Goal: Communication & Community: Answer question/provide support

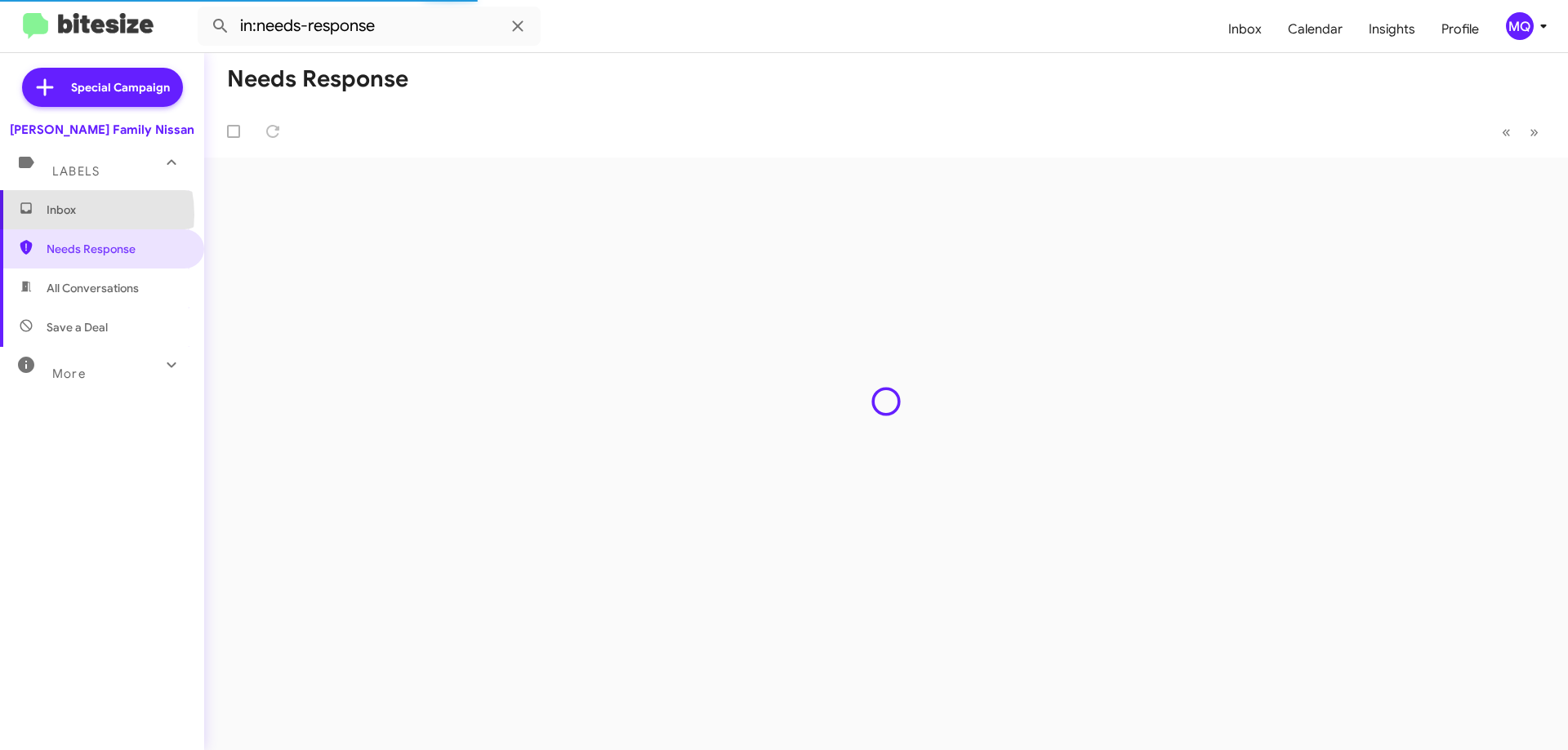
click at [64, 215] on span "Inbox" at bounding box center [115, 209] width 139 height 16
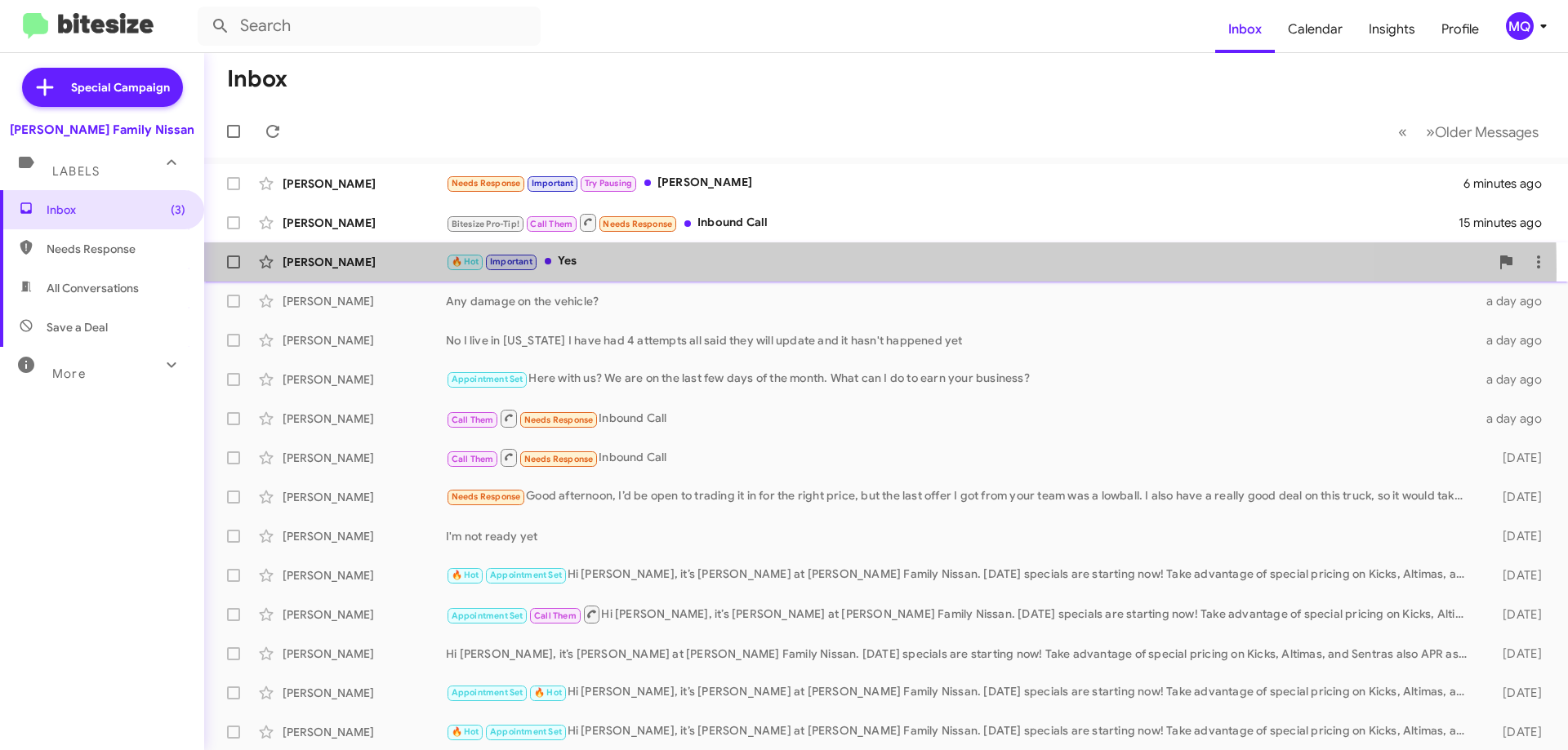
click at [738, 269] on div "🔥 Hot Important Yes" at bounding box center [968, 261] width 1044 height 19
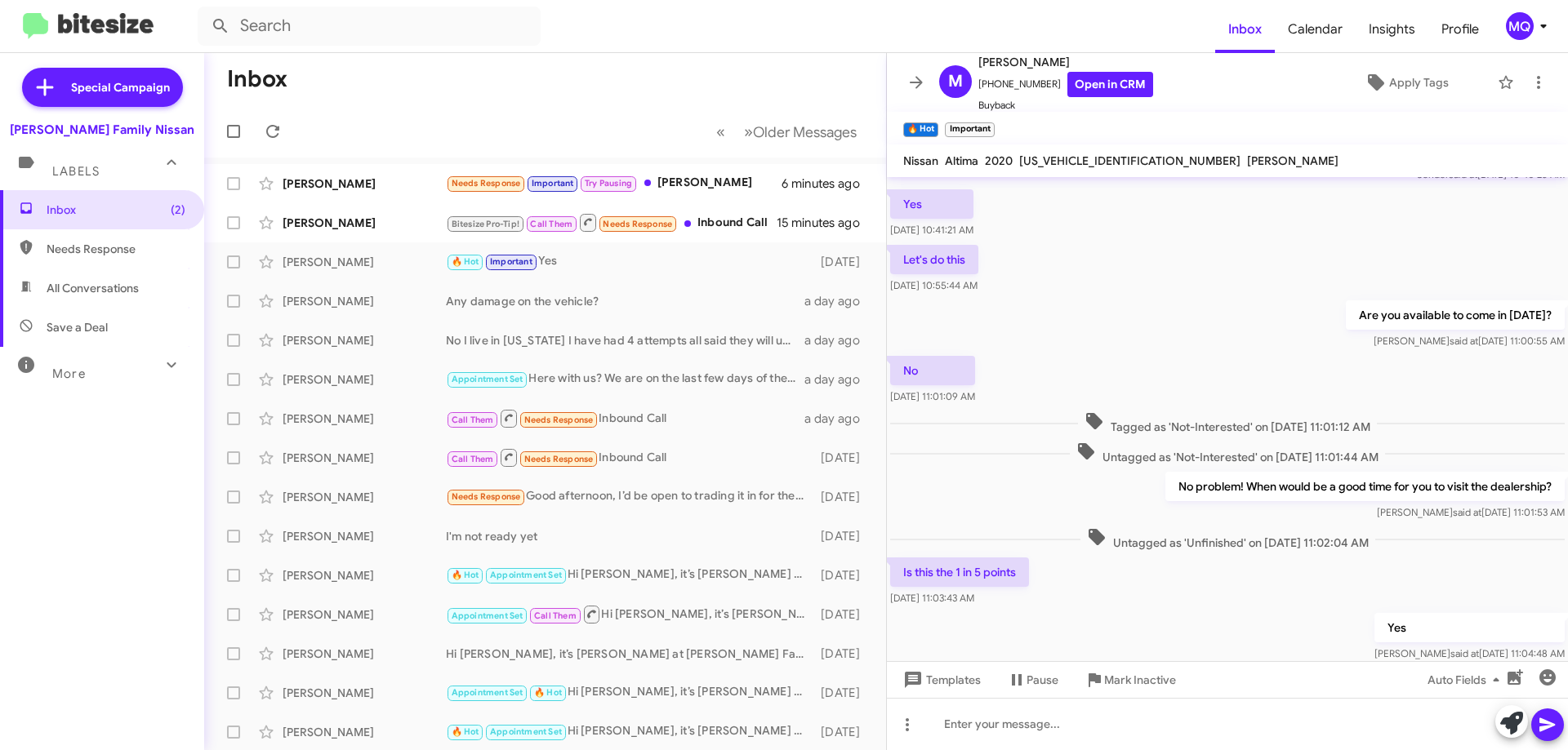
scroll to position [145, 0]
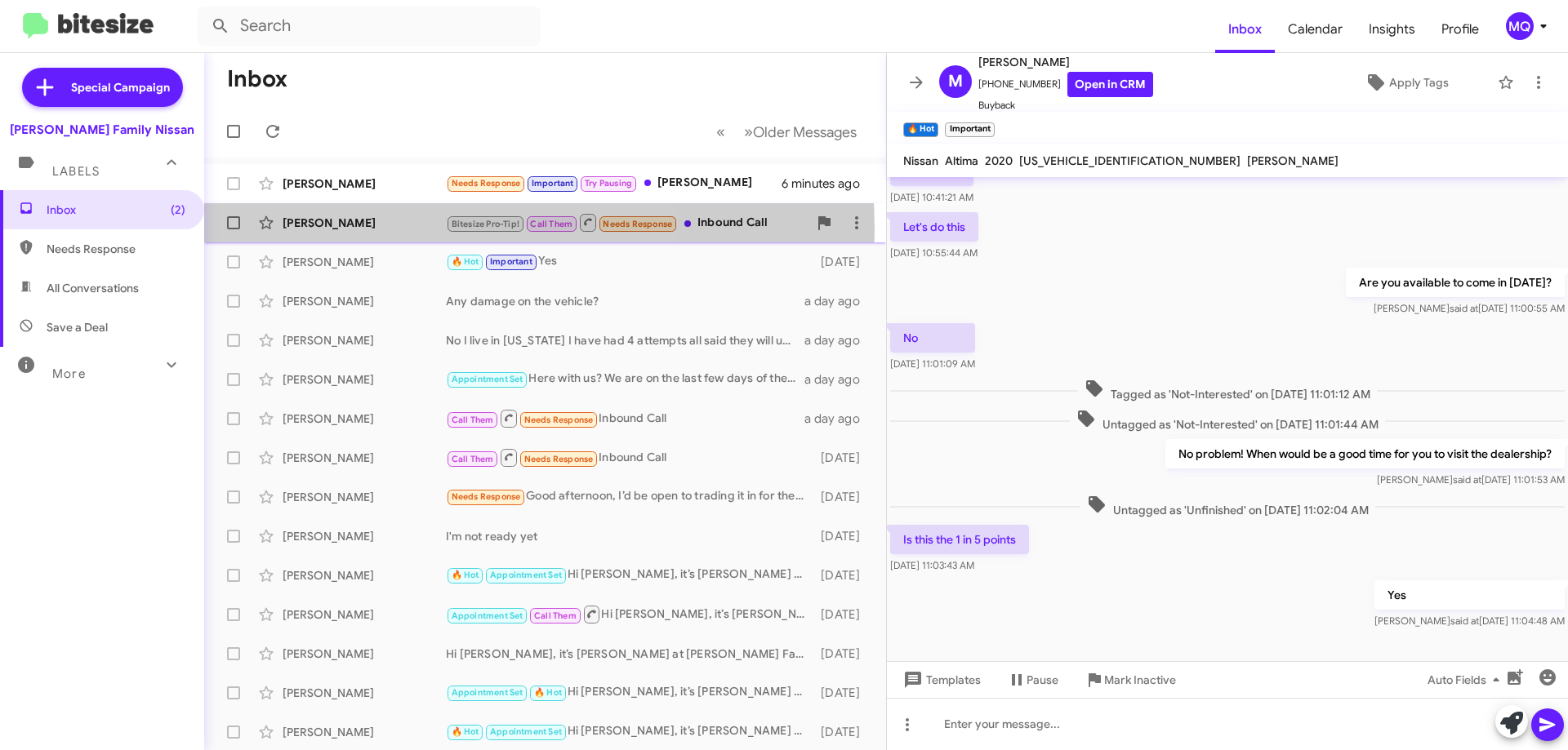
click at [360, 228] on div "[PERSON_NAME]" at bounding box center [364, 222] width 164 height 16
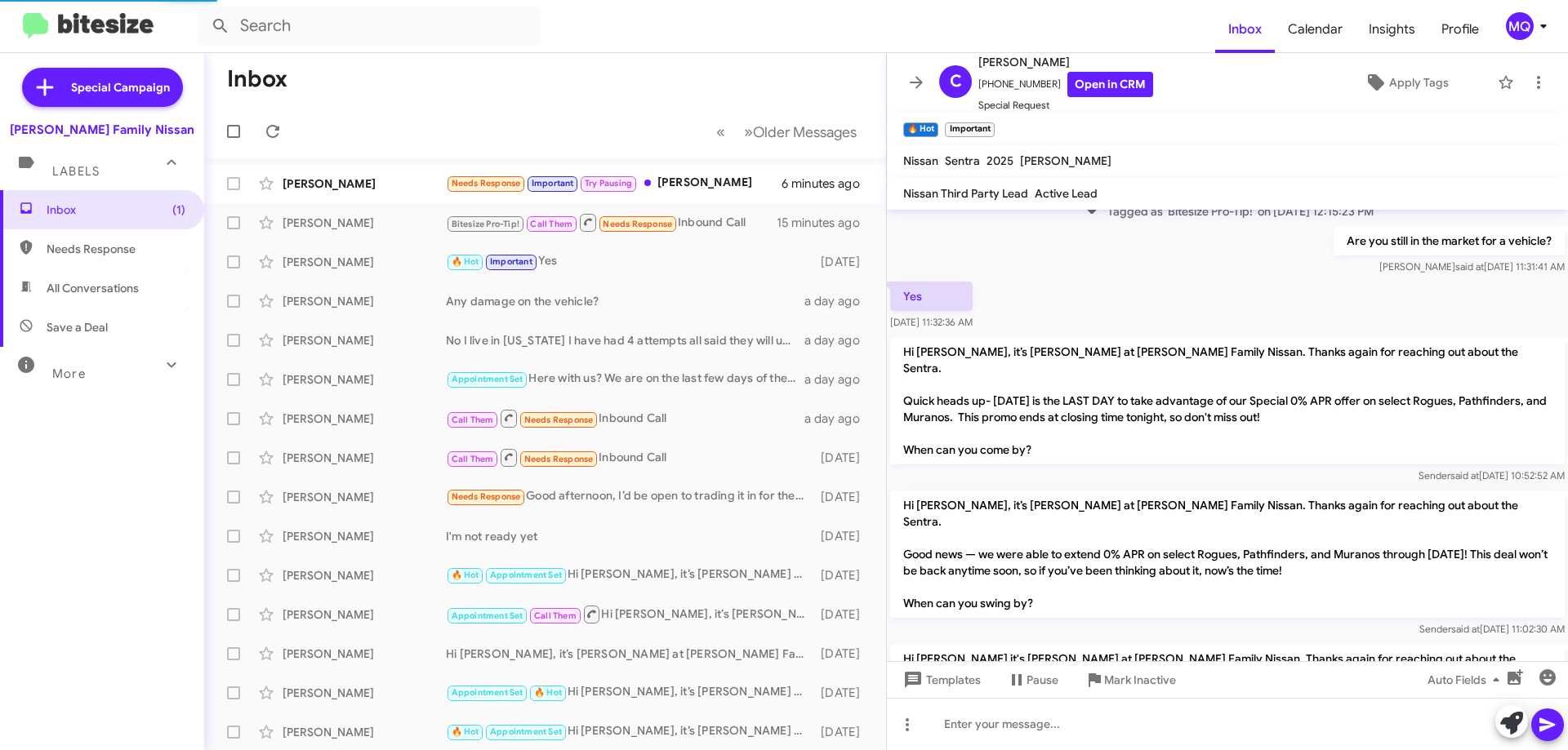
scroll to position [469, 0]
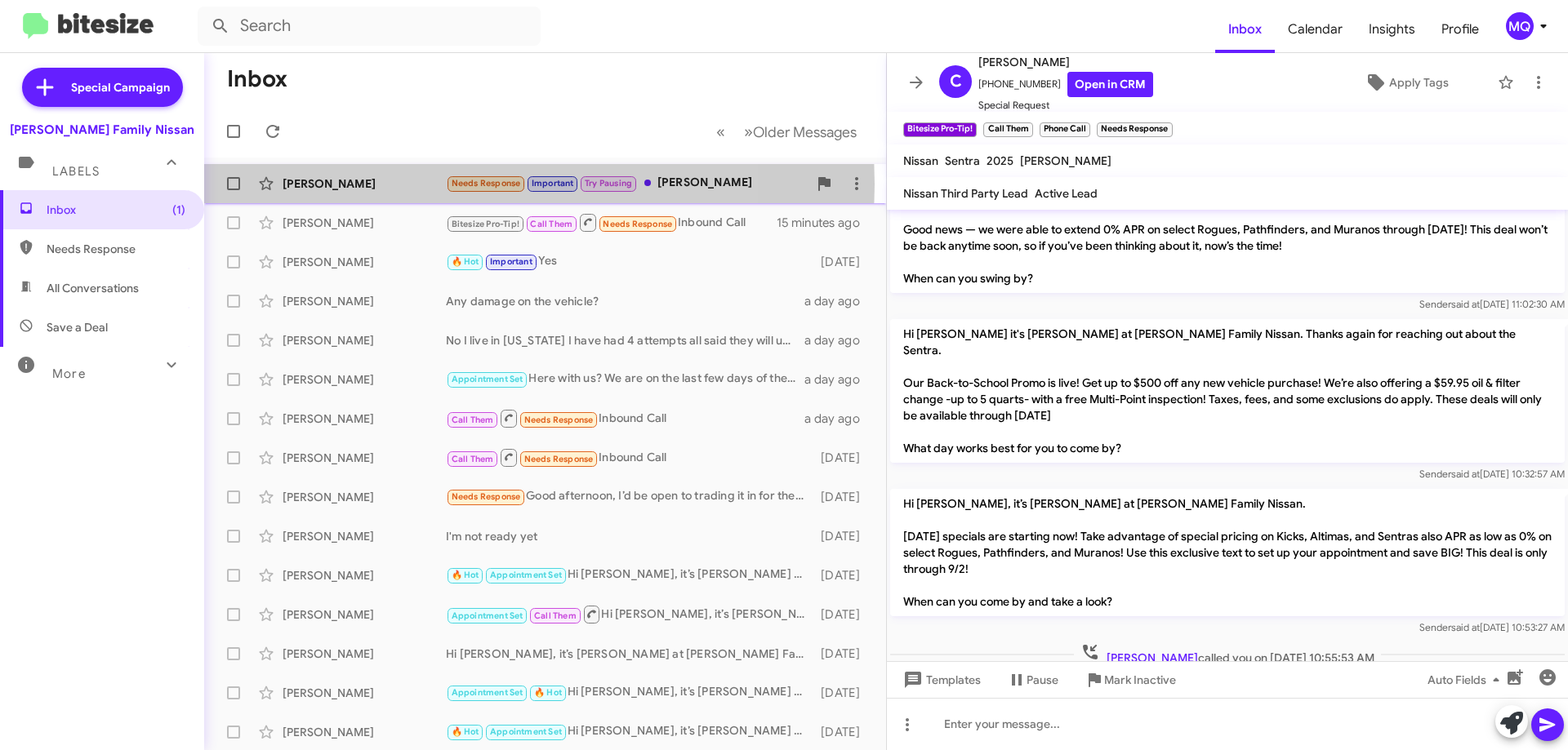
click at [401, 185] on div "[PERSON_NAME]" at bounding box center [364, 183] width 164 height 16
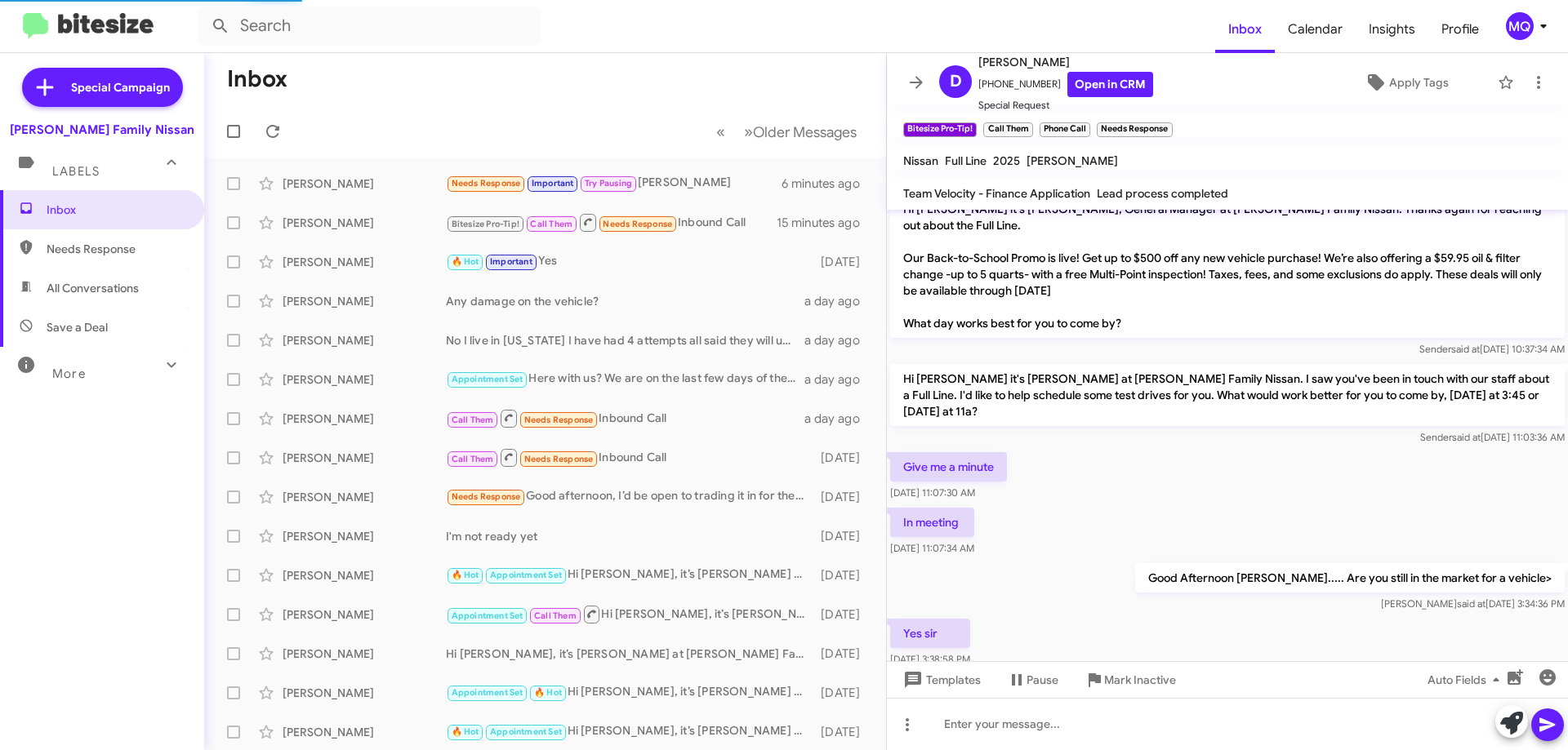
scroll to position [979, 0]
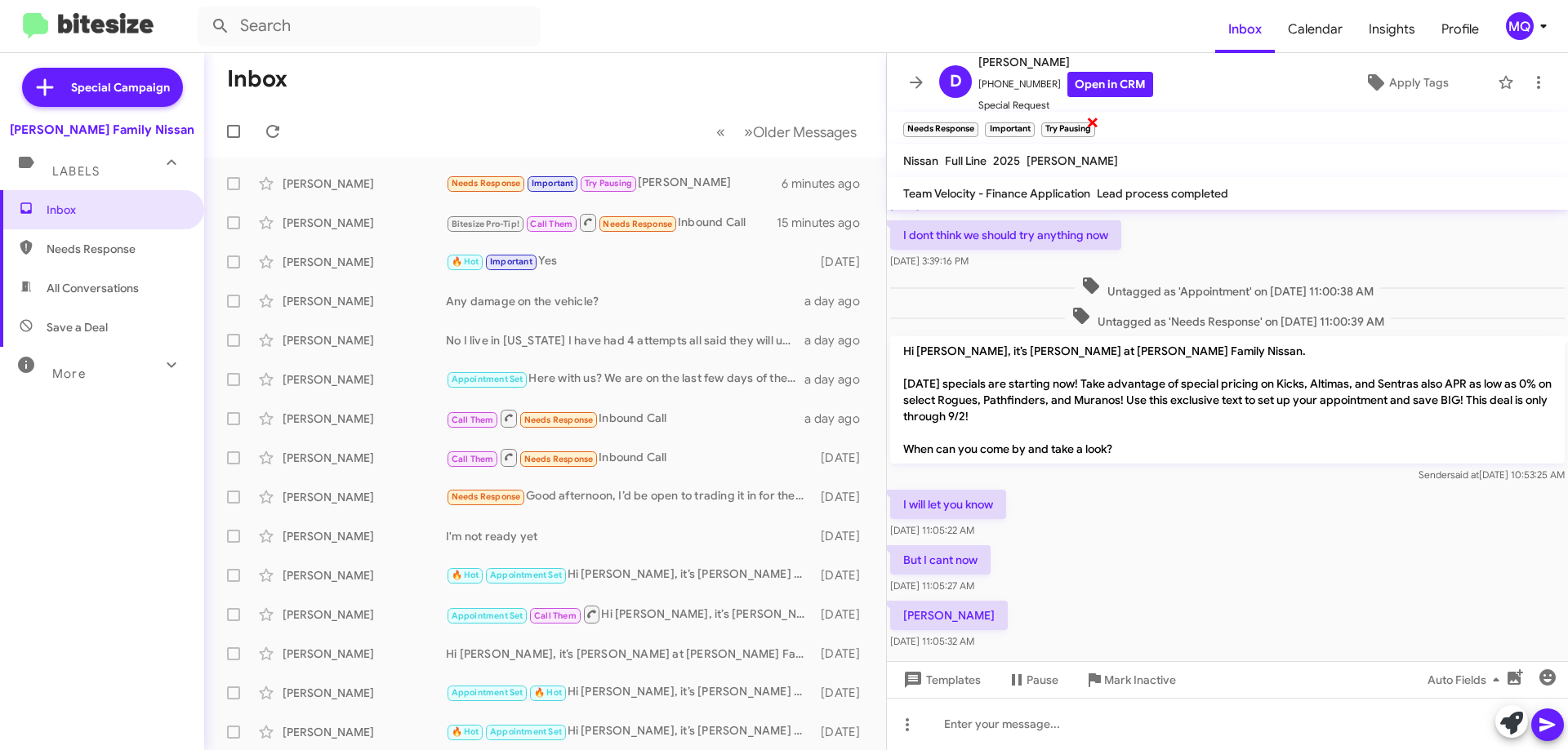
click at [1093, 120] on span "×" at bounding box center [1093, 121] width 13 height 19
click at [99, 283] on span "All Conversations" at bounding box center [92, 287] width 92 height 16
type input "in:all-conversations"
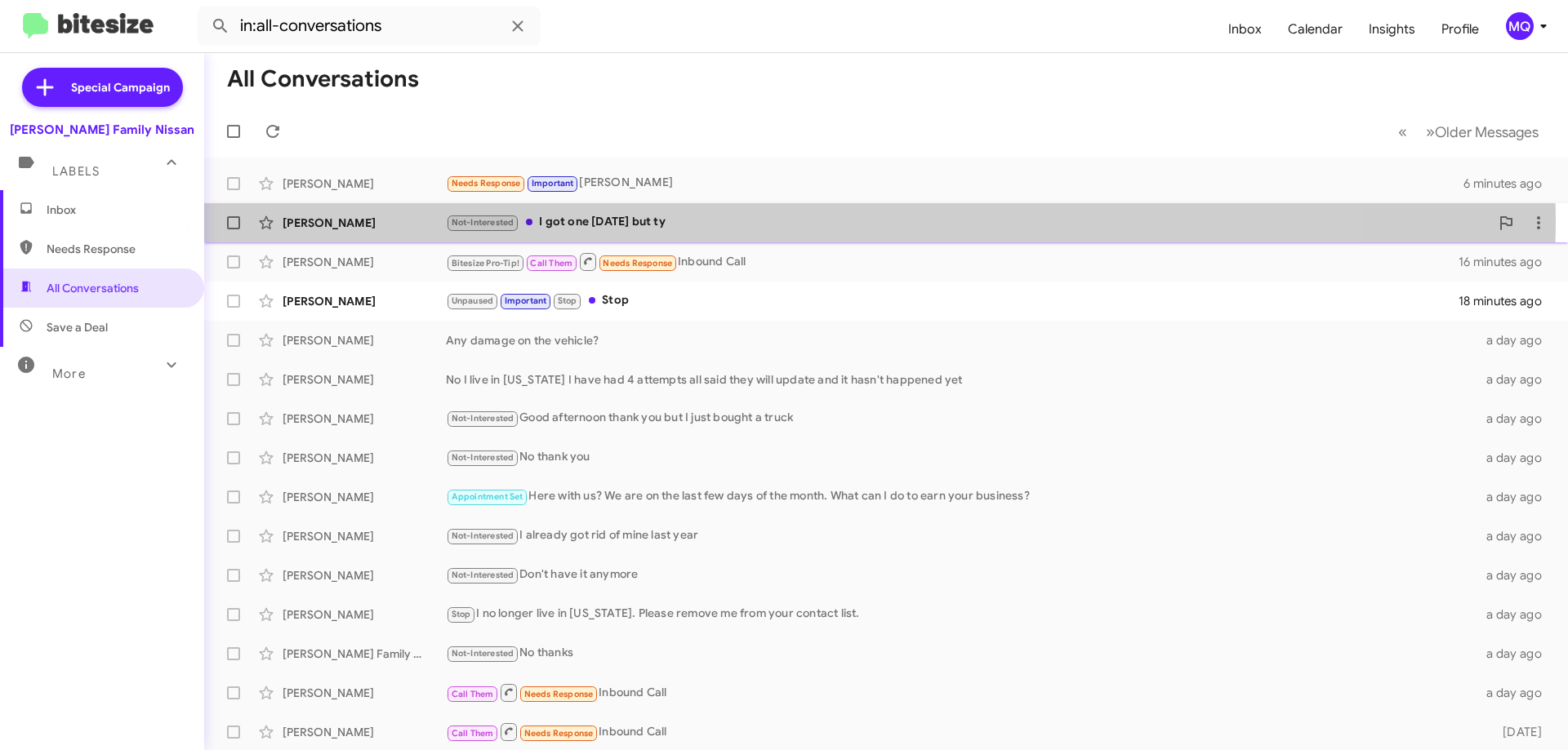
click at [733, 222] on div "Not-Interested I got one [DATE] but ty" at bounding box center [968, 222] width 1044 height 19
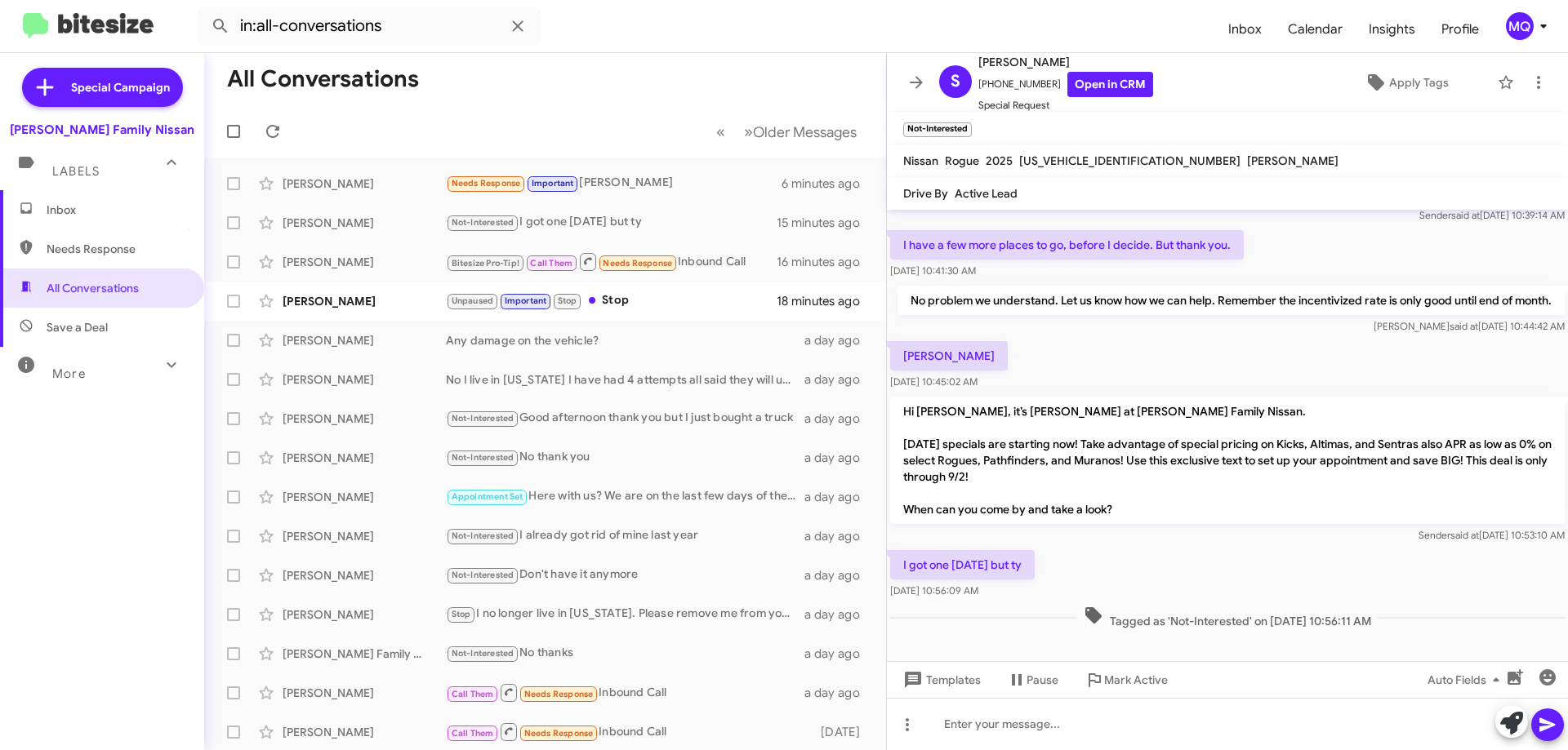
scroll to position [71, 0]
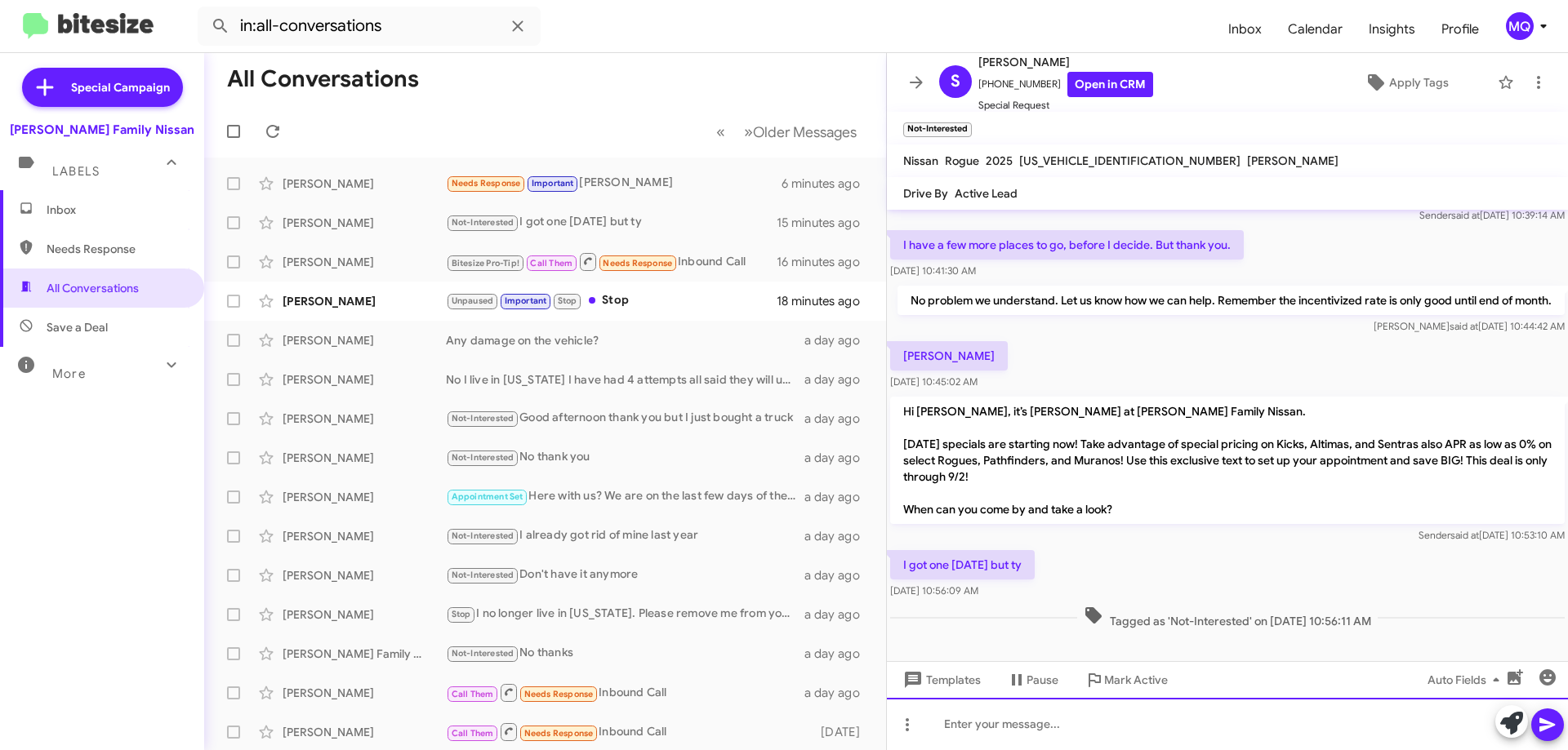
click at [1027, 723] on div at bounding box center [1227, 724] width 681 height 52
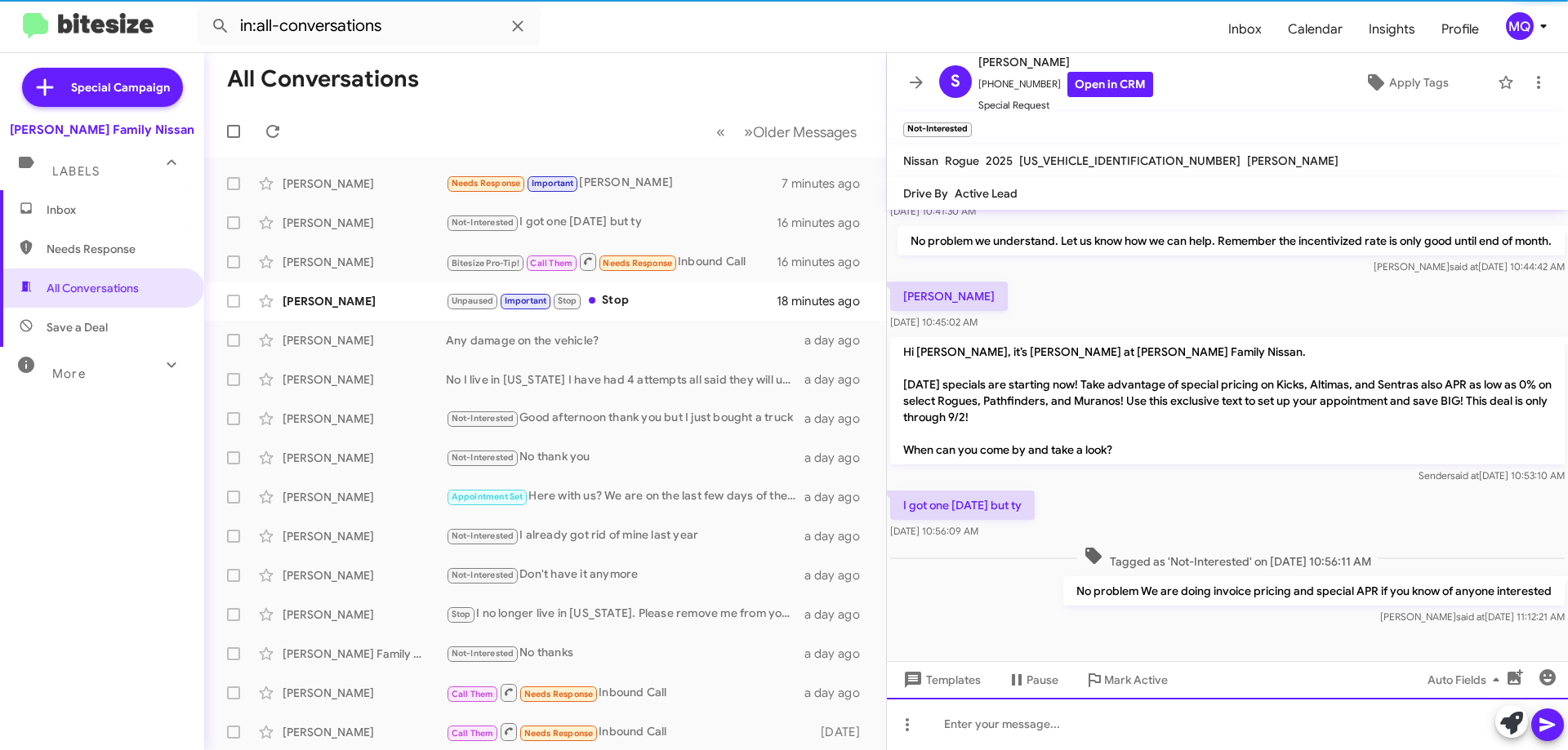
scroll to position [131, 0]
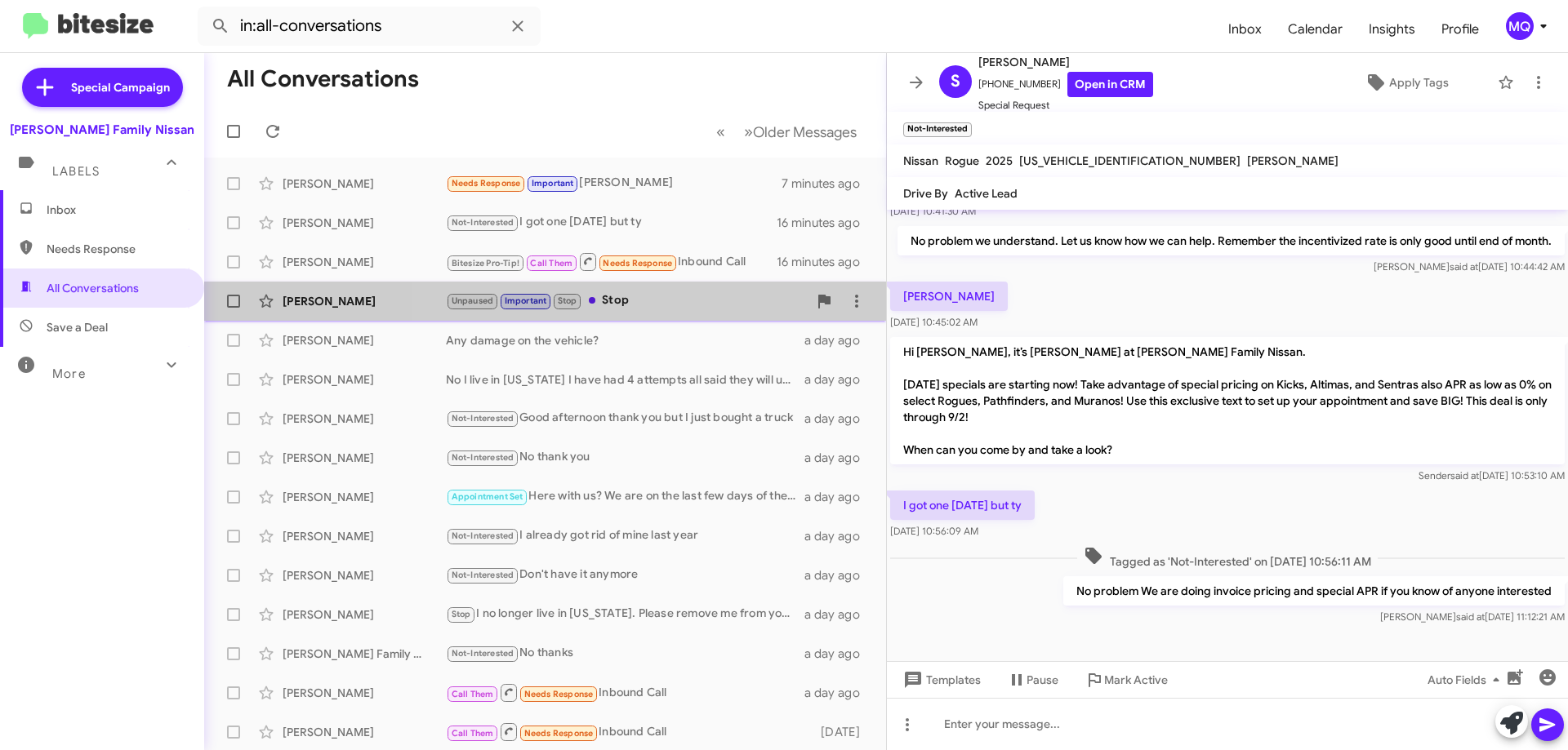
click at [672, 305] on div "Unpaused Important Stop Stop" at bounding box center [626, 301] width 362 height 19
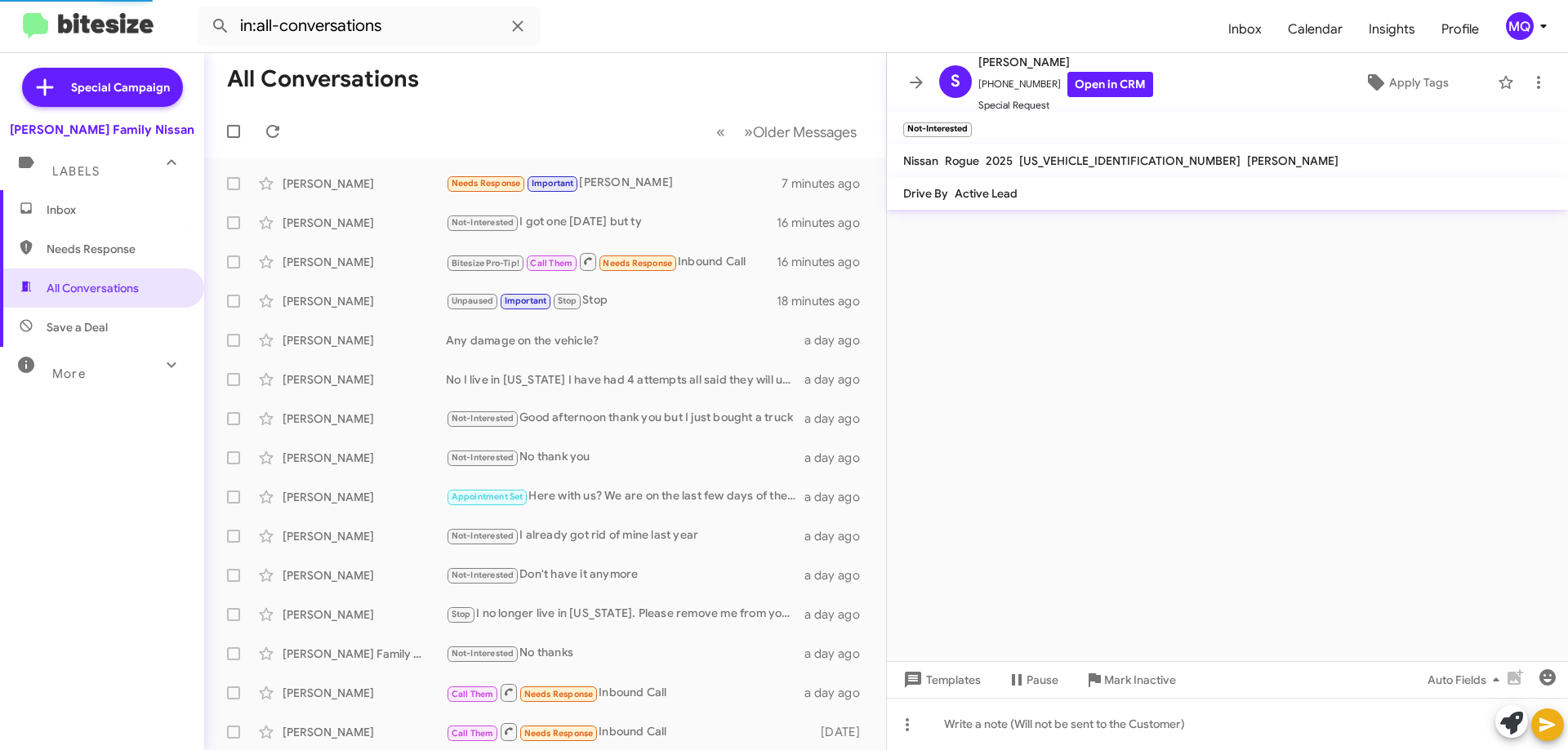
scroll to position [276, 0]
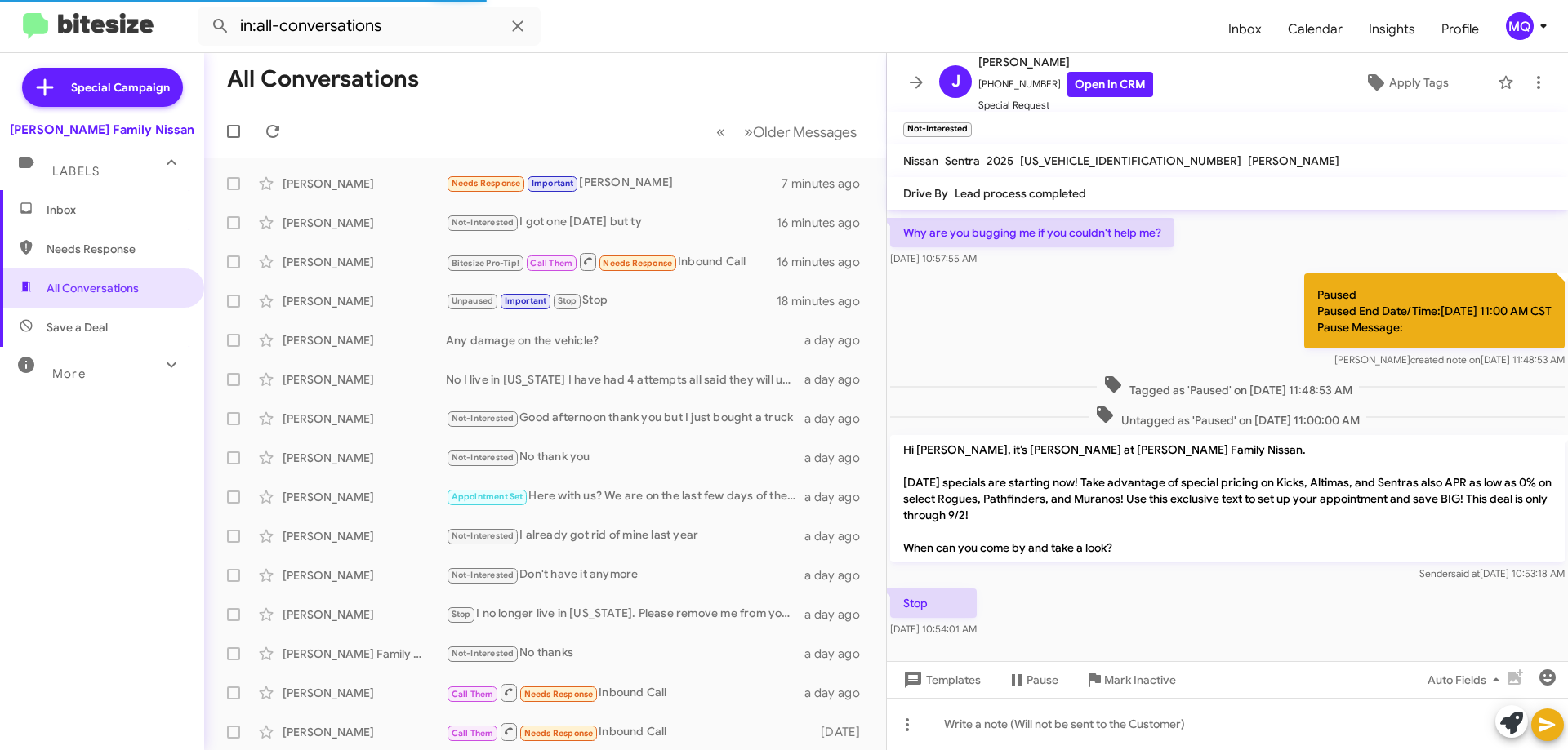
click at [49, 248] on span "Needs Response" at bounding box center [115, 249] width 139 height 16
type input "in:needs-response"
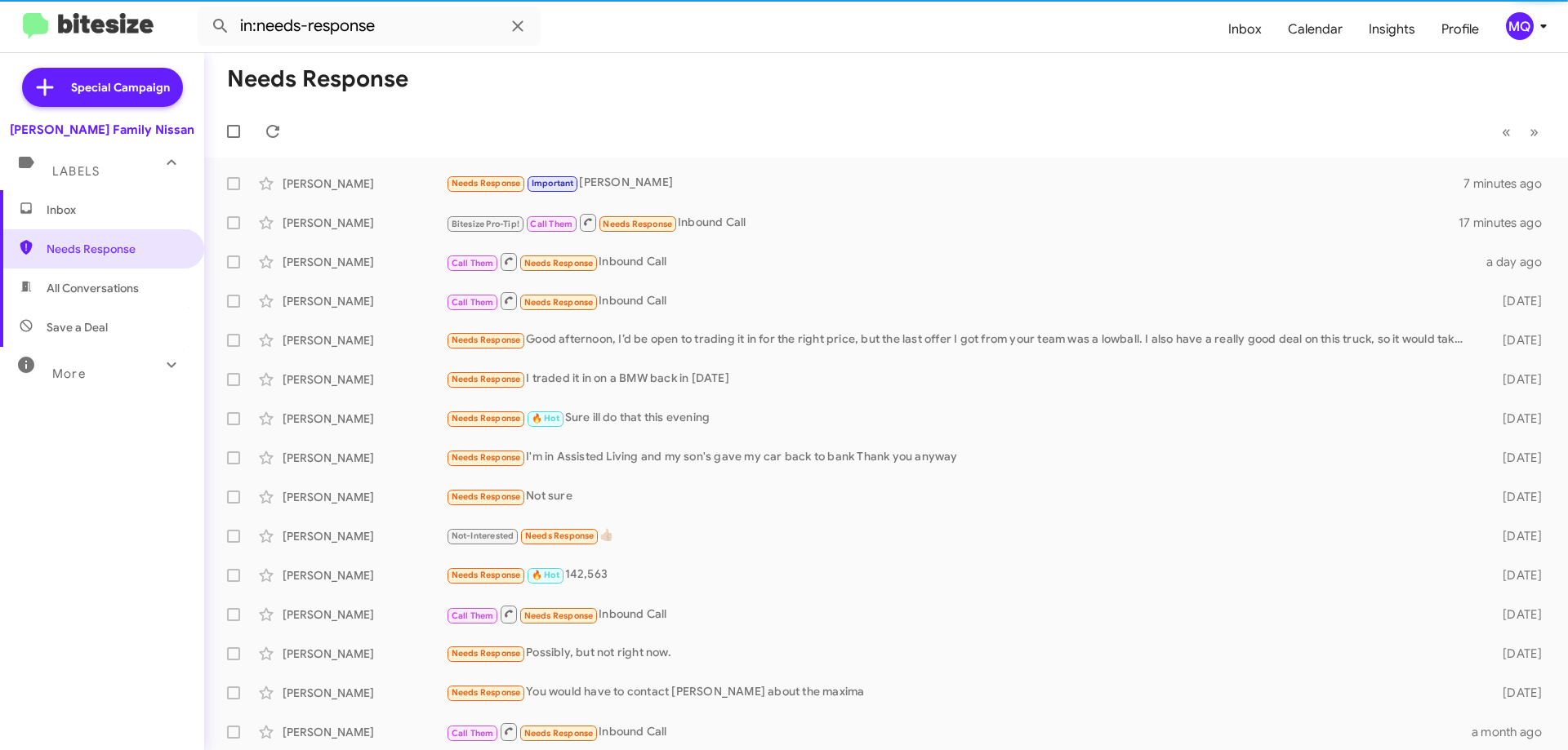
click at [74, 209] on span "Inbox" at bounding box center [115, 209] width 139 height 16
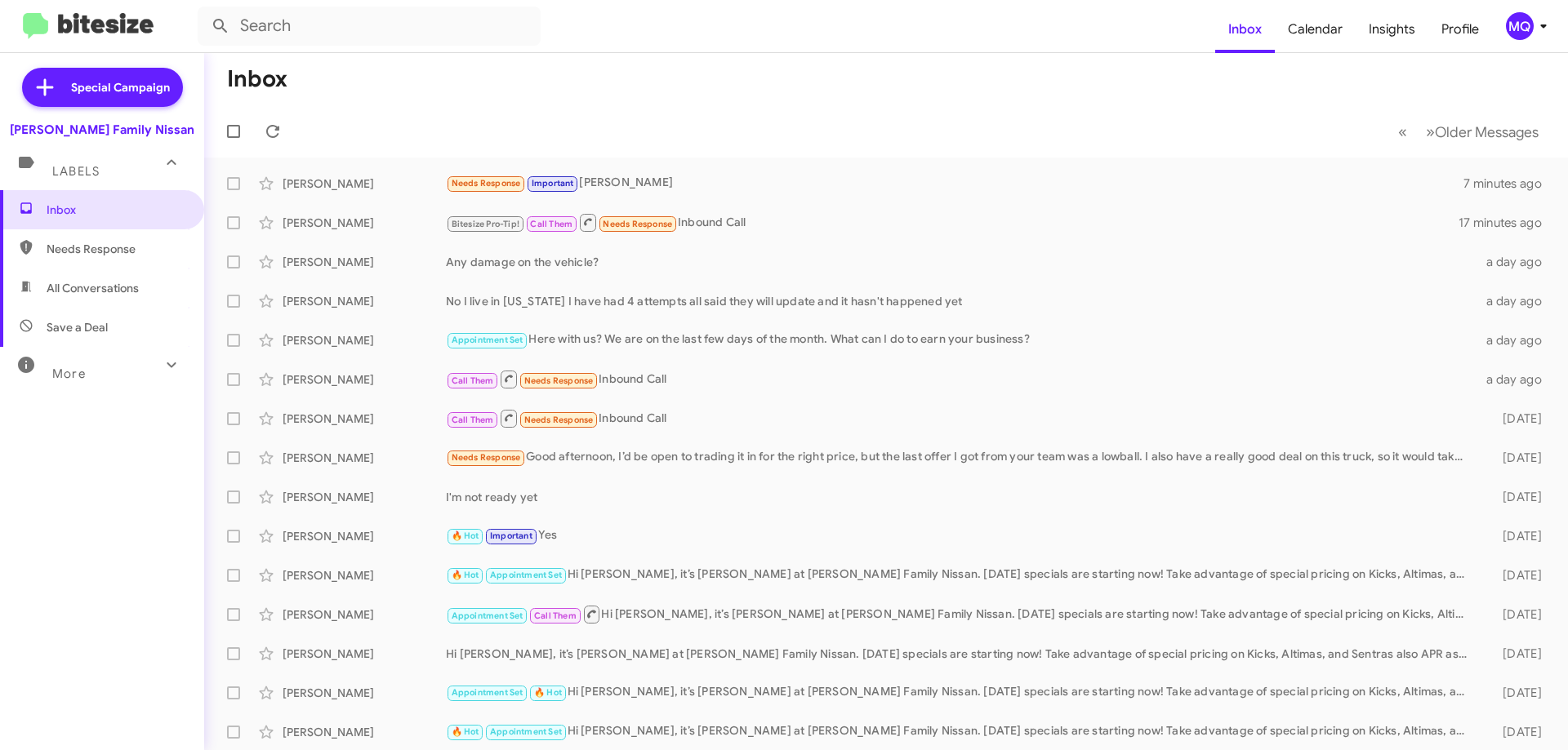
click at [96, 298] on span "All Conversations" at bounding box center [102, 288] width 204 height 40
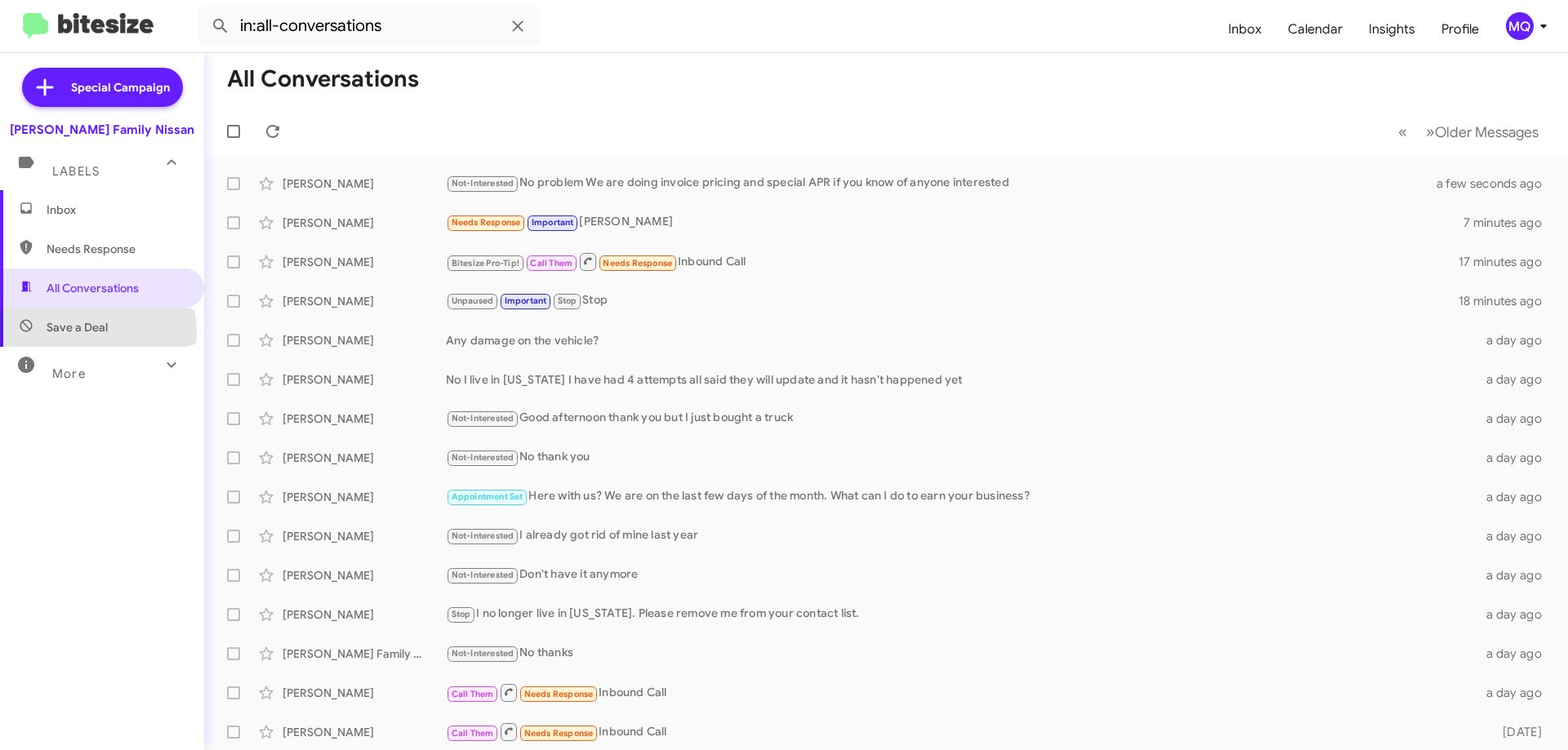
click at [97, 331] on span "Save a Deal" at bounding box center [77, 327] width 62 height 16
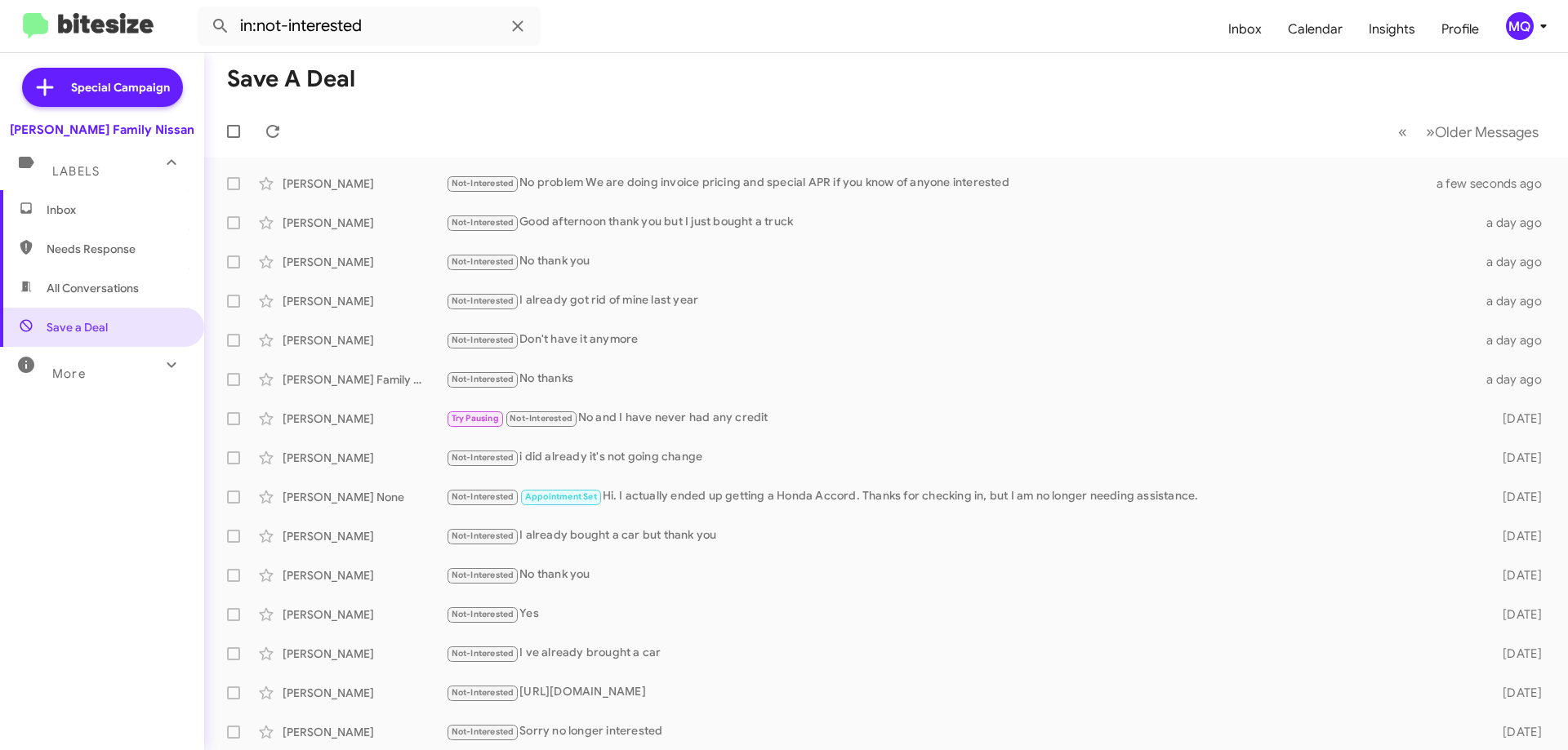
click at [110, 371] on div "More" at bounding box center [86, 367] width 145 height 30
click at [114, 287] on span "All Conversations" at bounding box center [92, 287] width 92 height 16
type input "in:all-conversations"
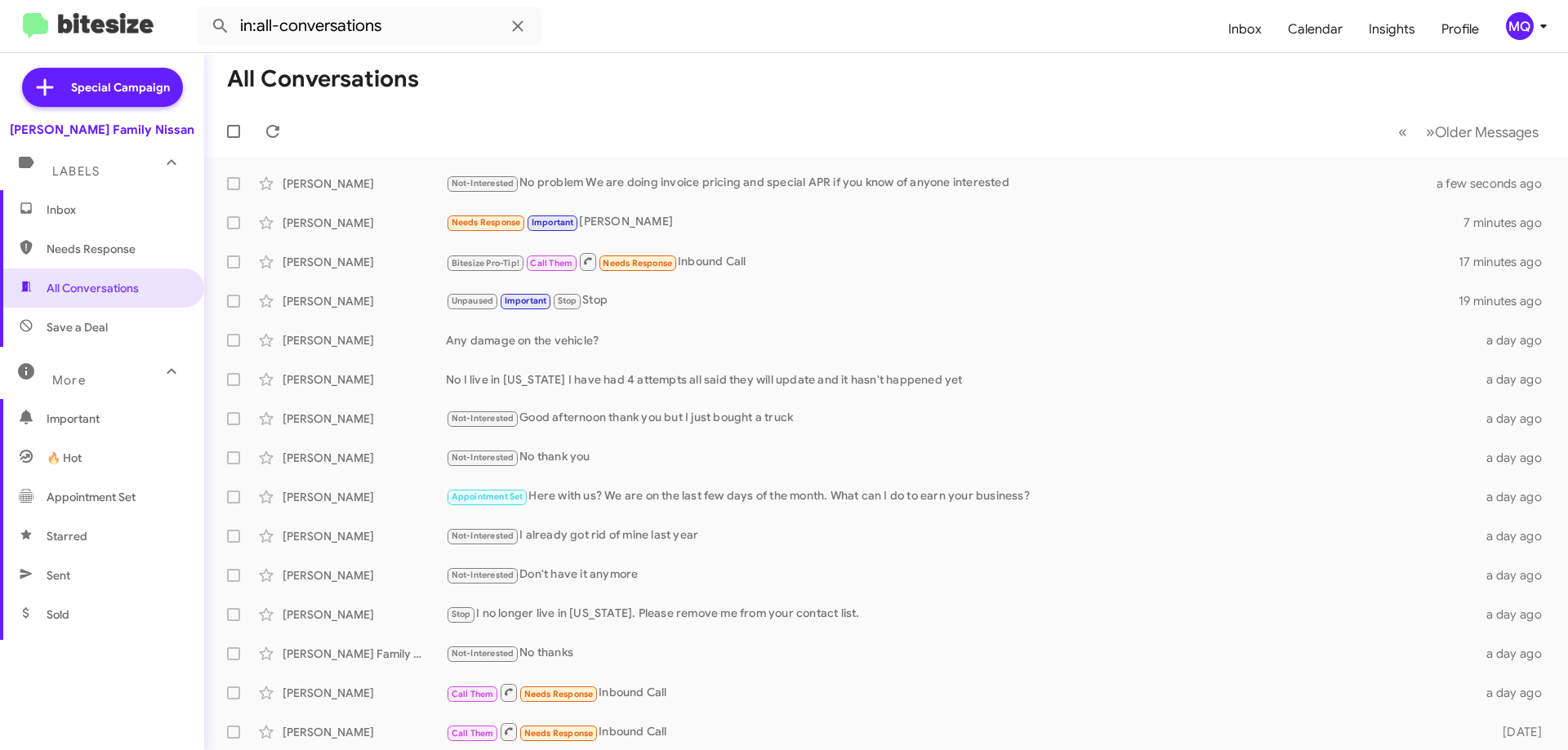
click at [69, 221] on span "Inbox" at bounding box center [102, 210] width 204 height 40
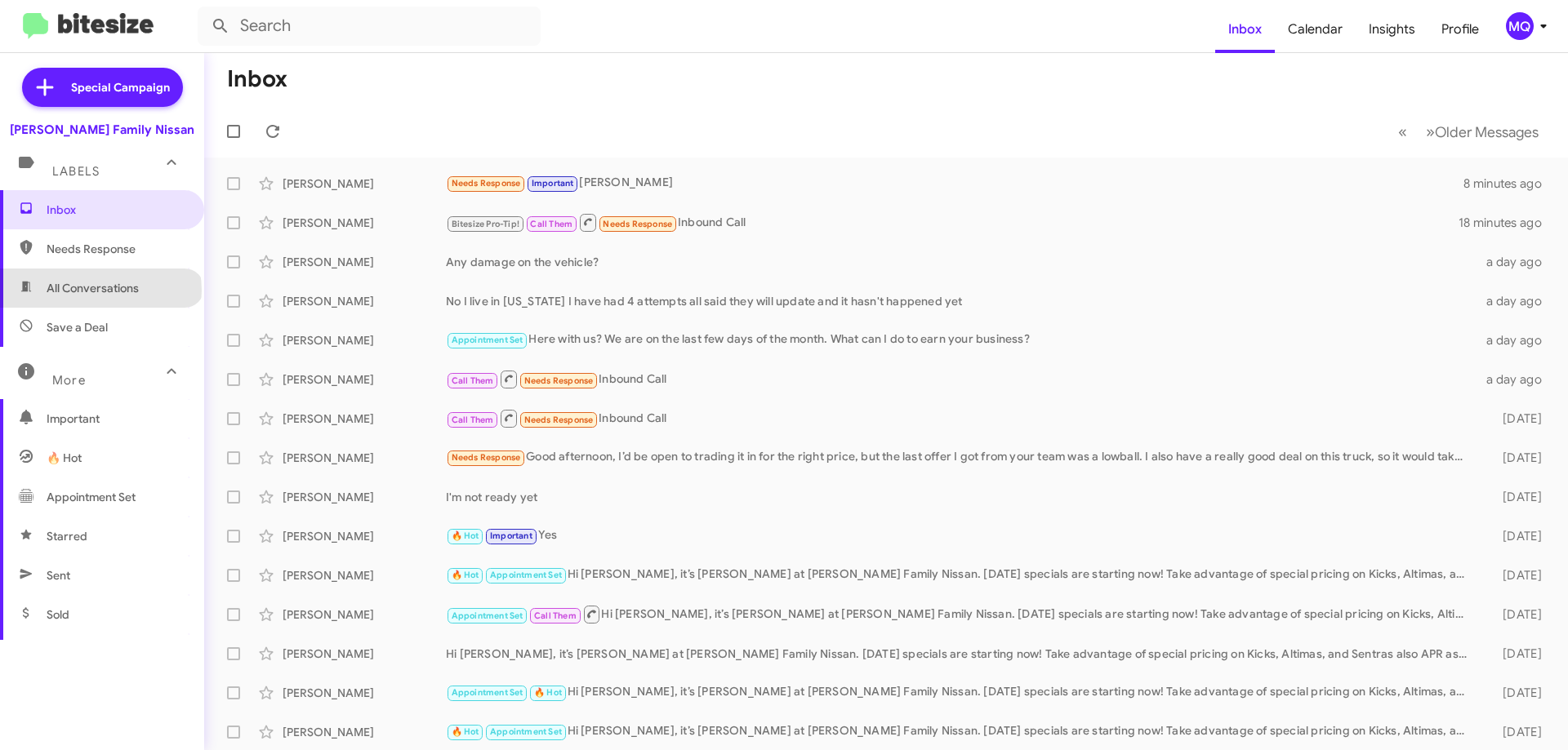
click at [99, 291] on span "All Conversations" at bounding box center [92, 287] width 92 height 16
type input "in:all-conversations"
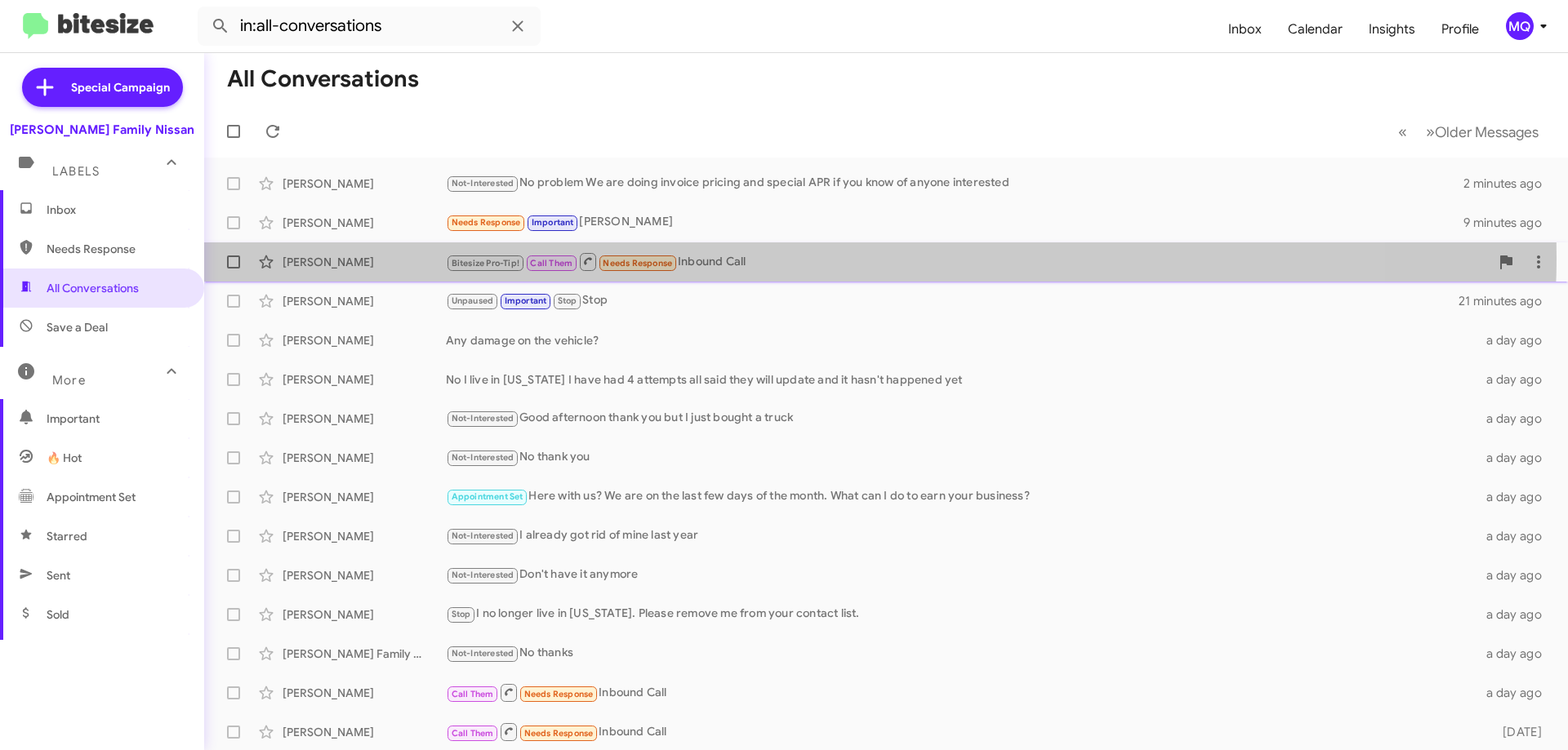
click at [744, 255] on div "Bitesize Pro-Tip! Call Them Needs Response Inbound Call" at bounding box center [968, 261] width 1044 height 20
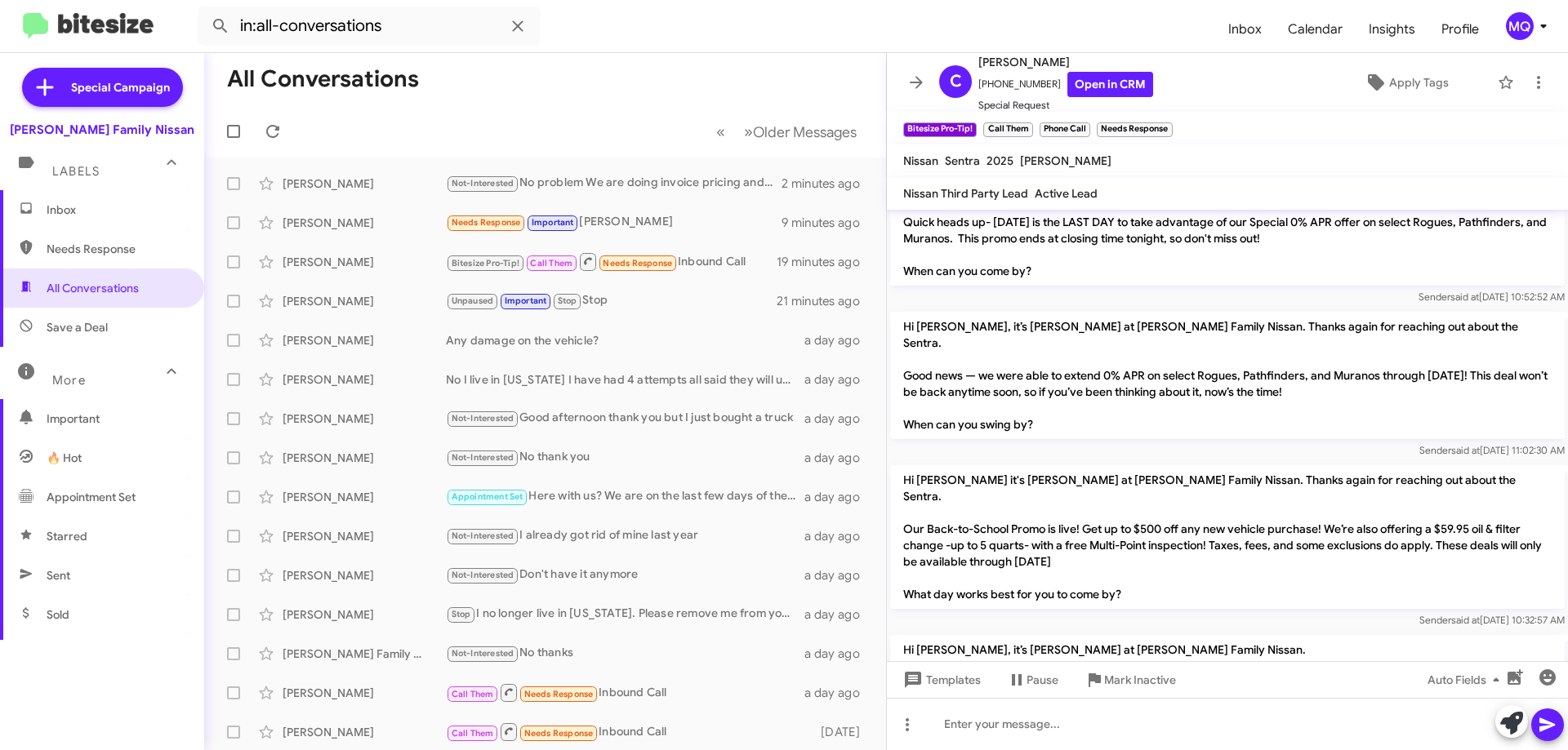
scroll to position [469, 0]
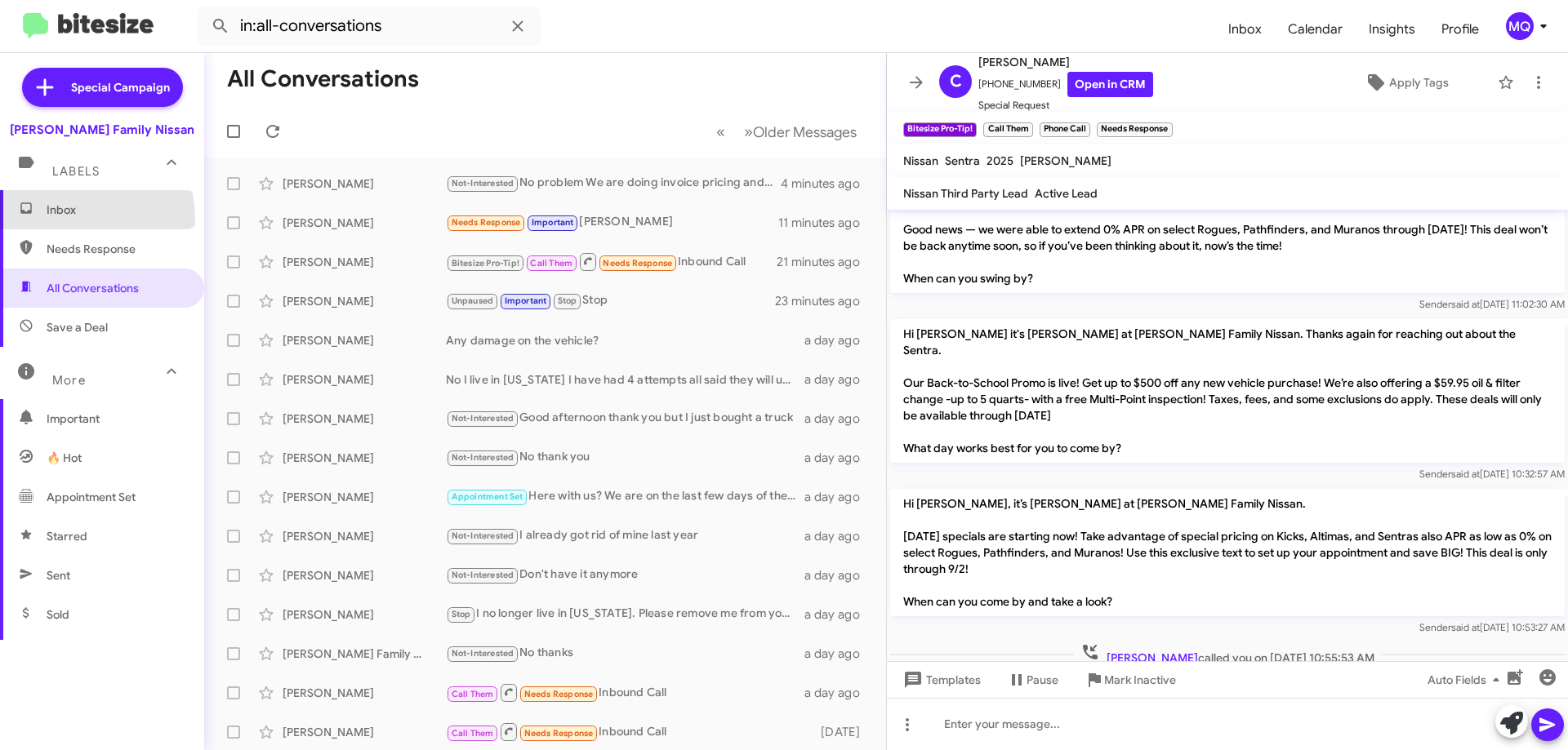
click at [72, 218] on span "Inbox" at bounding box center [102, 210] width 204 height 40
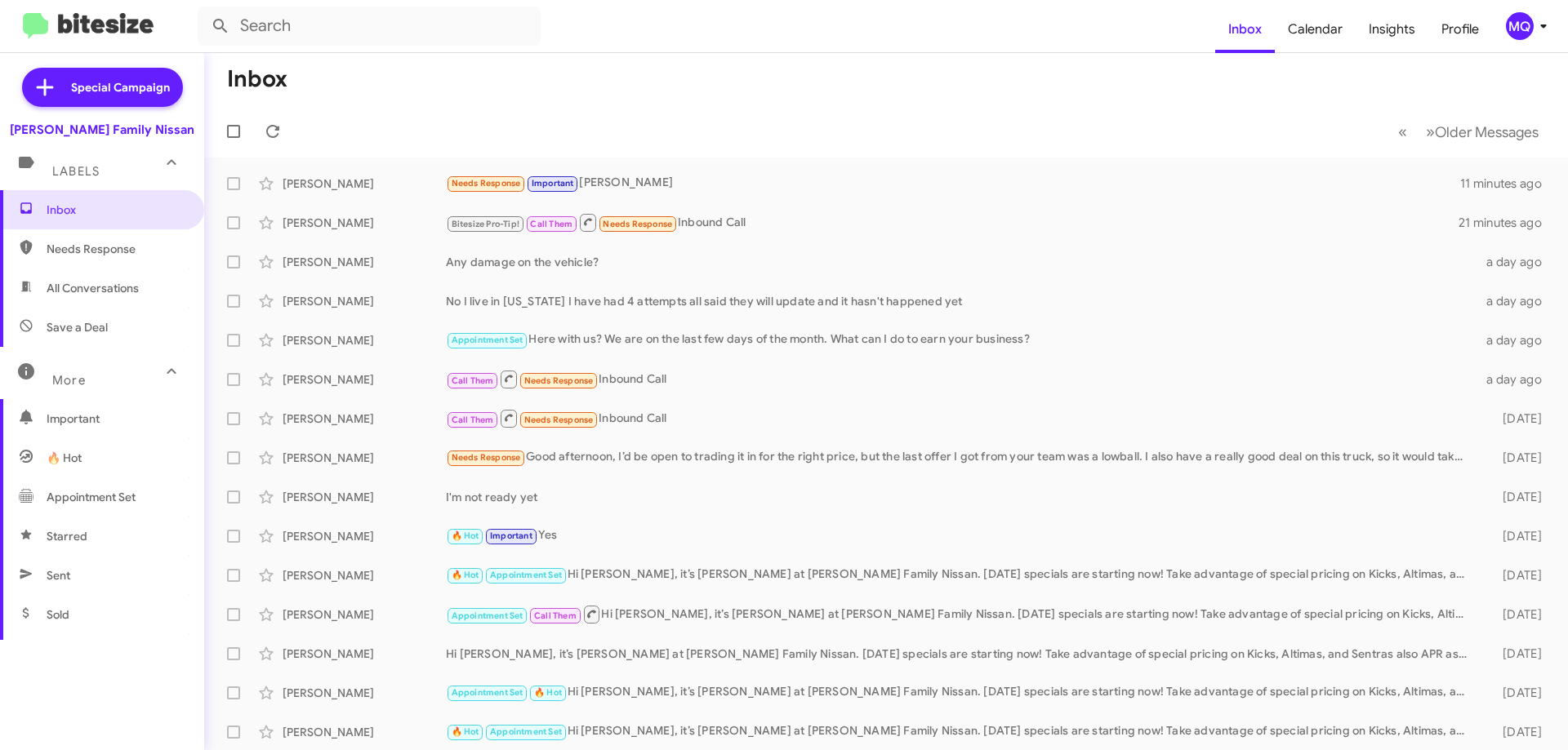
click at [94, 258] on span "Needs Response" at bounding box center [102, 249] width 204 height 40
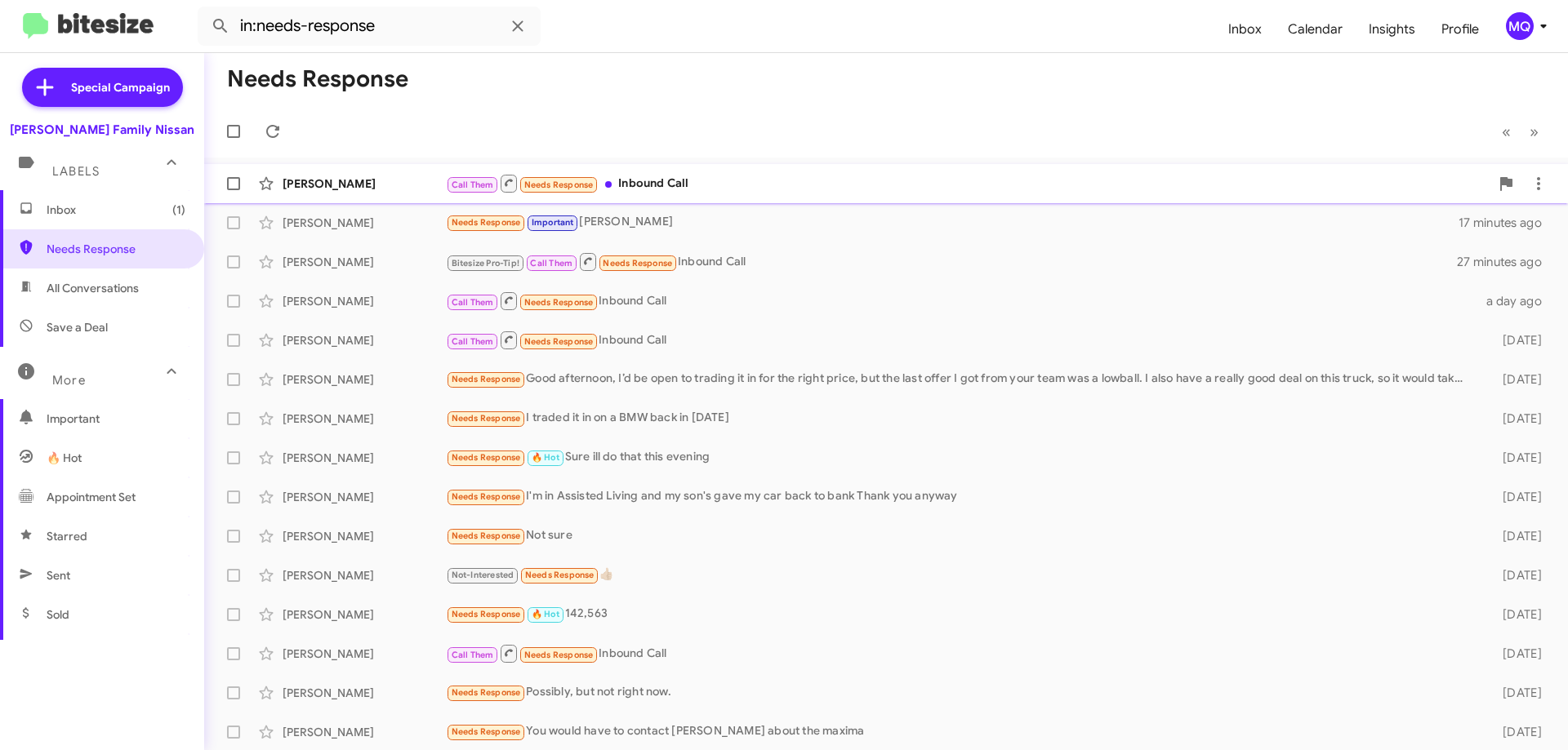
click at [761, 177] on div "Call Them Needs Response Inbound Call" at bounding box center [968, 183] width 1044 height 20
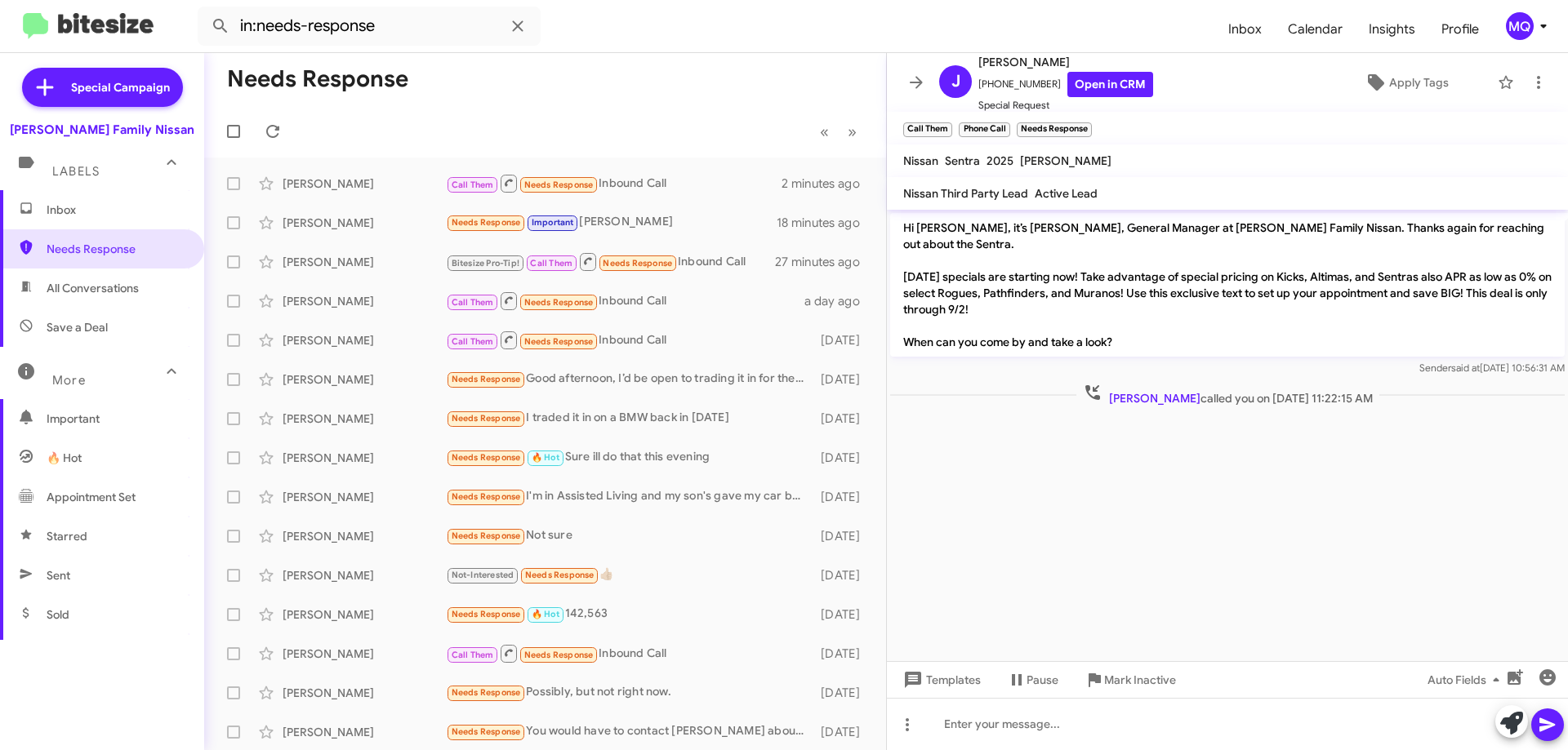
click at [86, 298] on span "All Conversations" at bounding box center [102, 288] width 204 height 40
type input "in:all-conversations"
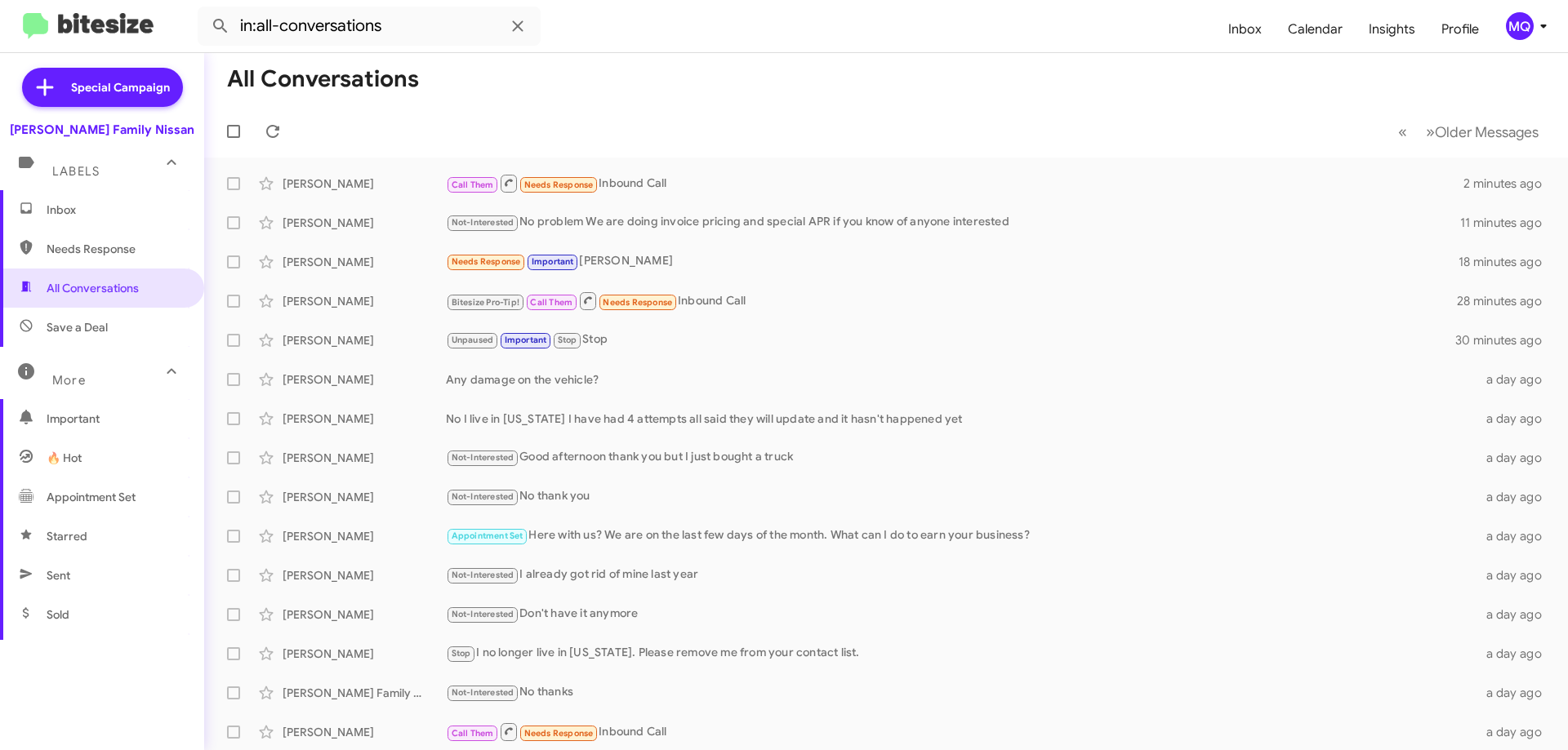
click at [56, 223] on span "Inbox" at bounding box center [102, 210] width 204 height 40
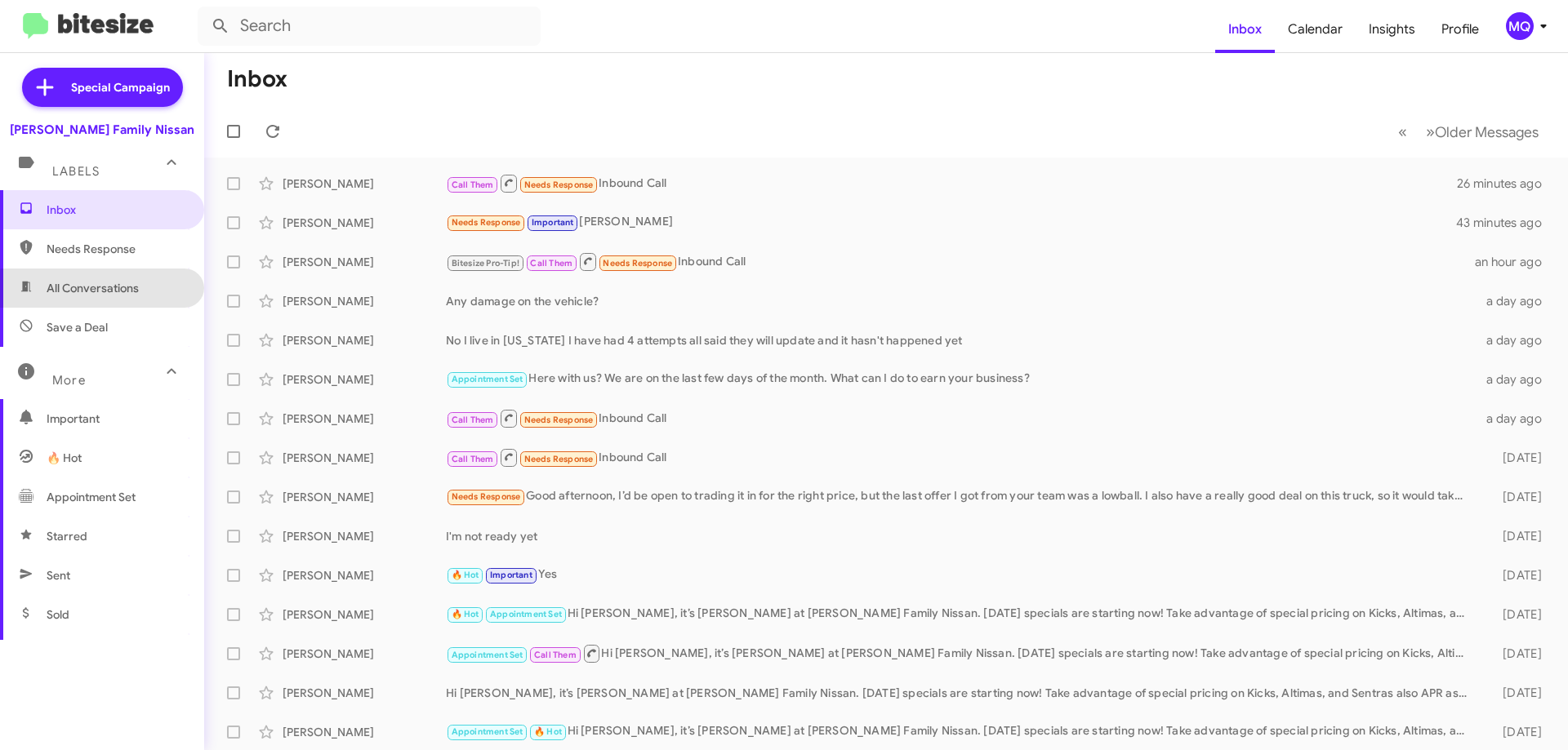
click at [118, 298] on span "All Conversations" at bounding box center [102, 288] width 204 height 40
type input "in:all-conversations"
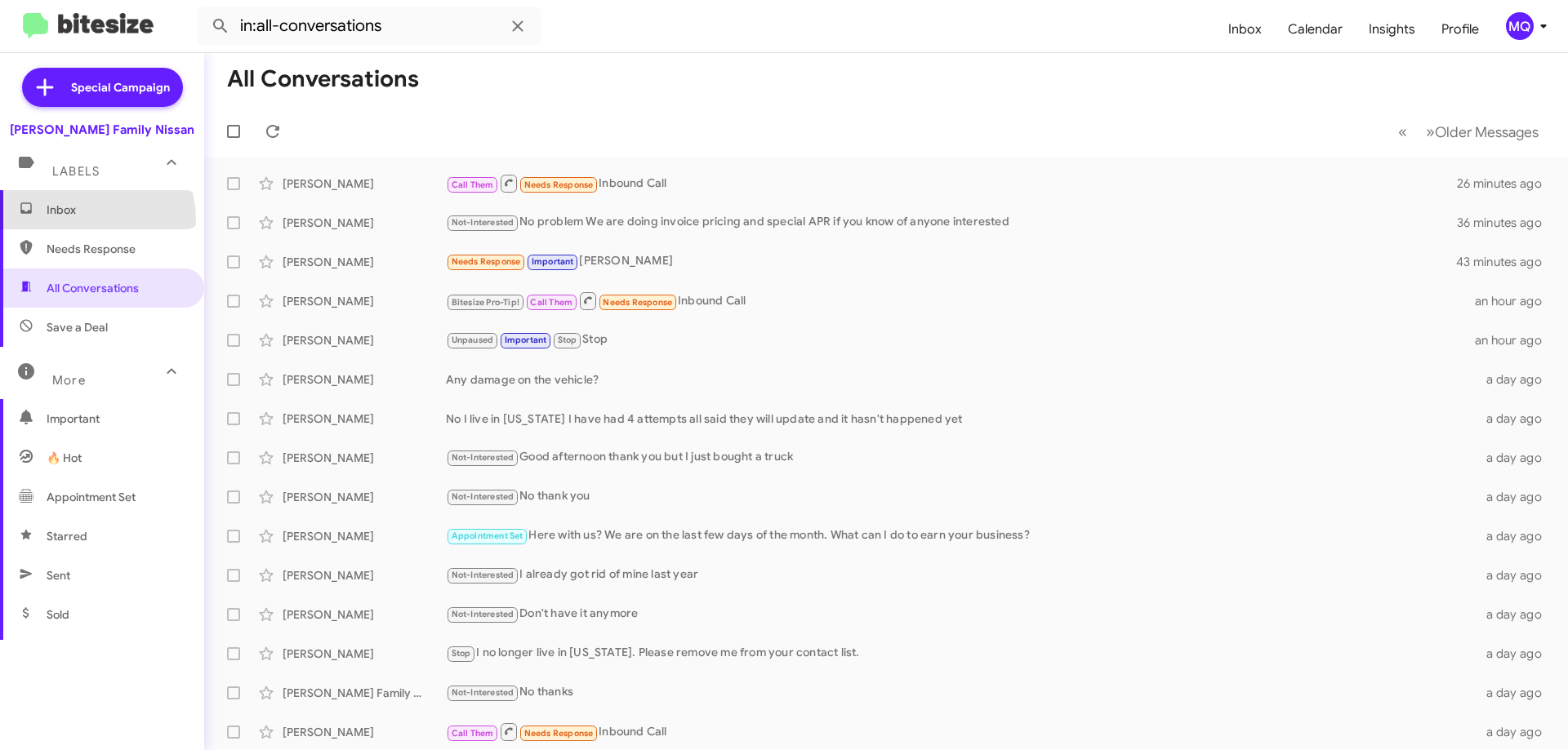
click at [75, 221] on span "Inbox" at bounding box center [102, 210] width 204 height 40
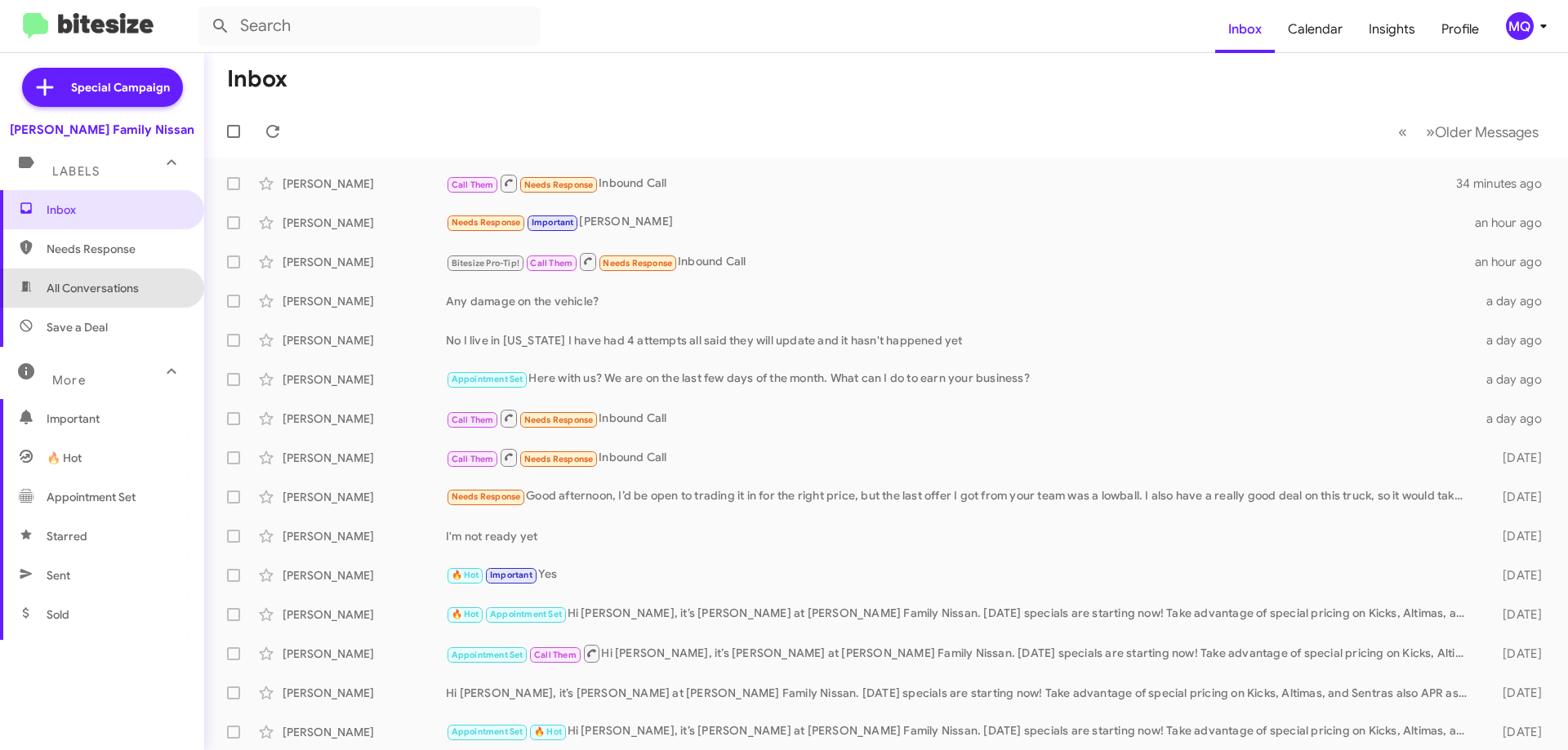
click at [109, 292] on span "All Conversations" at bounding box center [92, 287] width 92 height 16
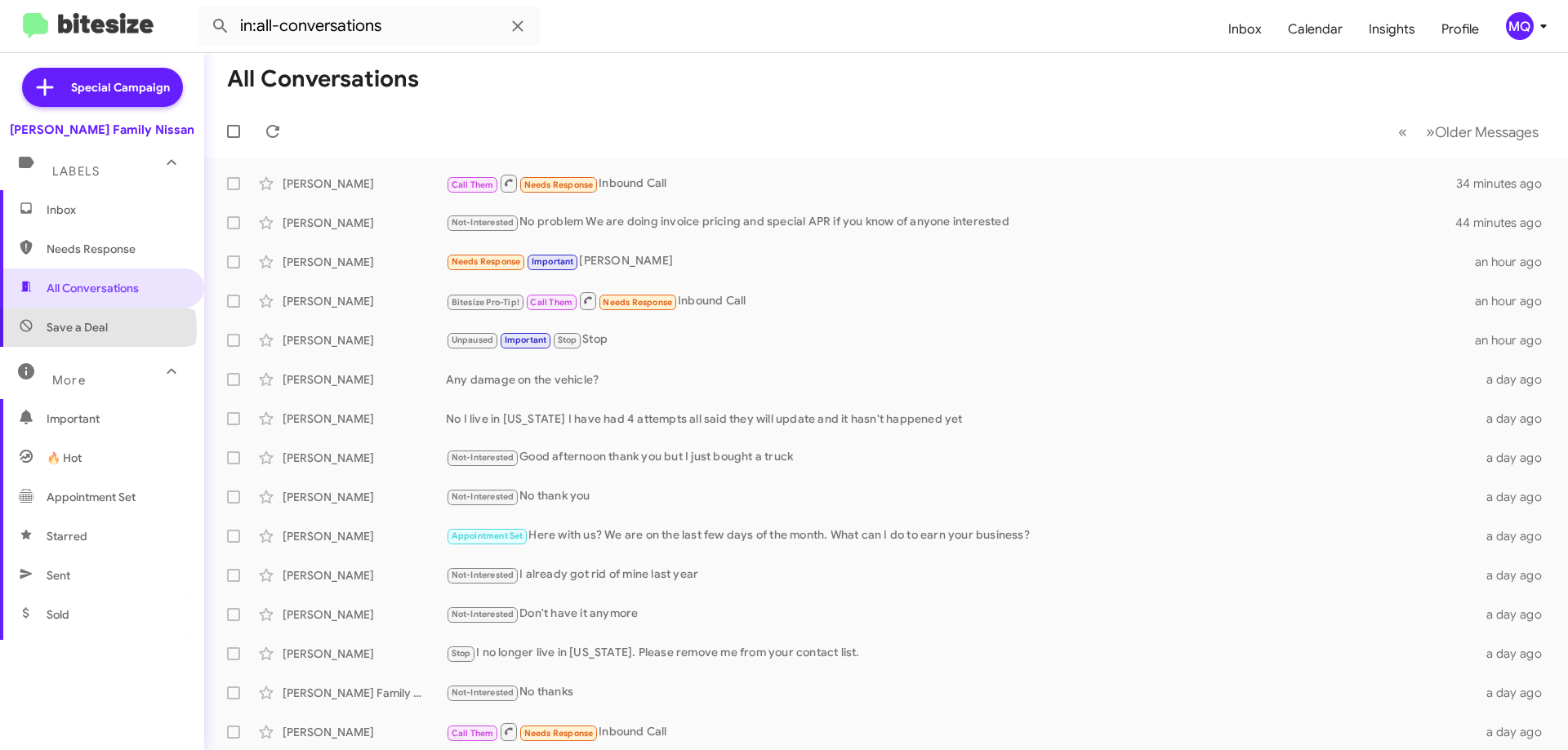
click at [97, 329] on span "Save a Deal" at bounding box center [77, 327] width 62 height 16
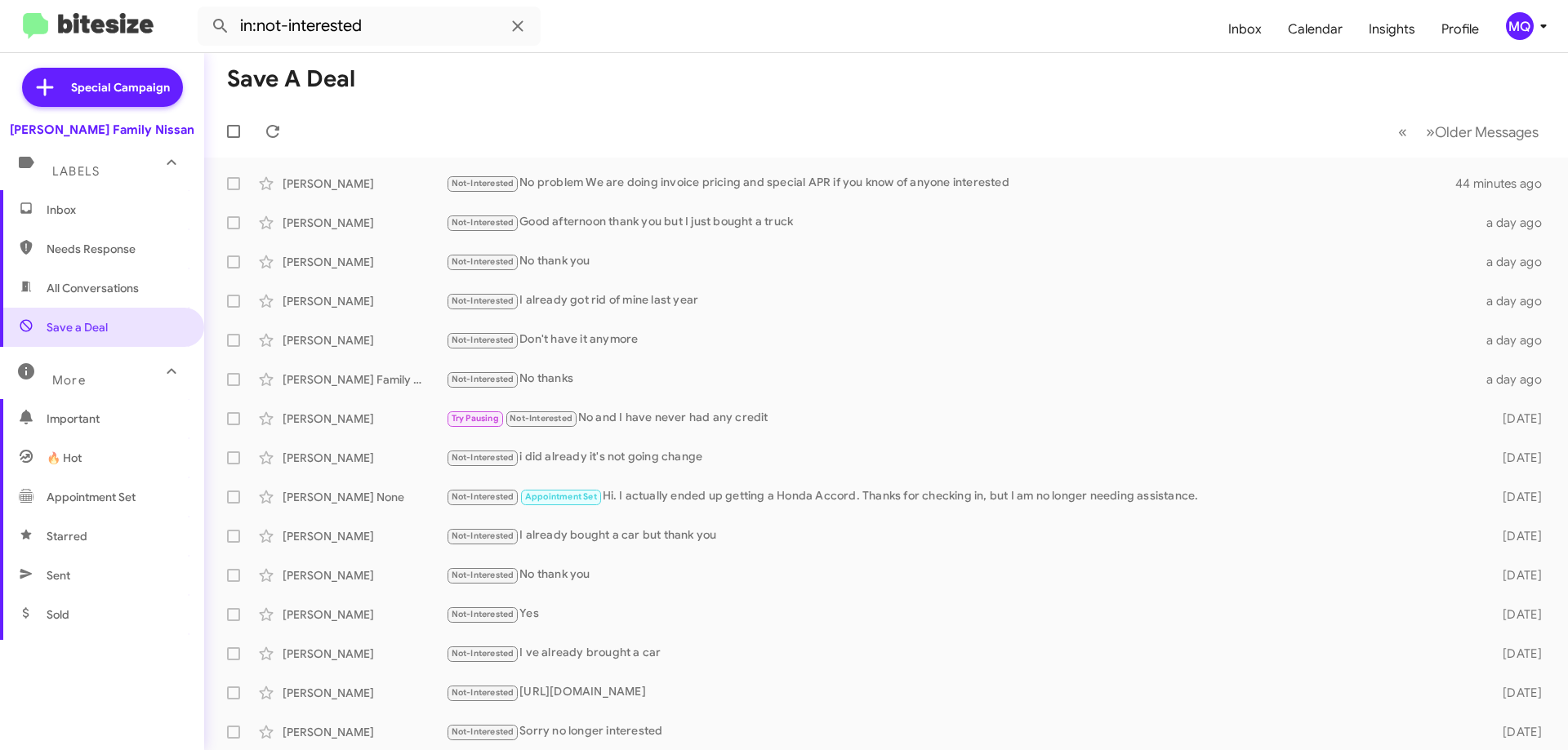
click at [88, 250] on span "Needs Response" at bounding box center [115, 249] width 139 height 16
type input "in:needs-response"
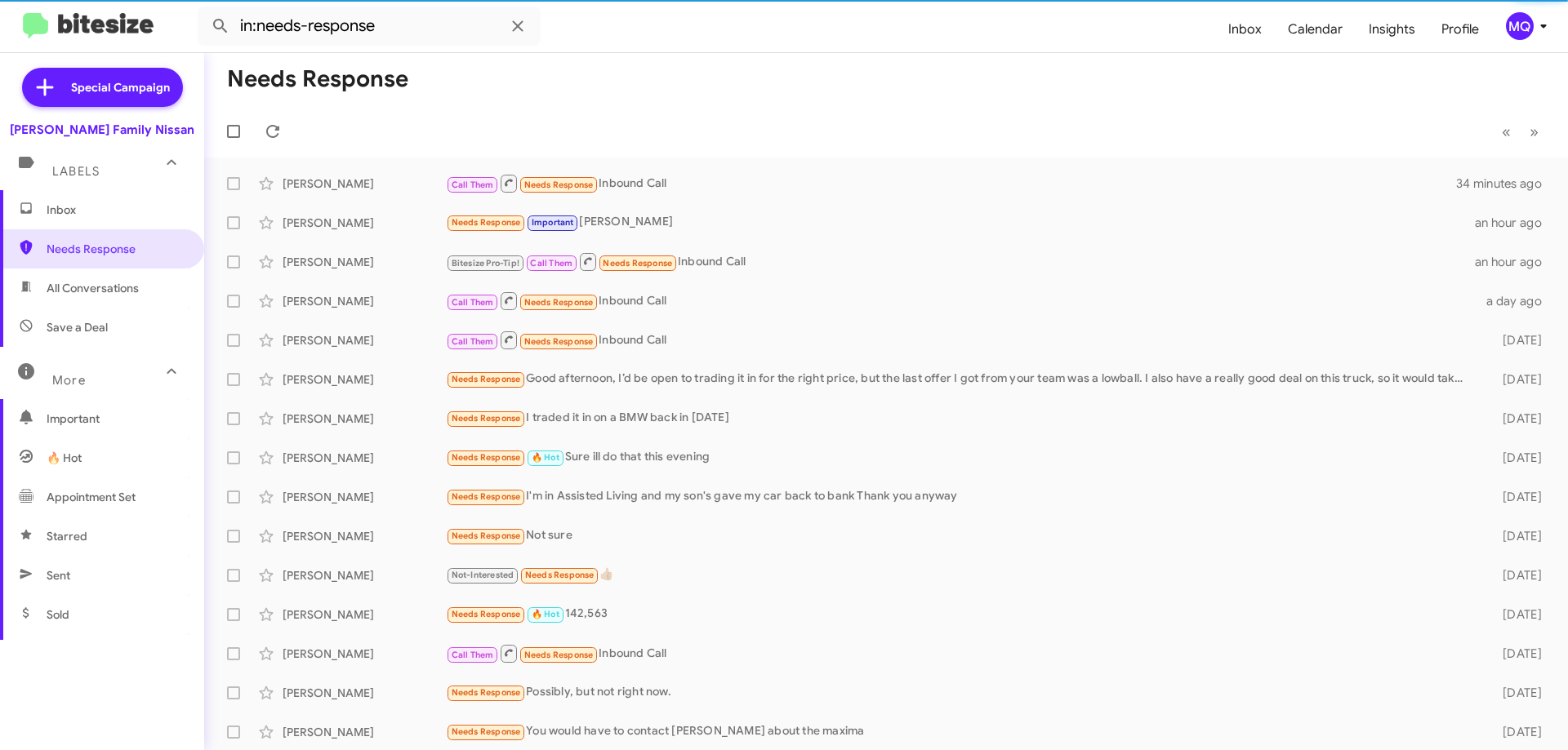
click at [67, 214] on span "Inbox" at bounding box center [115, 209] width 139 height 16
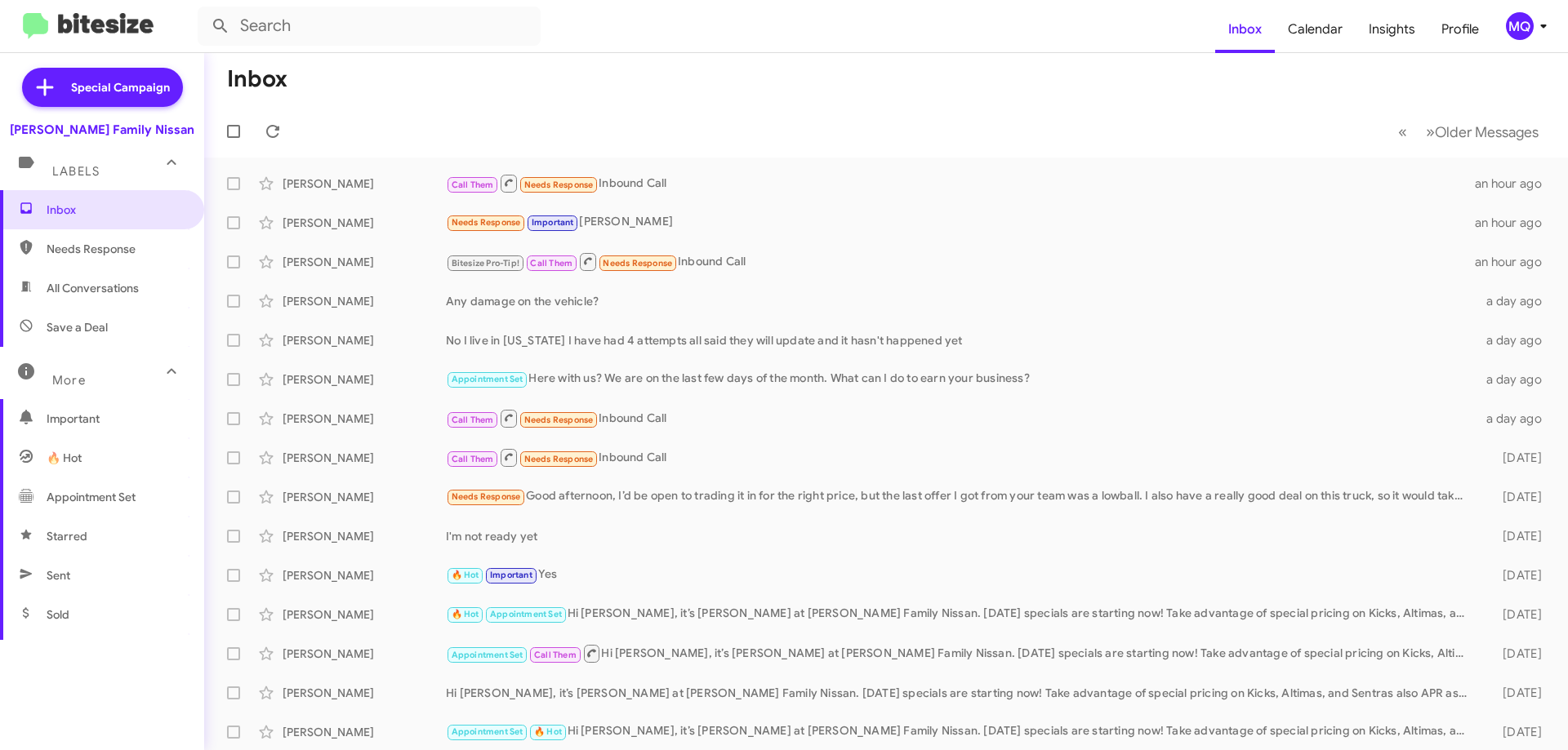
click at [56, 286] on span "All Conversations" at bounding box center [92, 287] width 92 height 16
type input "in:all-conversations"
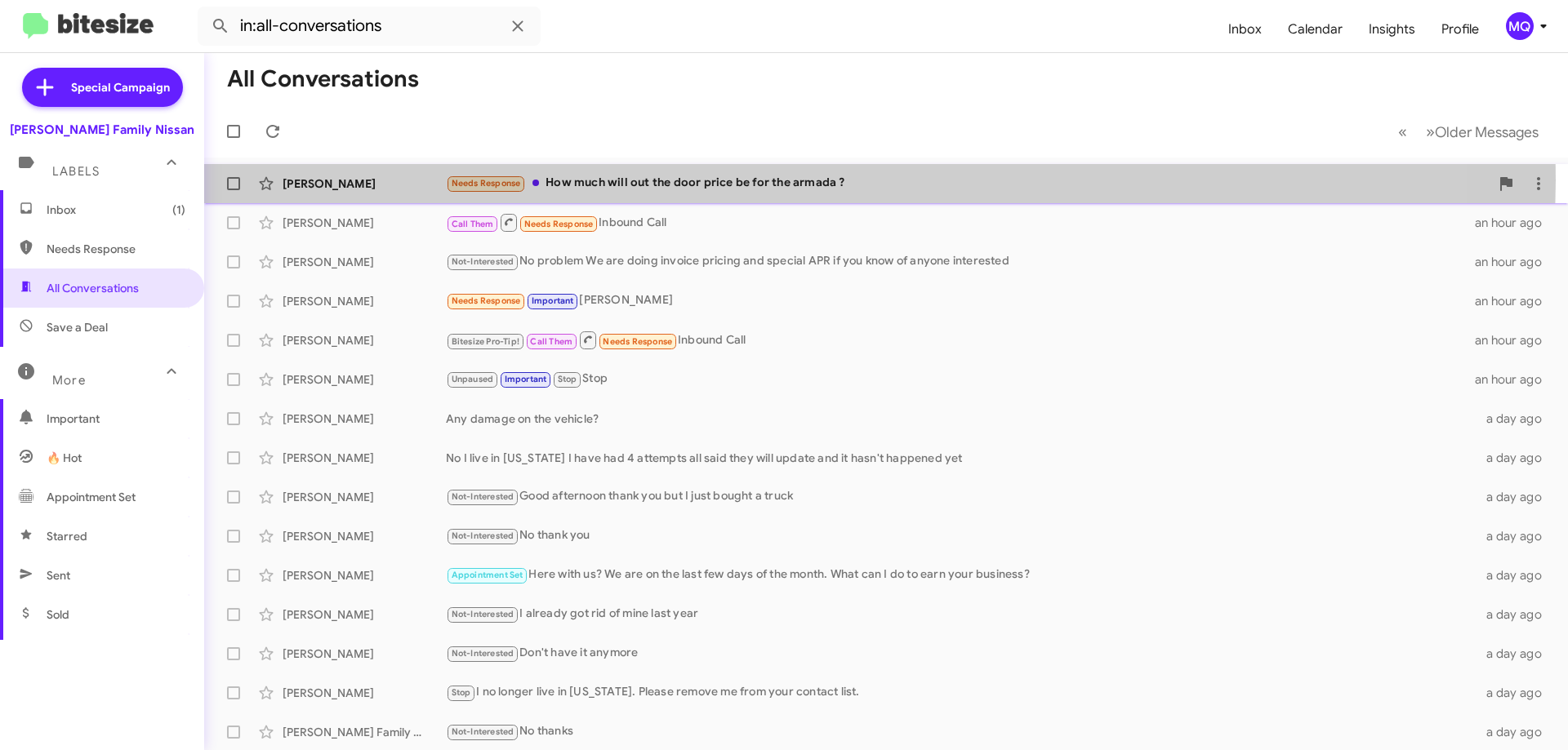
click at [785, 180] on div "Needs Response How much will out the door price be for the armada ?" at bounding box center [968, 183] width 1044 height 19
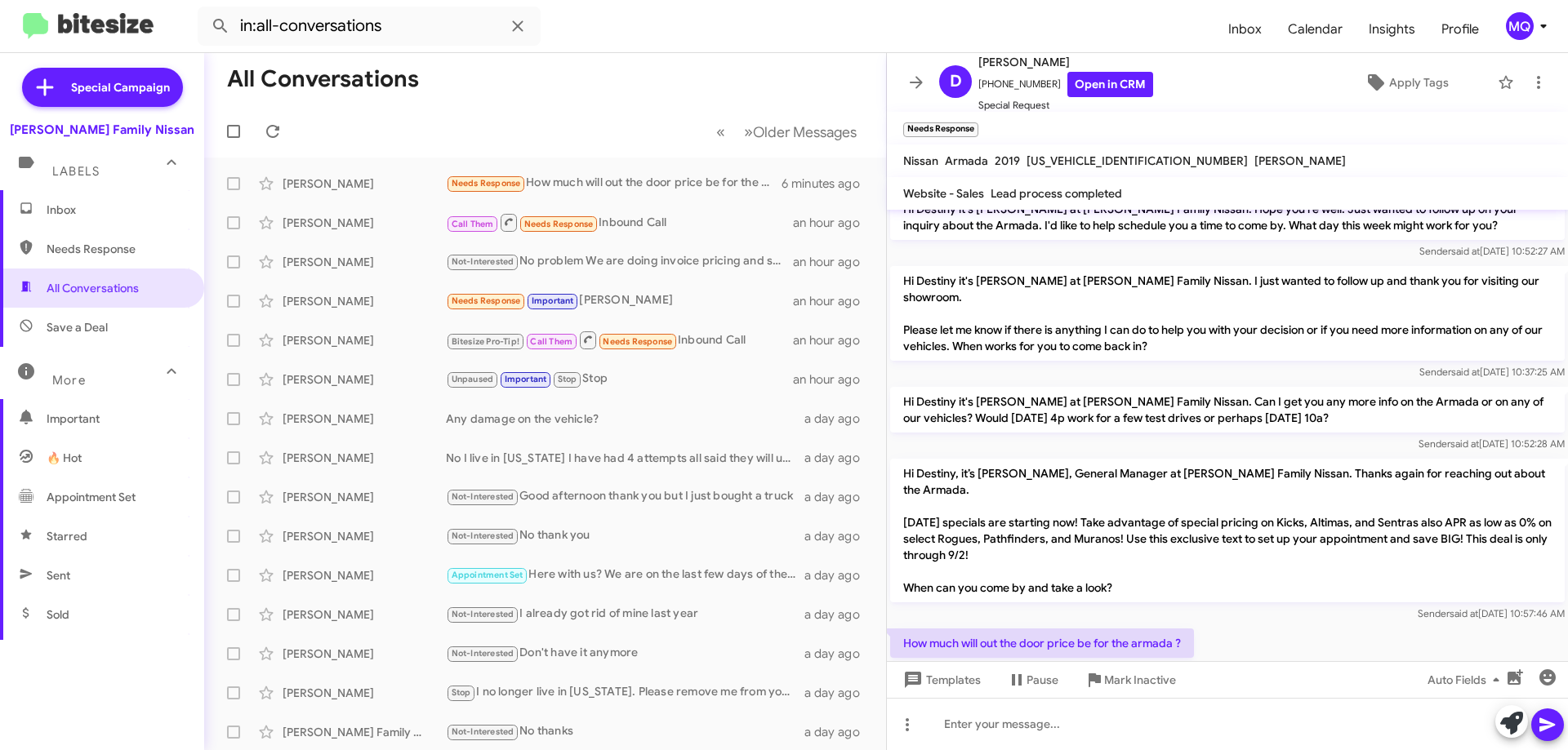
scroll to position [102, 0]
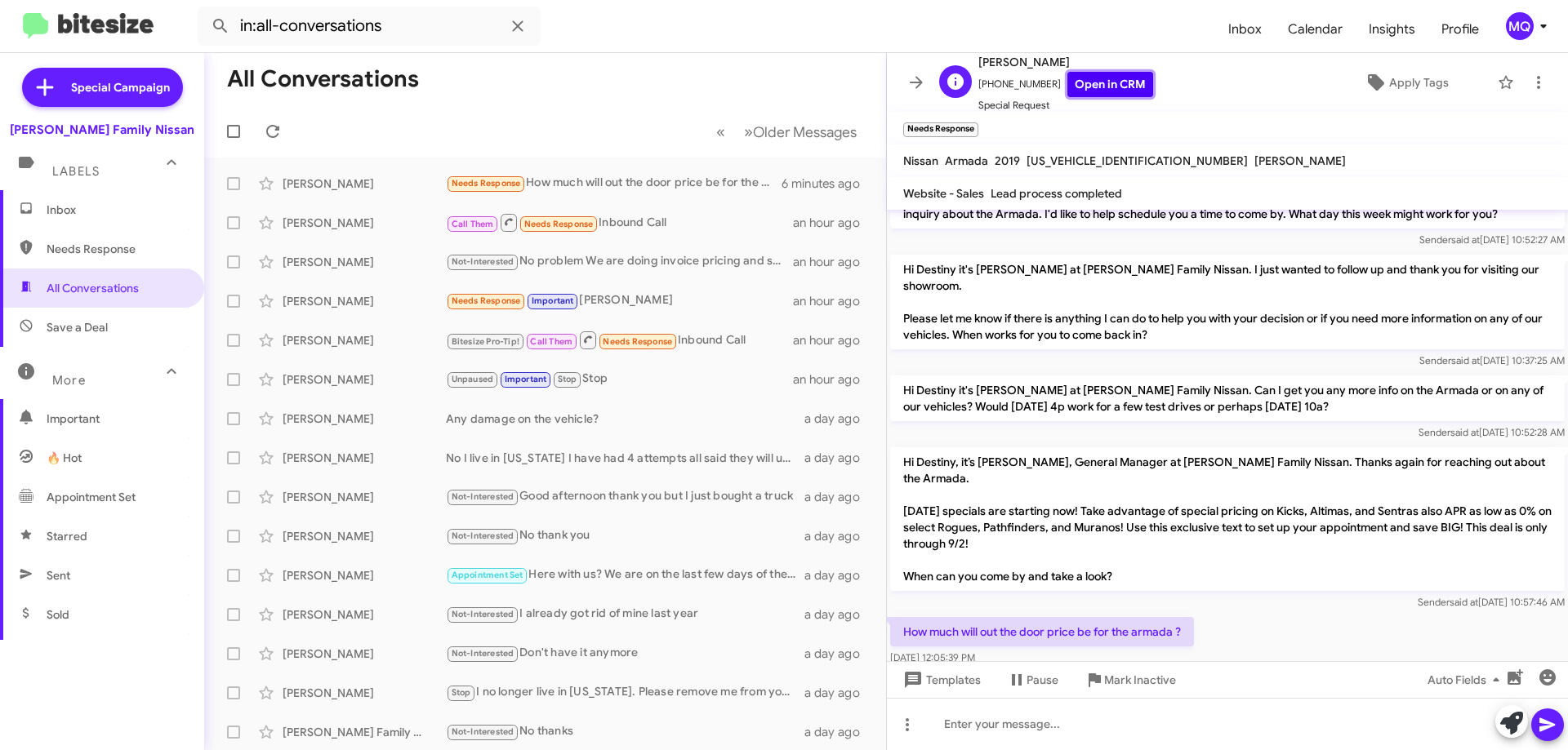
click at [1098, 90] on link "Open in CRM" at bounding box center [1110, 84] width 86 height 25
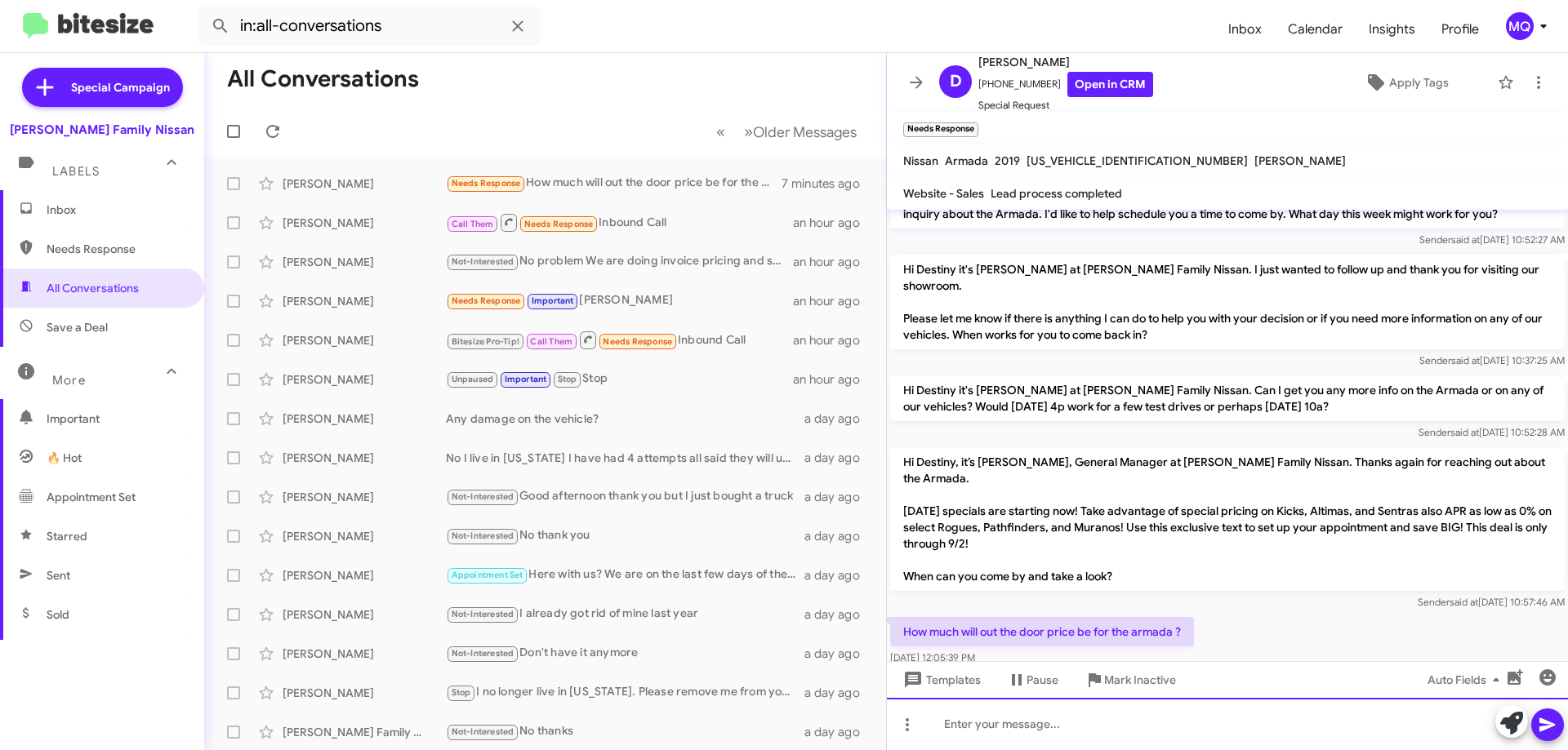
click at [1001, 723] on div at bounding box center [1227, 724] width 681 height 52
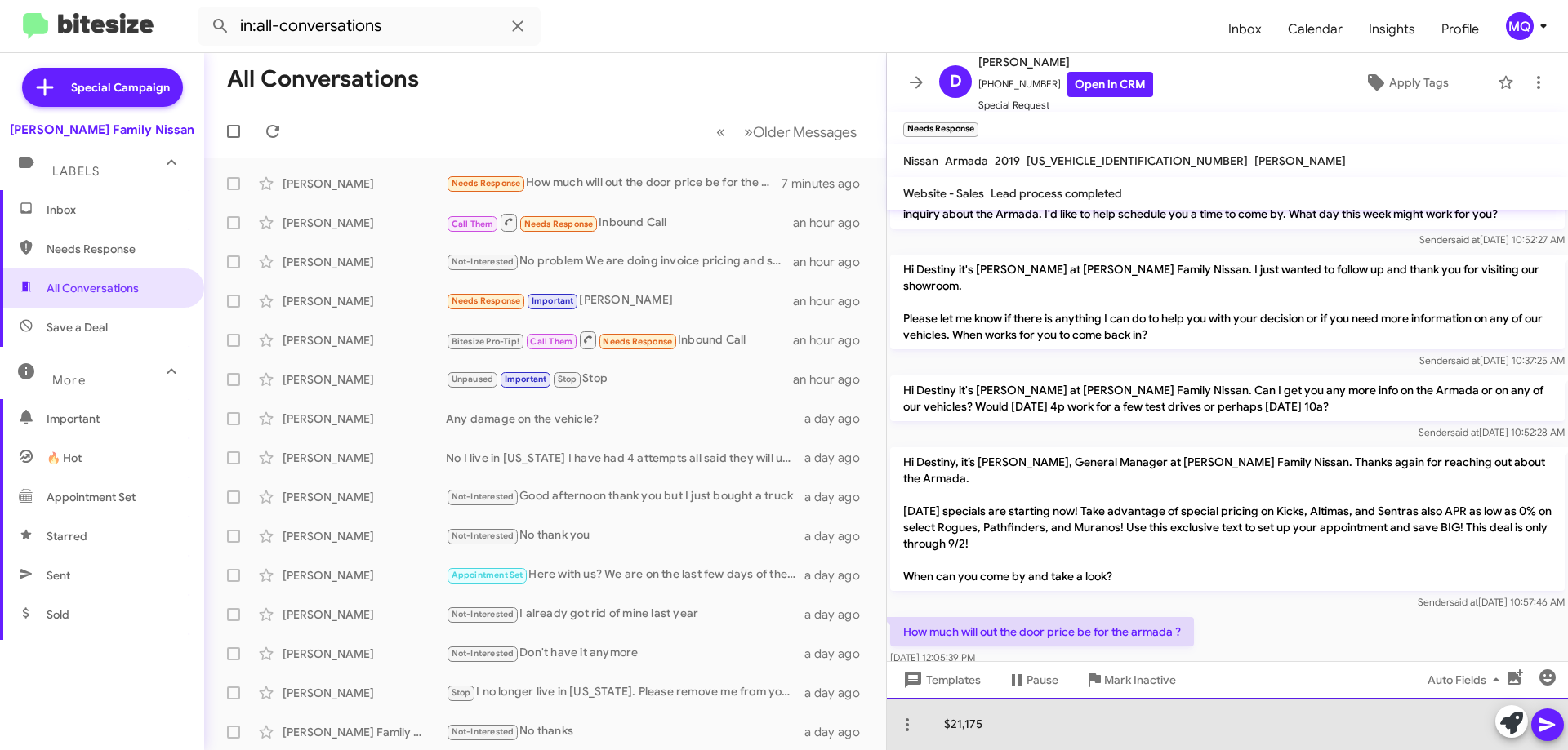
click at [1082, 723] on div "$21,175" at bounding box center [1227, 724] width 681 height 52
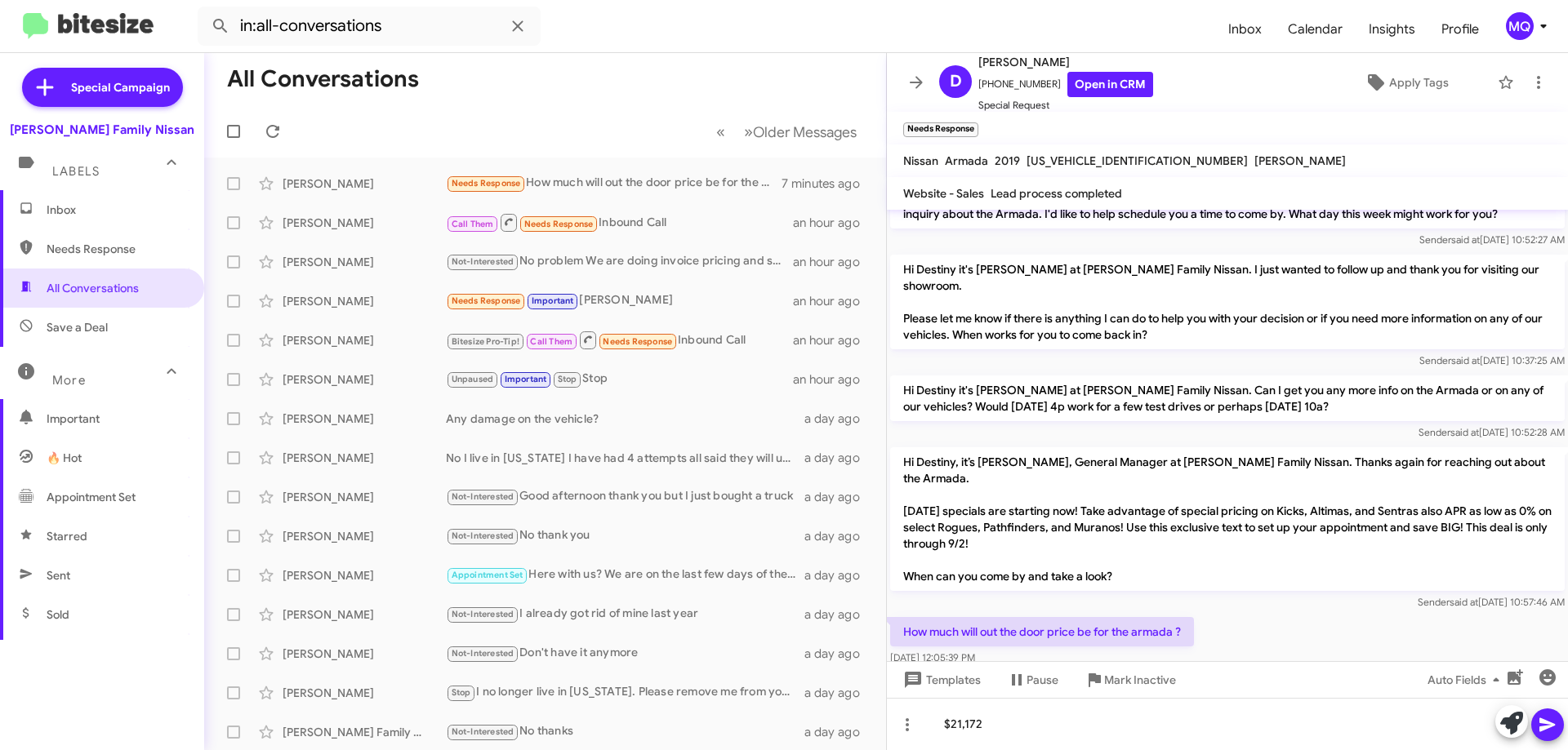
click at [1560, 731] on button at bounding box center [1548, 725] width 33 height 33
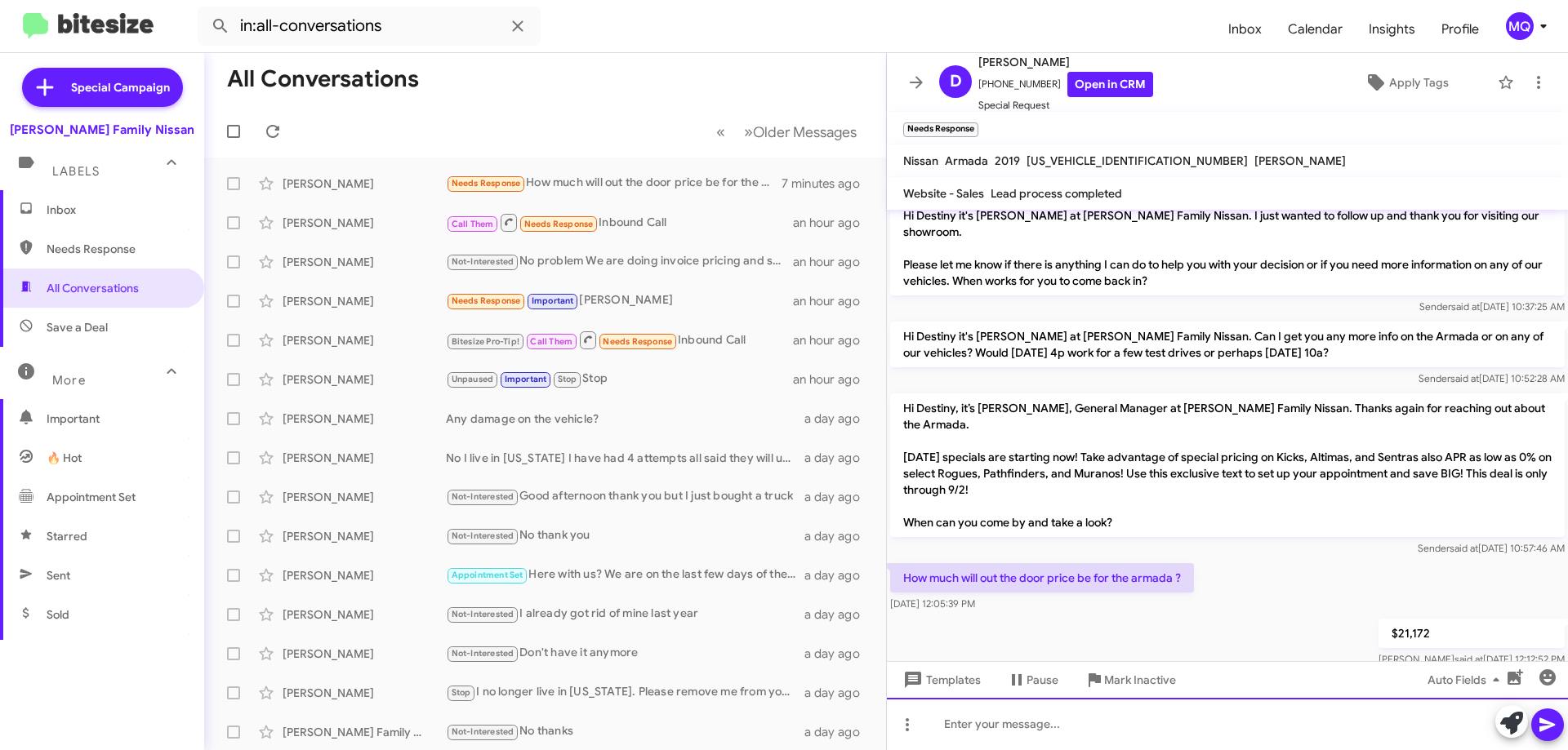
scroll to position [162, 0]
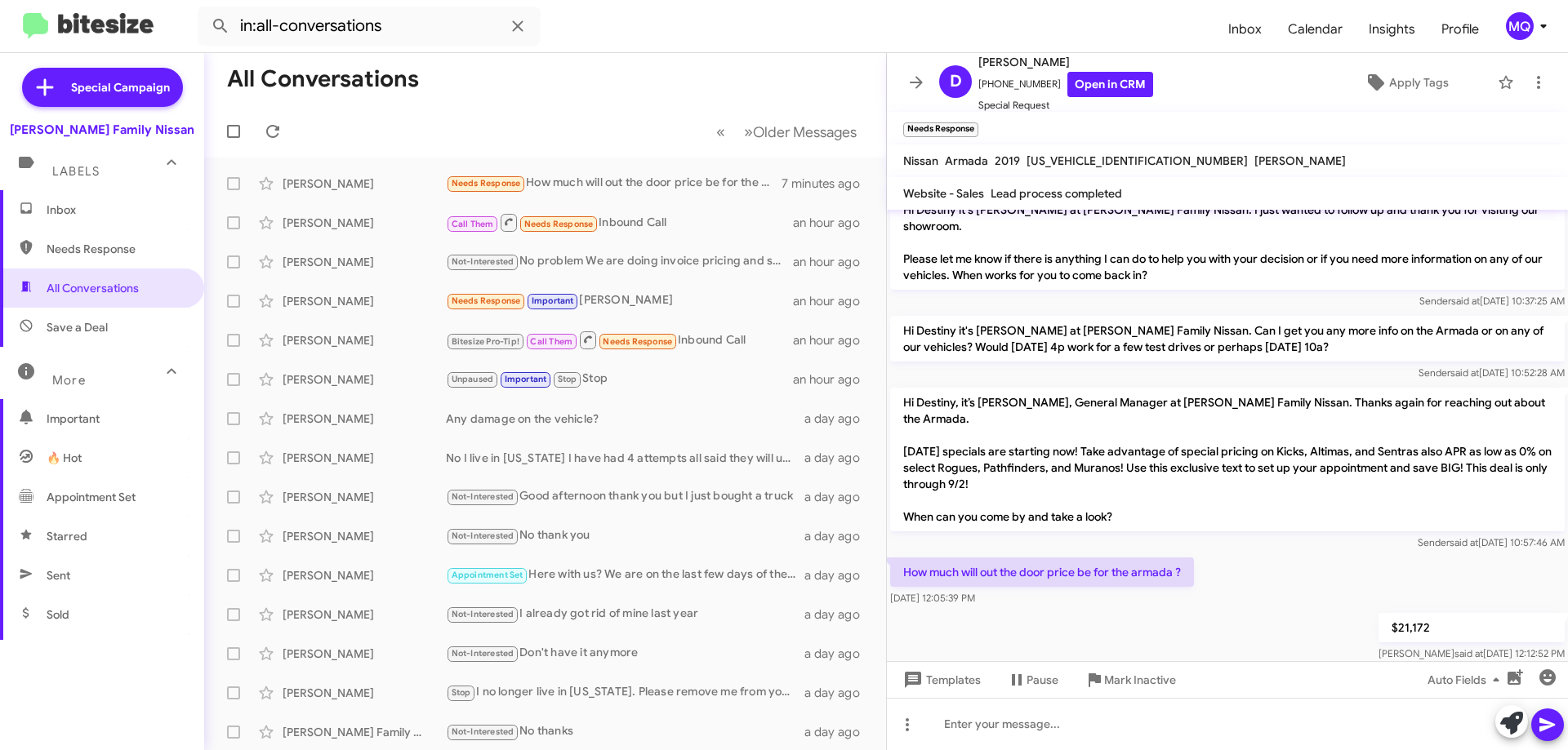
click at [95, 256] on span "Needs Response" at bounding box center [115, 249] width 139 height 16
type input "in:needs-response"
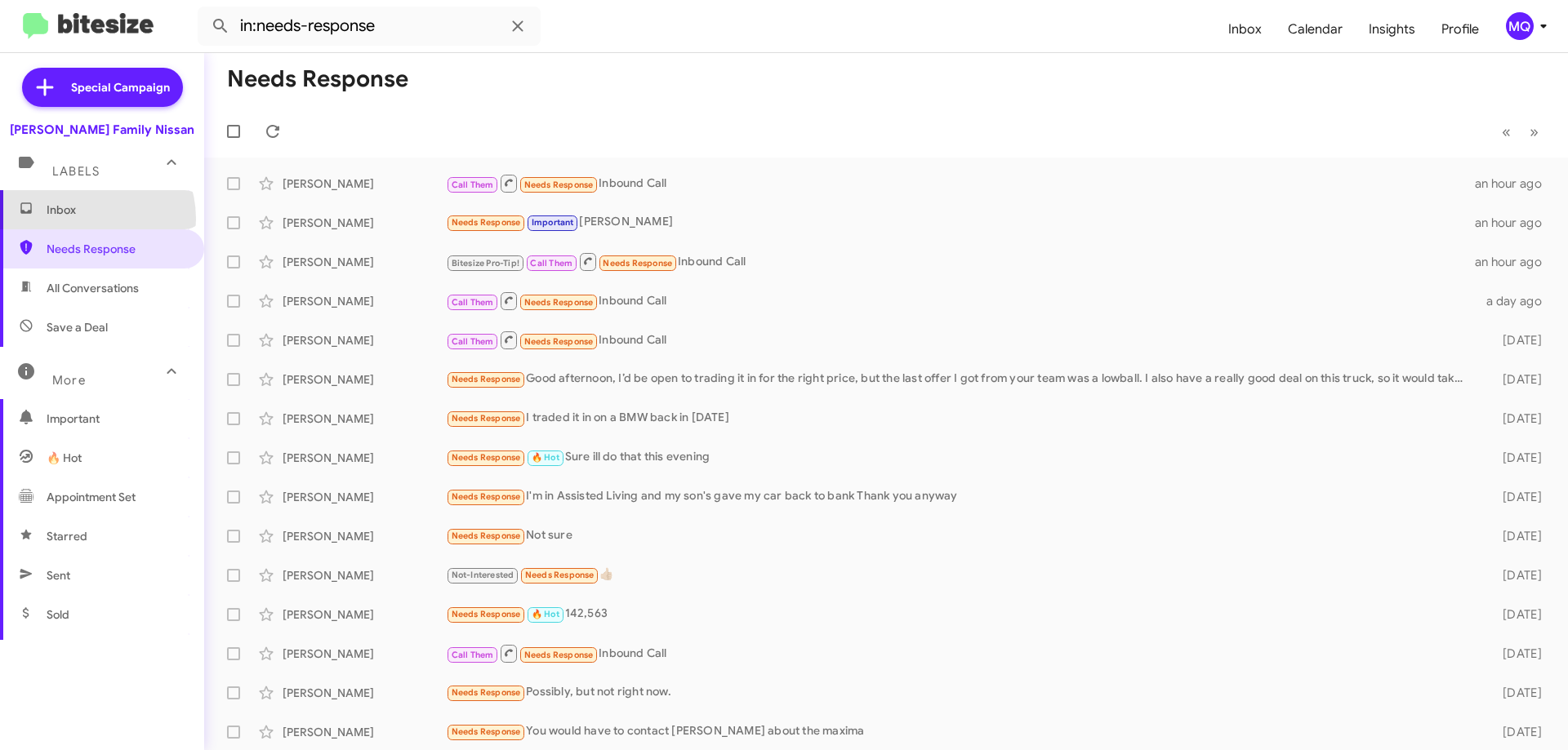
click at [84, 219] on span "Inbox" at bounding box center [102, 210] width 204 height 40
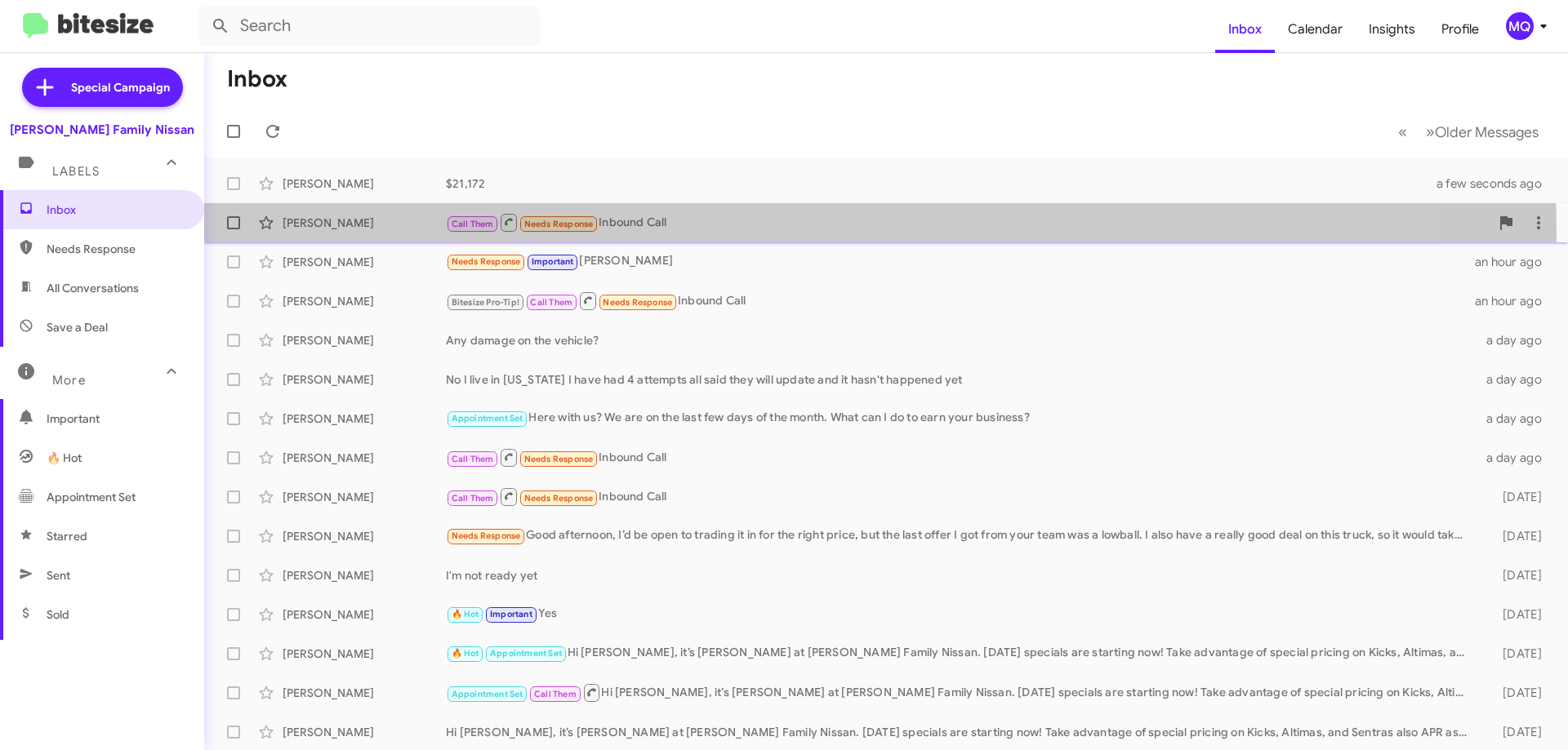
click at [772, 233] on div "Call Them Needs Response Inbound Call" at bounding box center [968, 222] width 1044 height 20
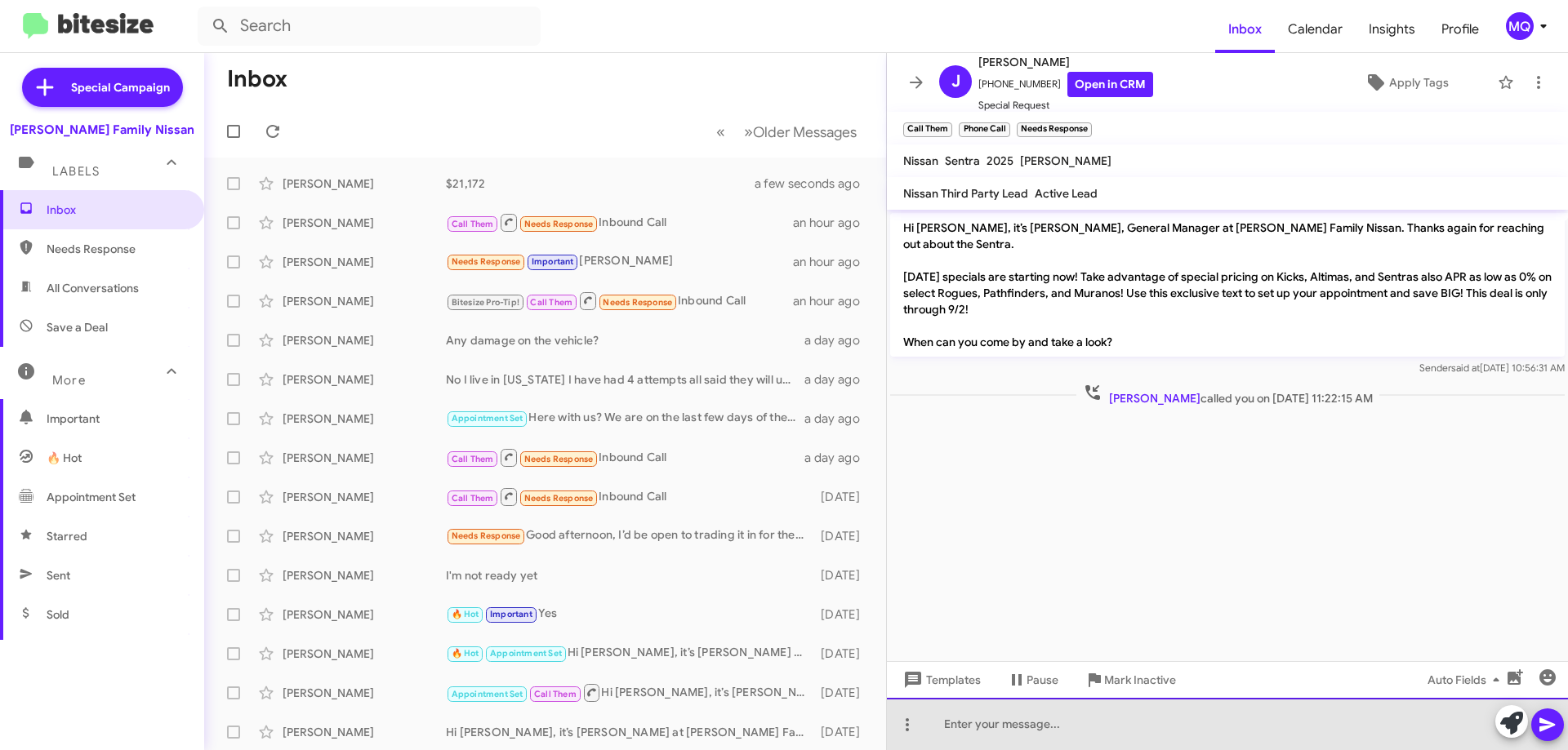
click at [1049, 728] on div at bounding box center [1227, 724] width 681 height 52
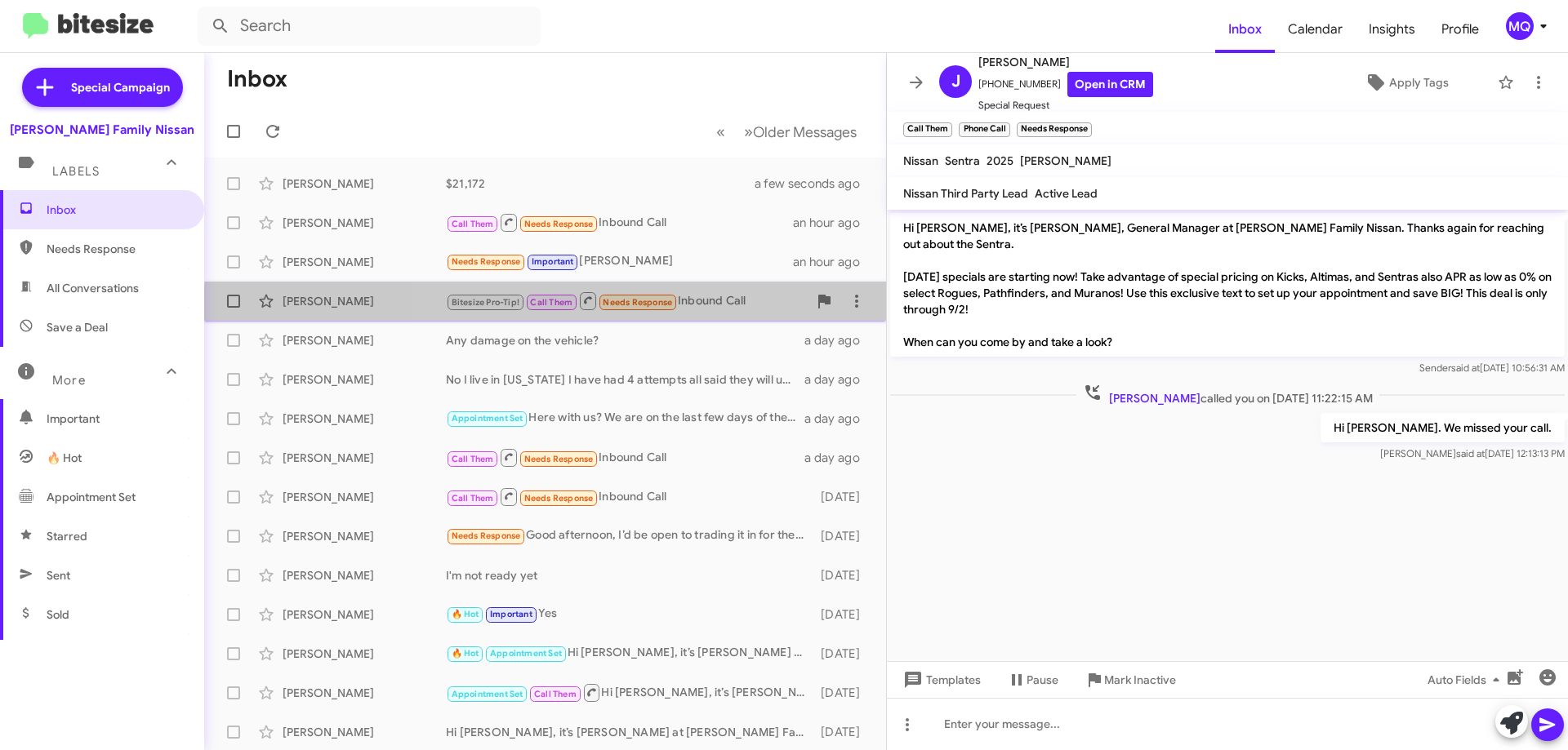
click at [712, 313] on div "[PERSON_NAME] Bitesize Pro-Tip! Call Them Needs Response Inbound Call an hour a…" at bounding box center [545, 301] width 656 height 33
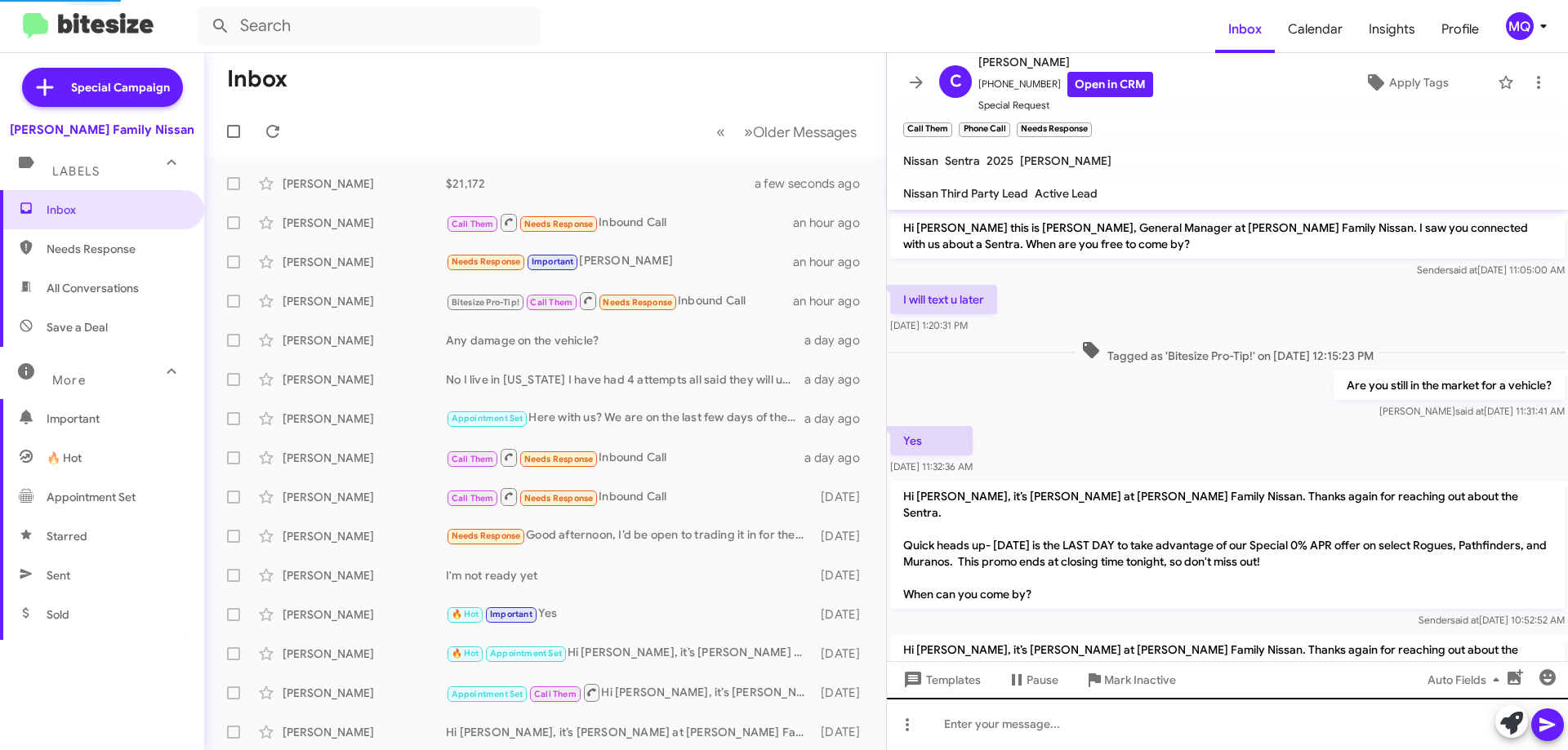
scroll to position [469, 0]
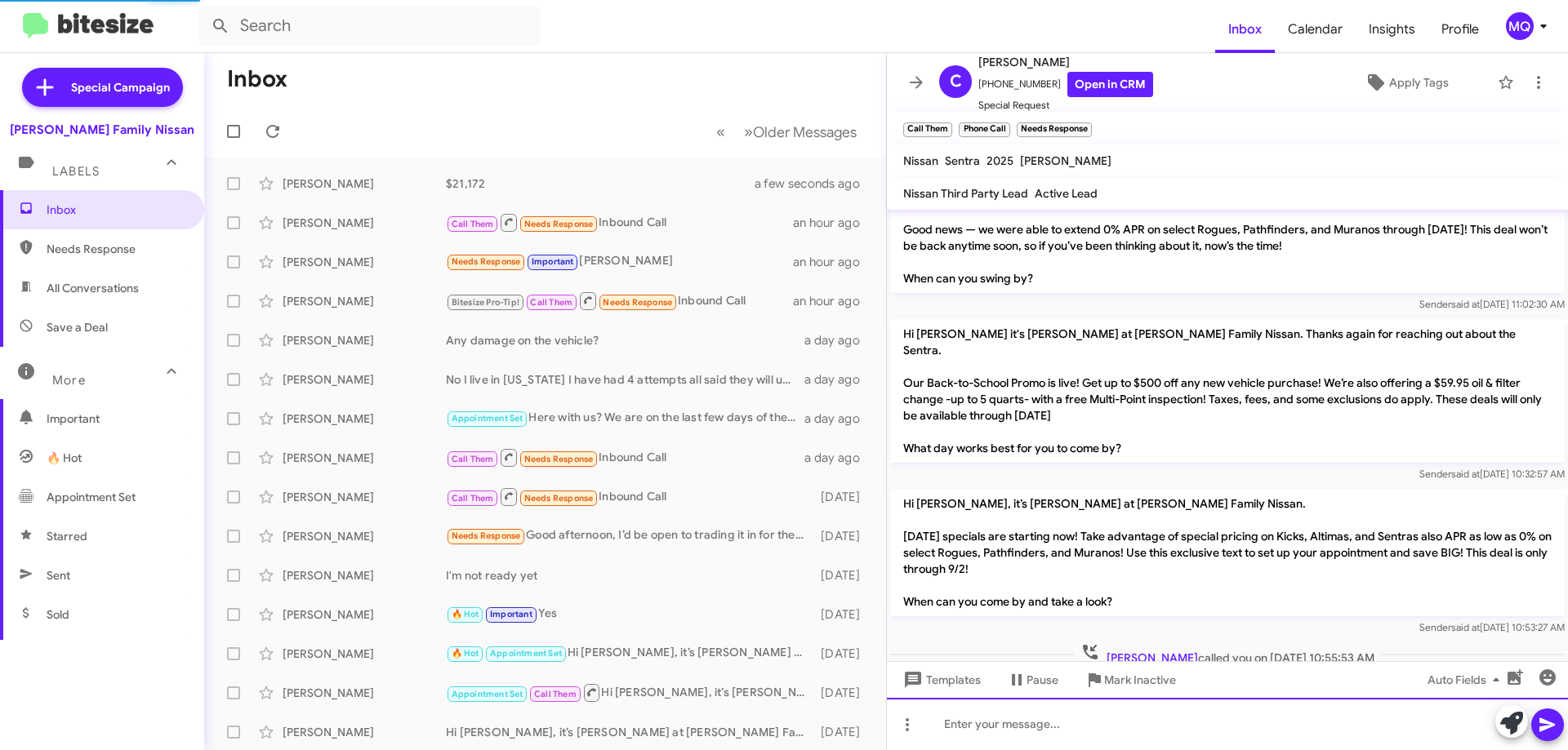
click at [1043, 737] on div at bounding box center [1227, 724] width 681 height 52
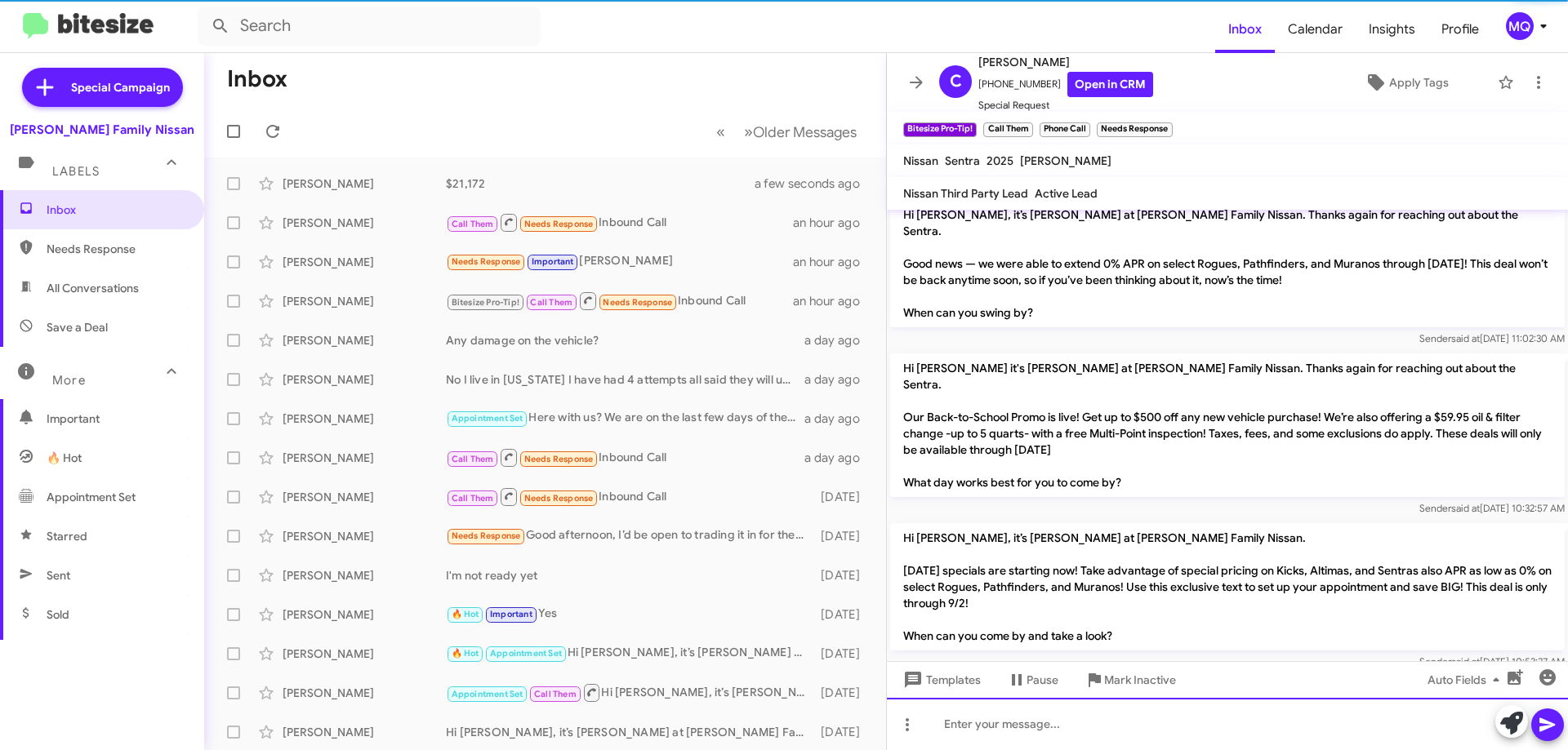
scroll to position [529, 0]
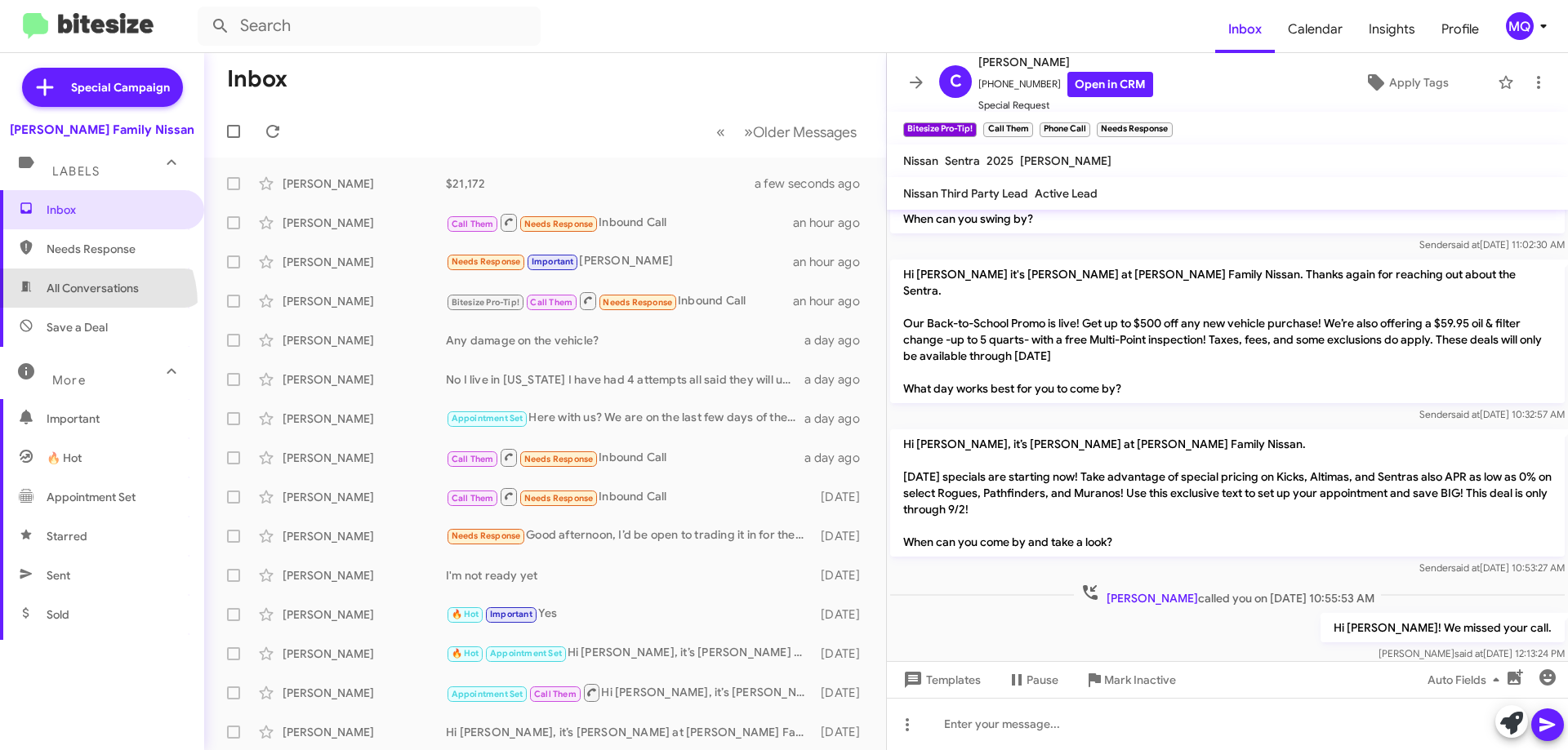
click at [86, 303] on span "All Conversations" at bounding box center [102, 288] width 204 height 40
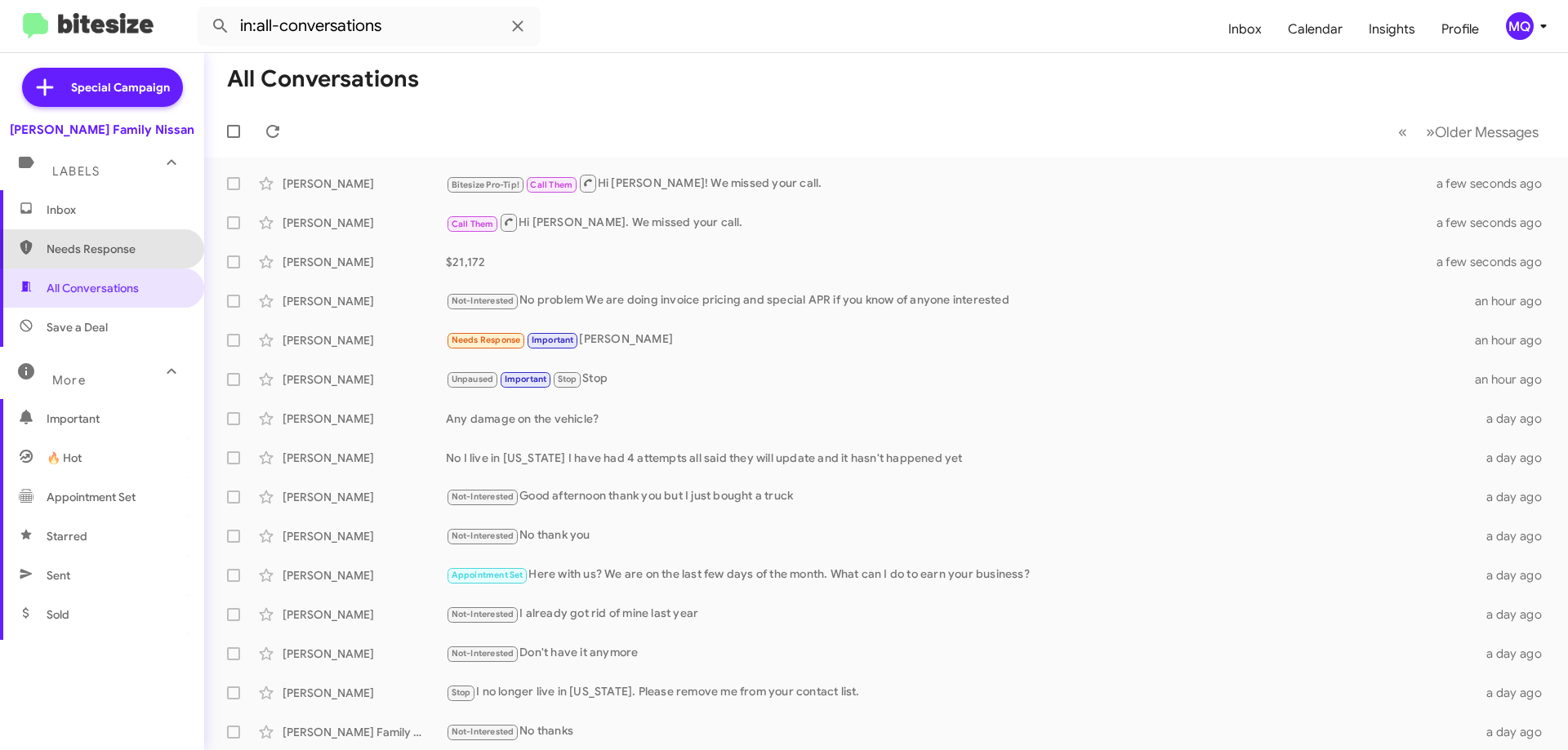
click at [116, 241] on span "Needs Response" at bounding box center [115, 249] width 139 height 16
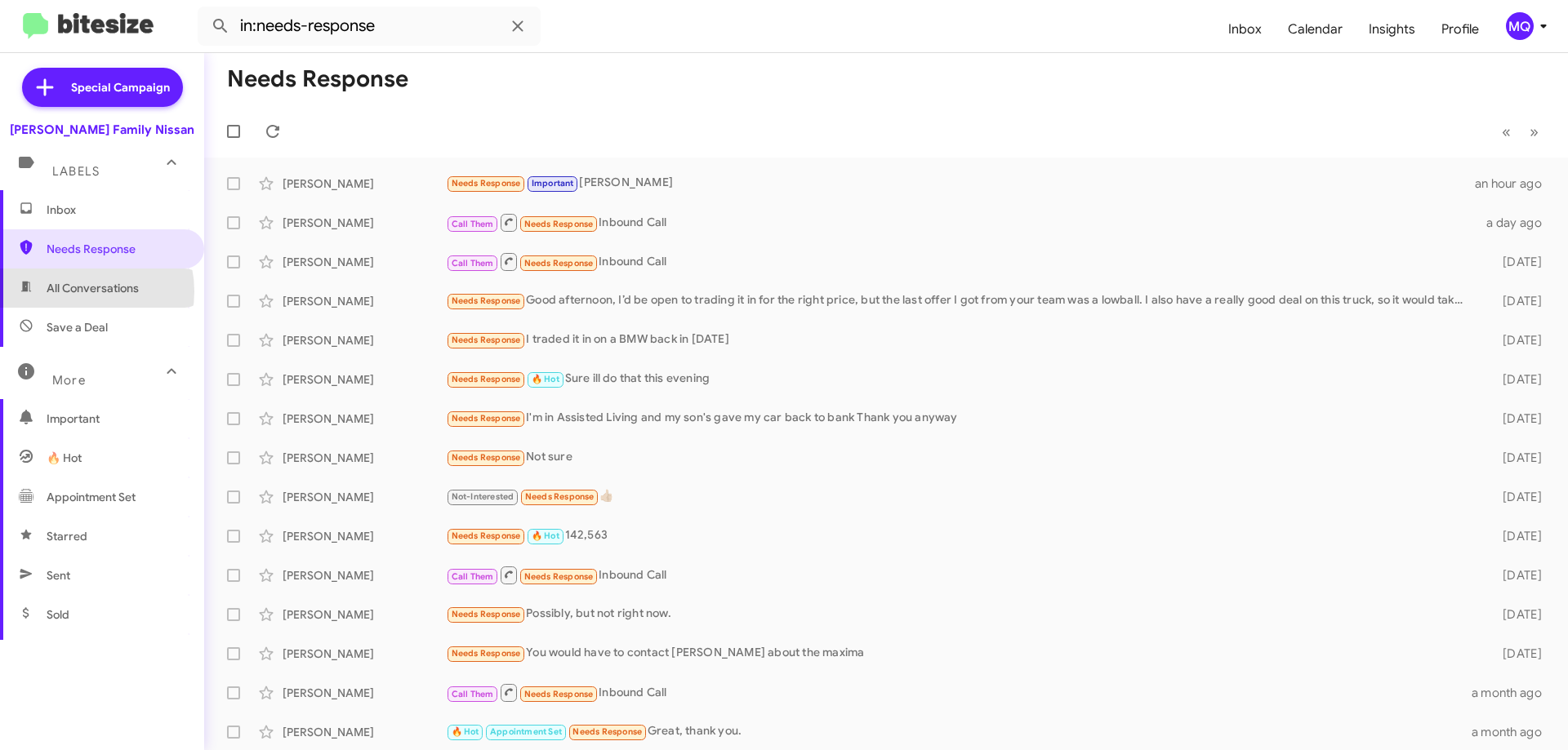
click at [80, 292] on span "All Conversations" at bounding box center [92, 287] width 92 height 16
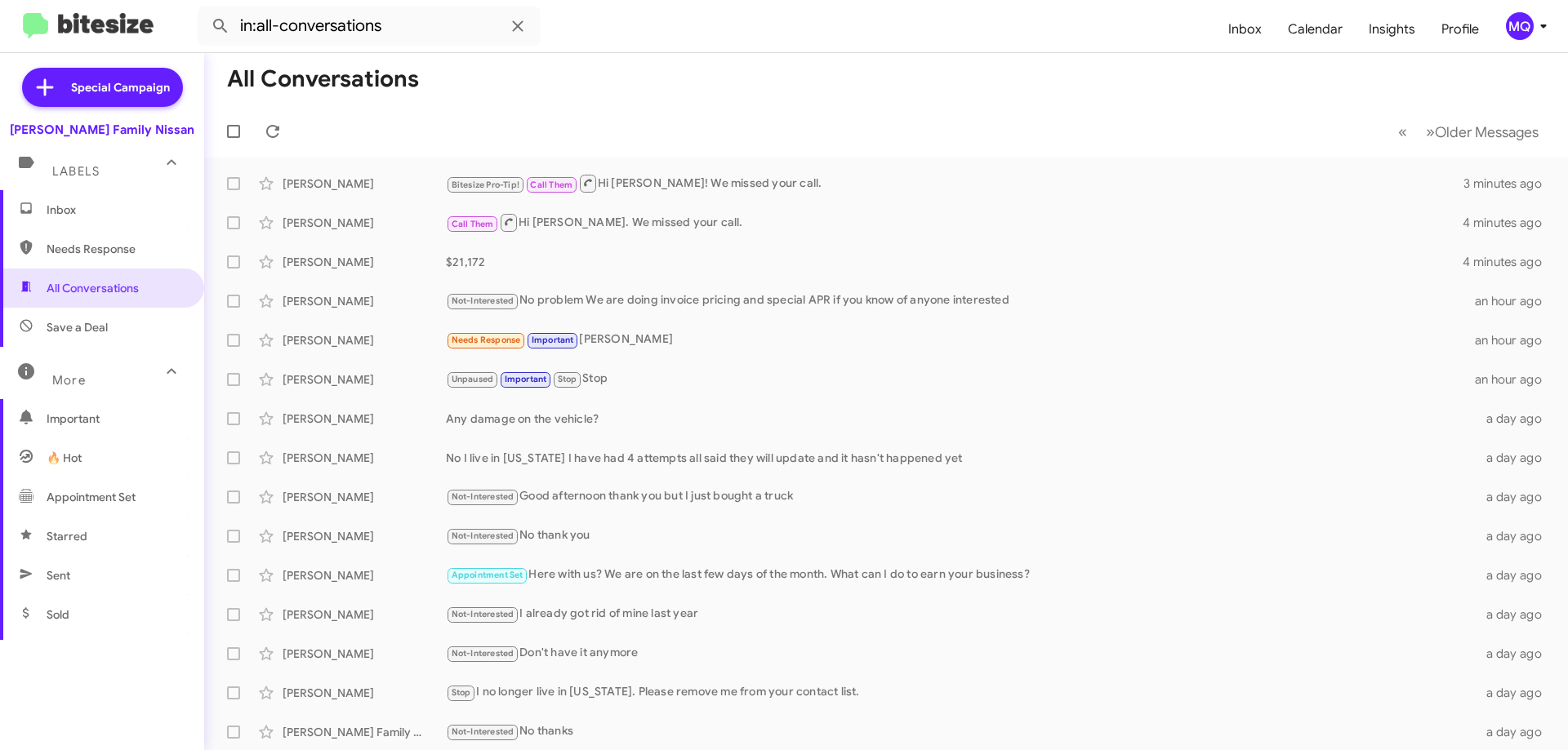
click at [66, 338] on span "Save a Deal" at bounding box center [102, 327] width 204 height 40
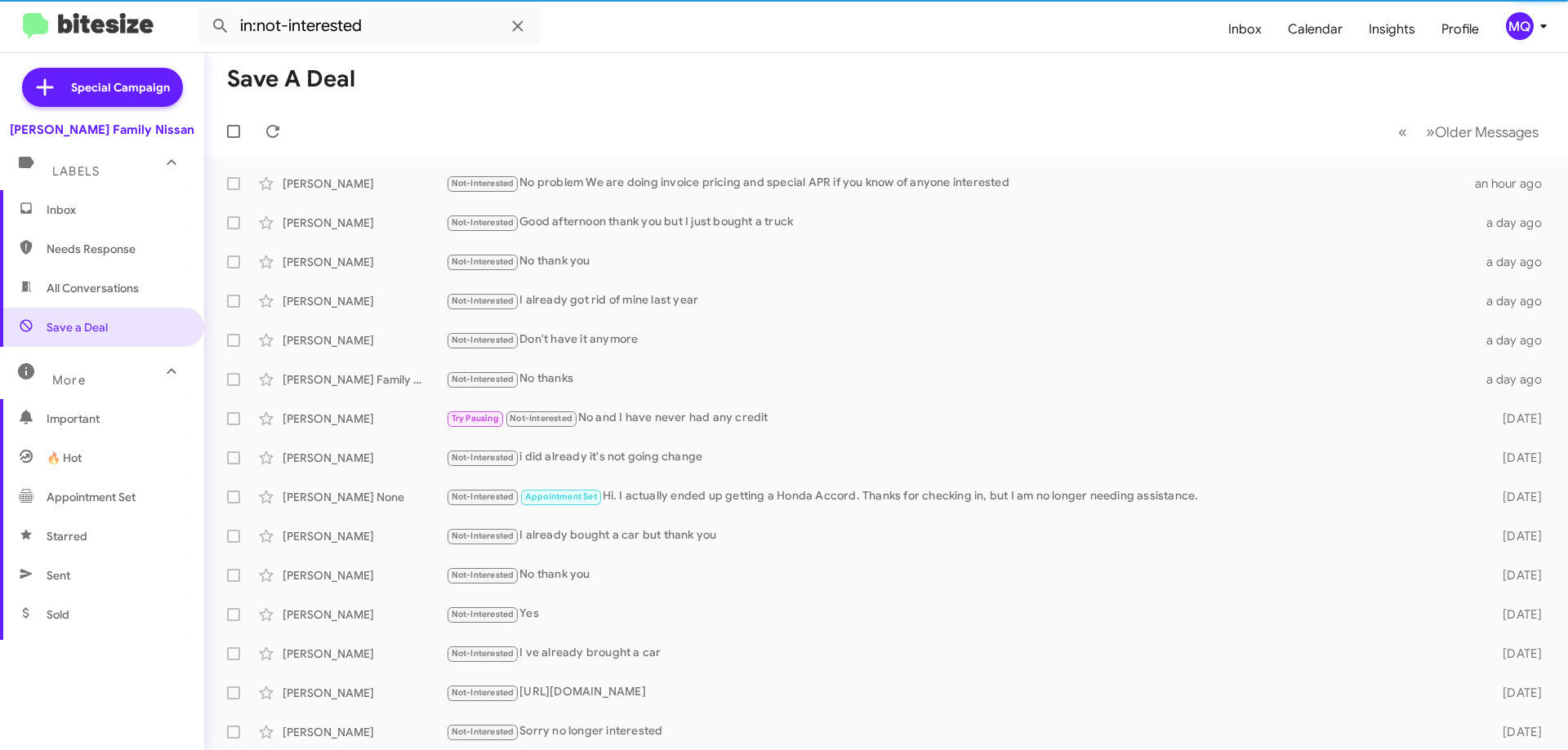
click at [111, 259] on span "Needs Response" at bounding box center [102, 249] width 204 height 40
type input "in:needs-response"
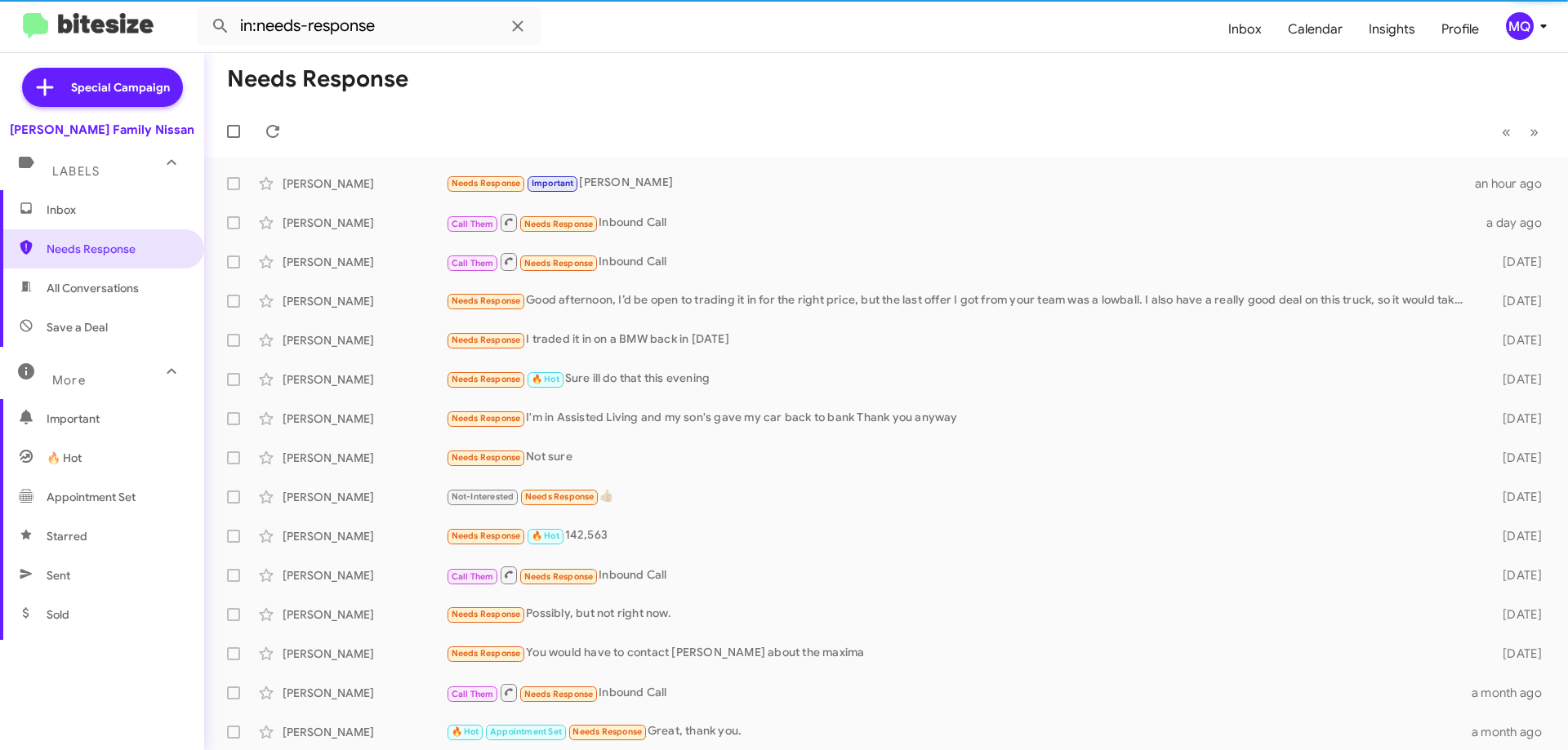
click at [83, 214] on span "Inbox" at bounding box center [115, 209] width 139 height 16
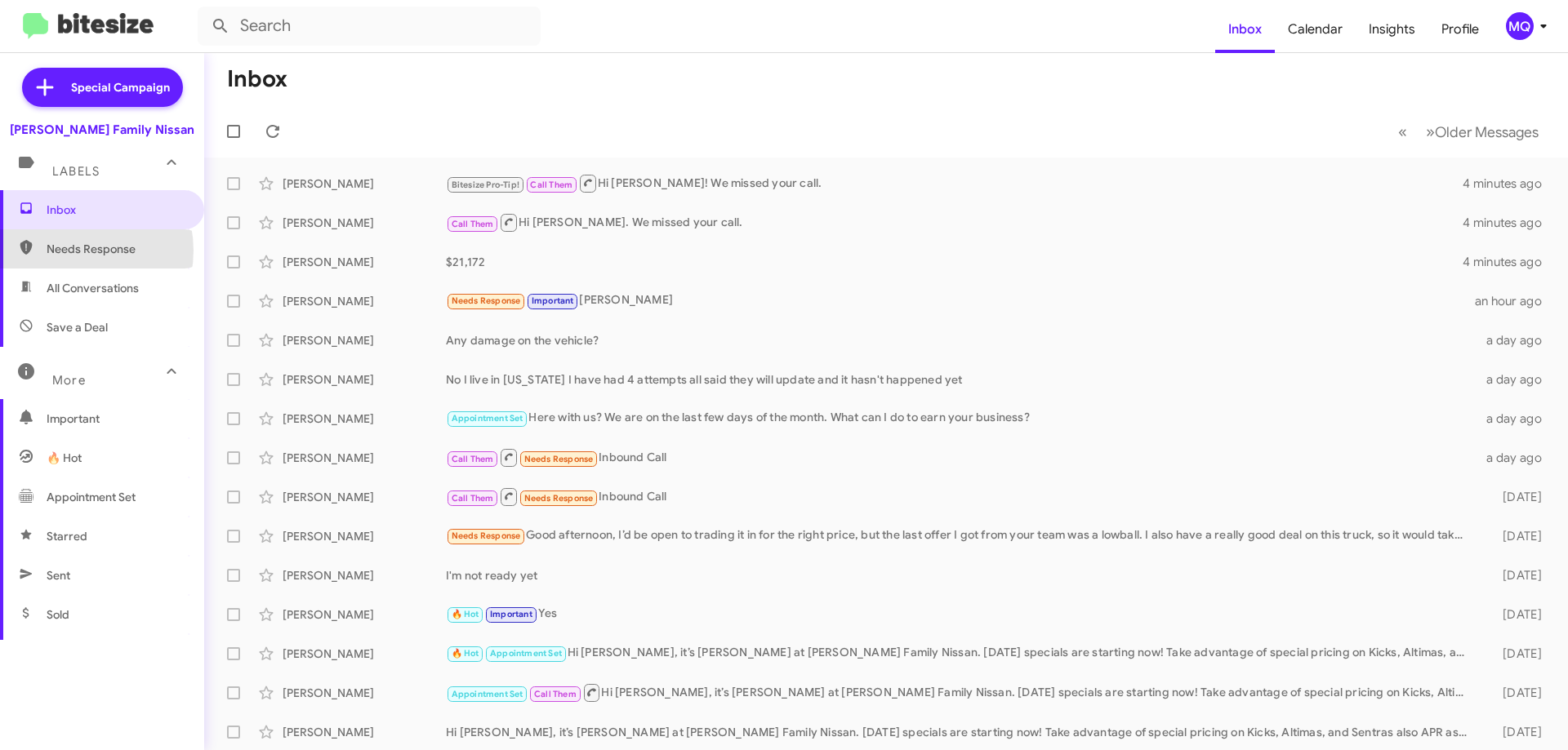
click at [70, 250] on span "Needs Response" at bounding box center [115, 249] width 139 height 16
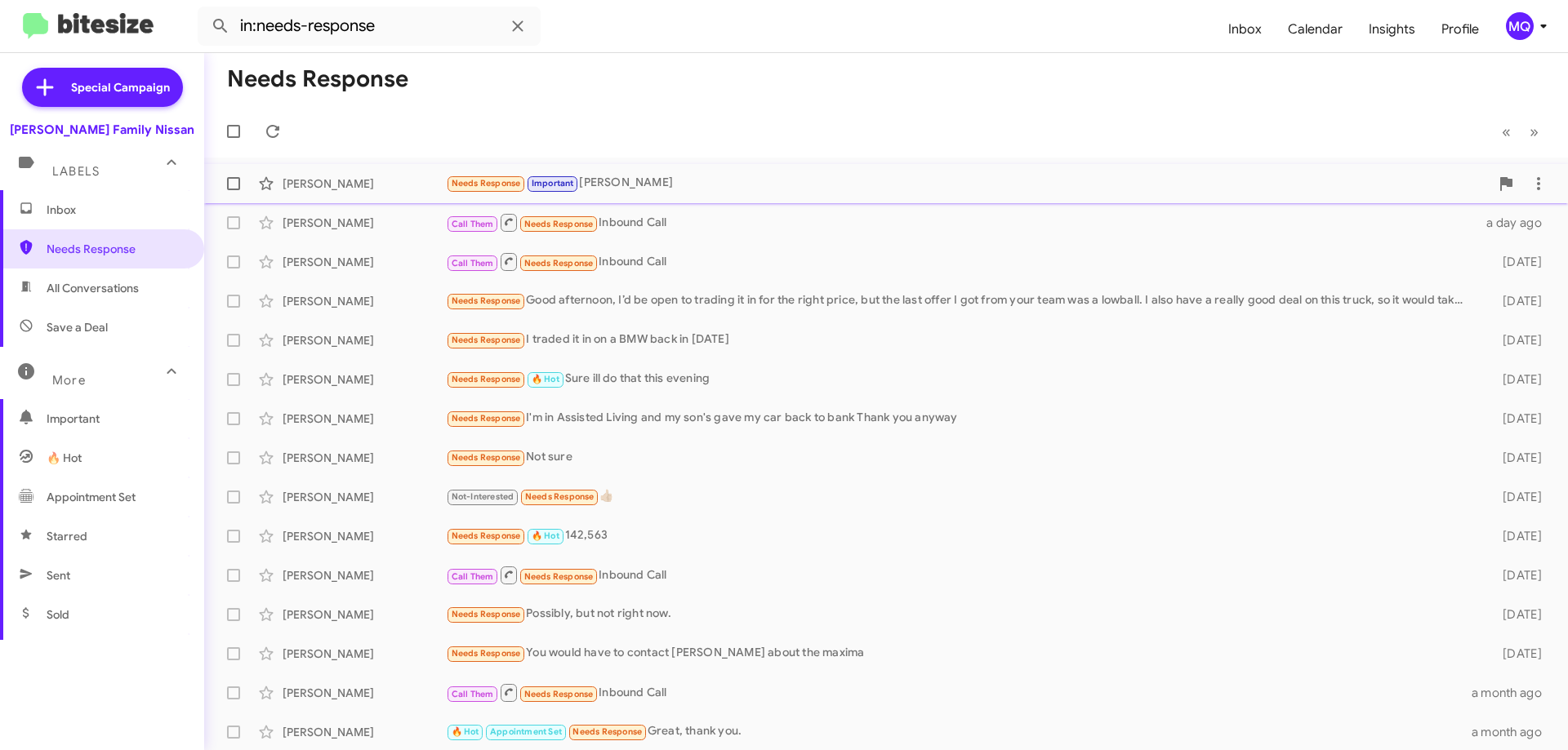
click at [665, 196] on div "[PERSON_NAME] Needs Response Important Ty an hour ago" at bounding box center [886, 184] width 1338 height 33
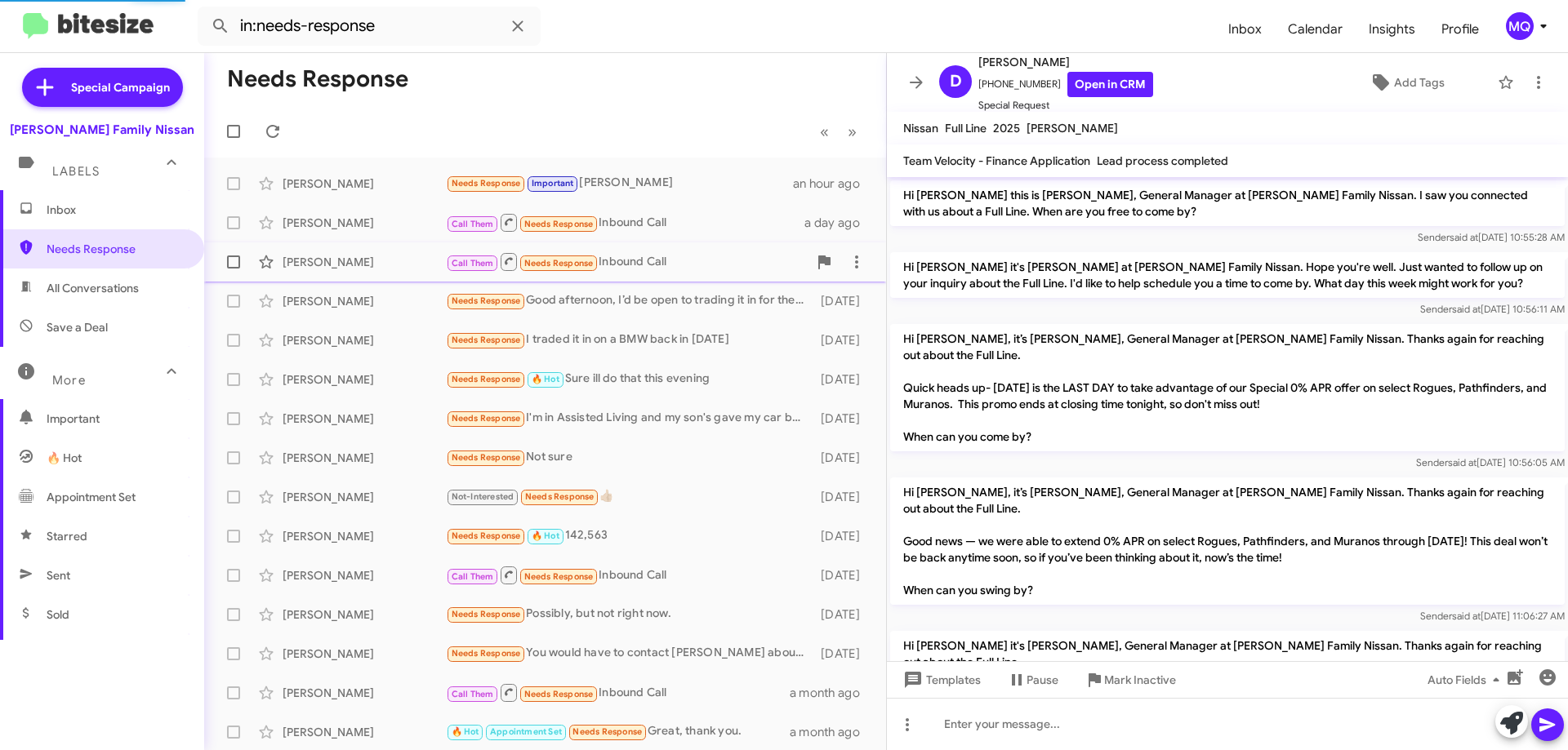
scroll to position [981, 0]
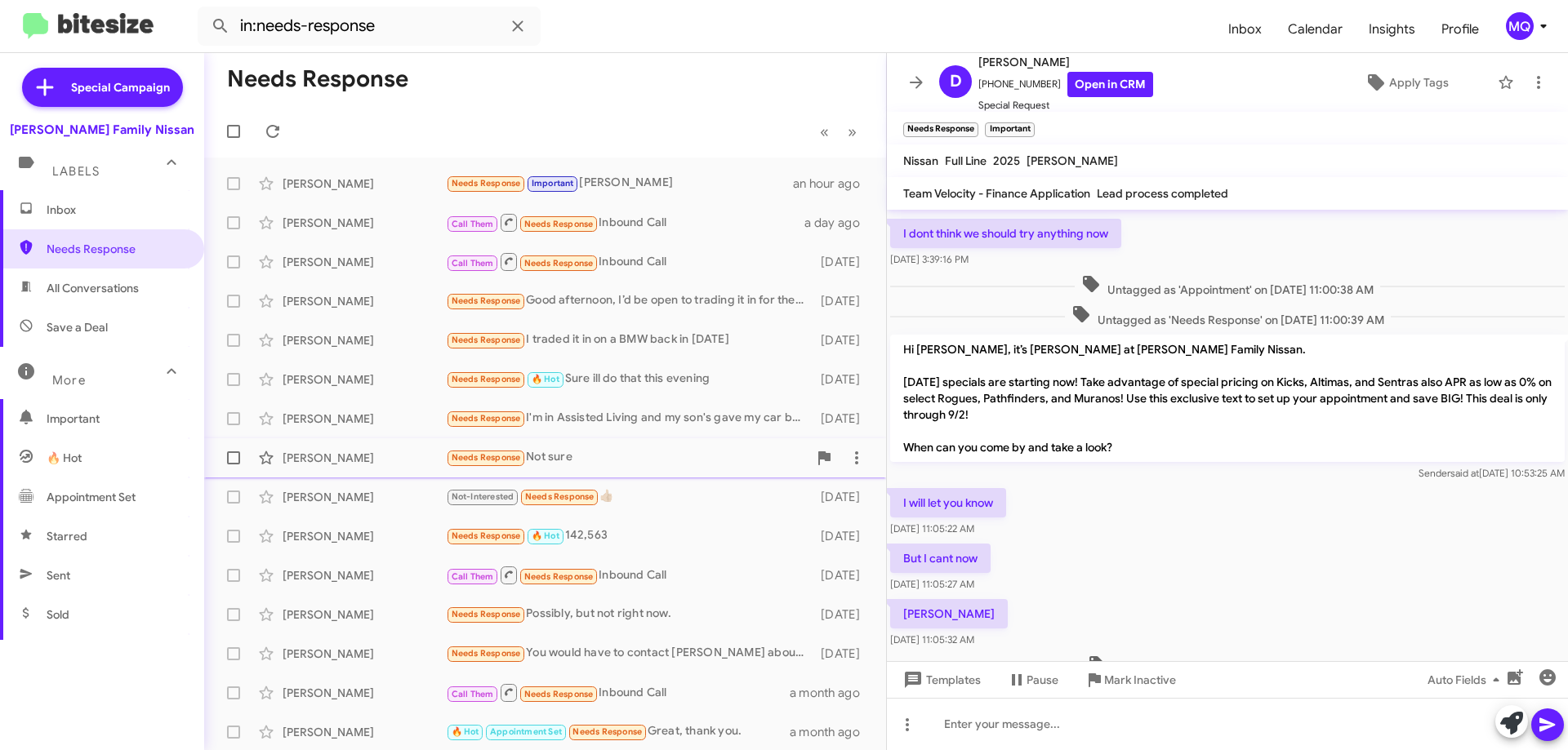
click at [586, 470] on div "[PERSON_NAME] Needs Response Not sure [DATE]" at bounding box center [545, 458] width 656 height 33
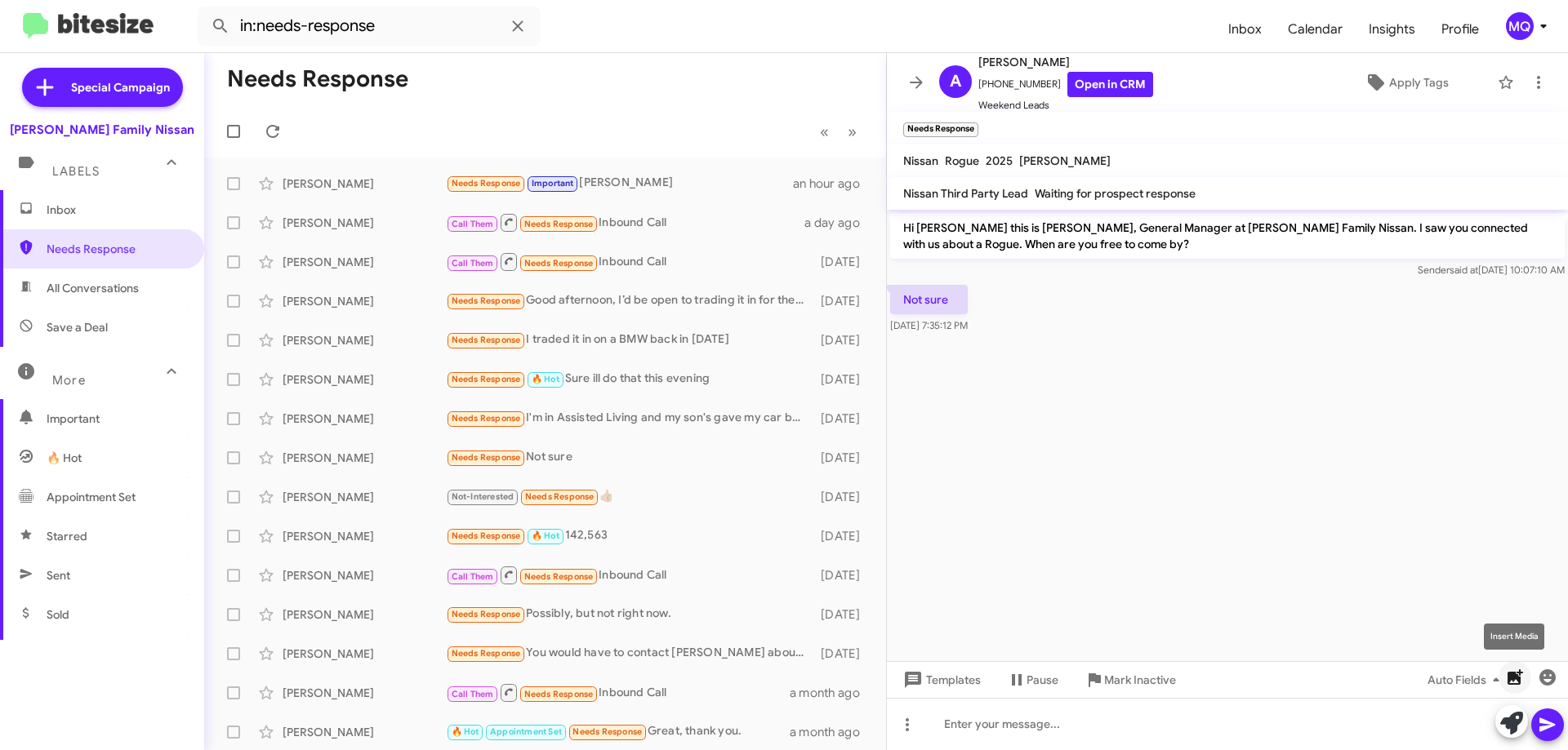
click at [1512, 682] on icon "button" at bounding box center [1515, 678] width 19 height 19
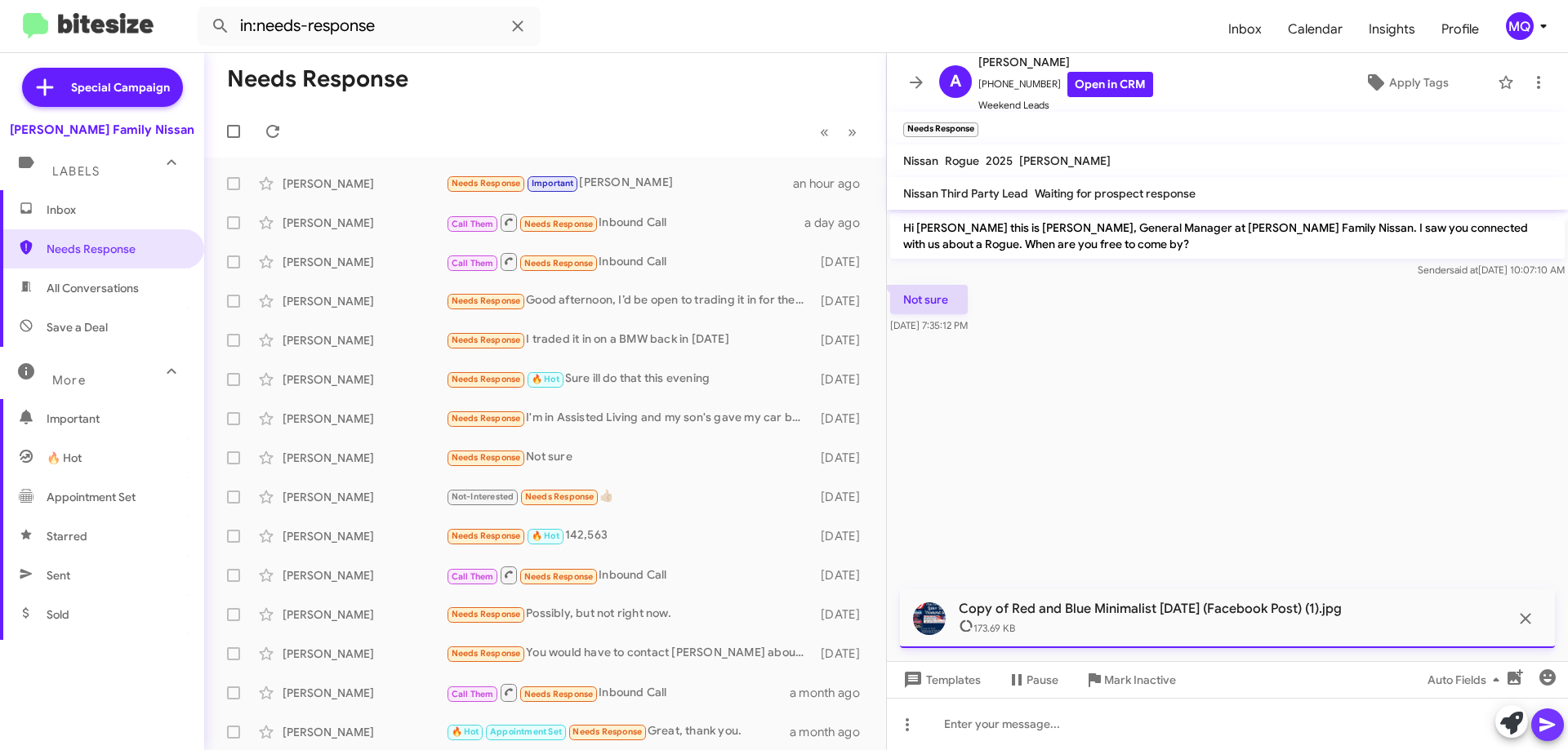
click at [1552, 723] on icon at bounding box center [1547, 726] width 15 height 13
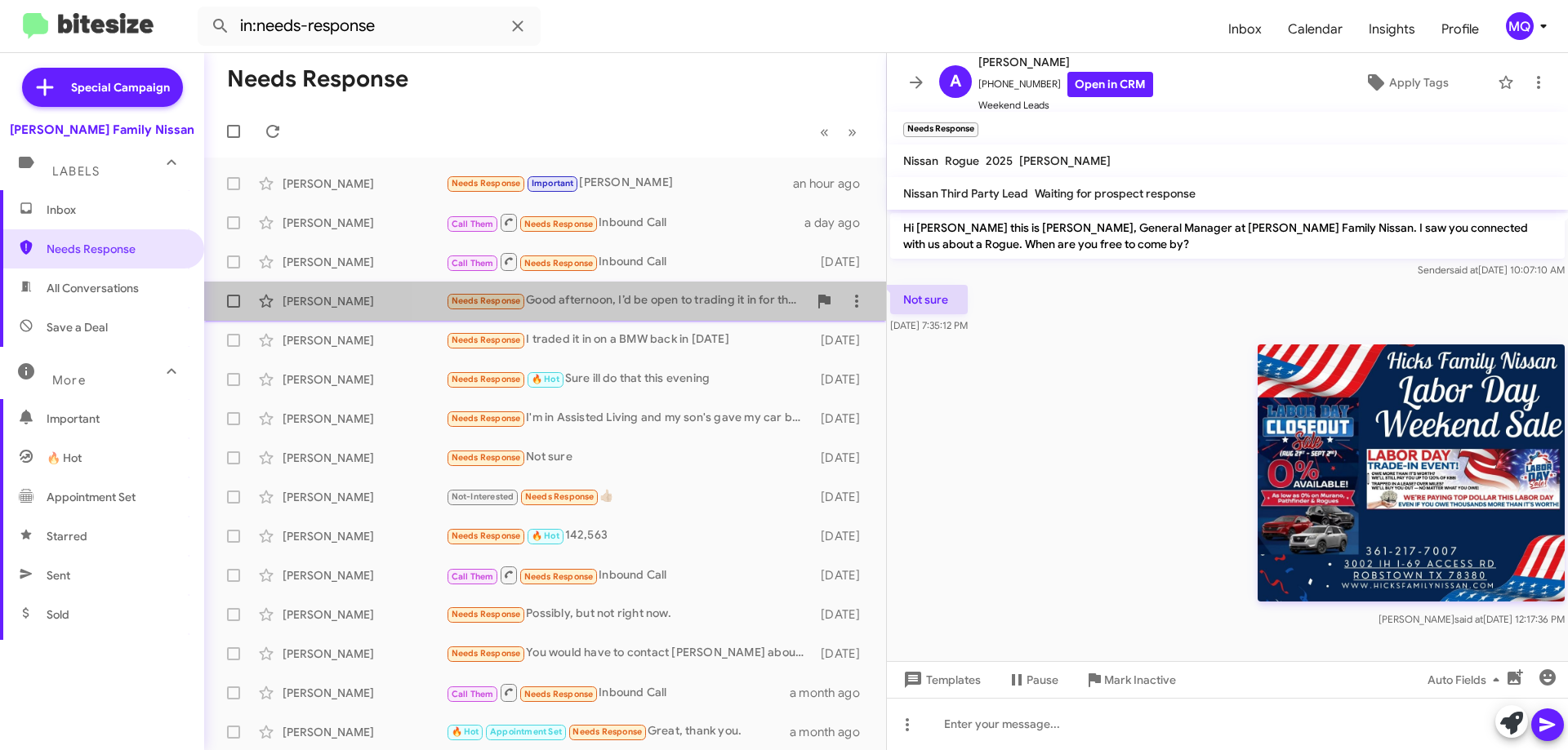
click at [669, 301] on div "Needs Response Good afternoon, I’d be open to trading it in for the right price…" at bounding box center [626, 301] width 362 height 19
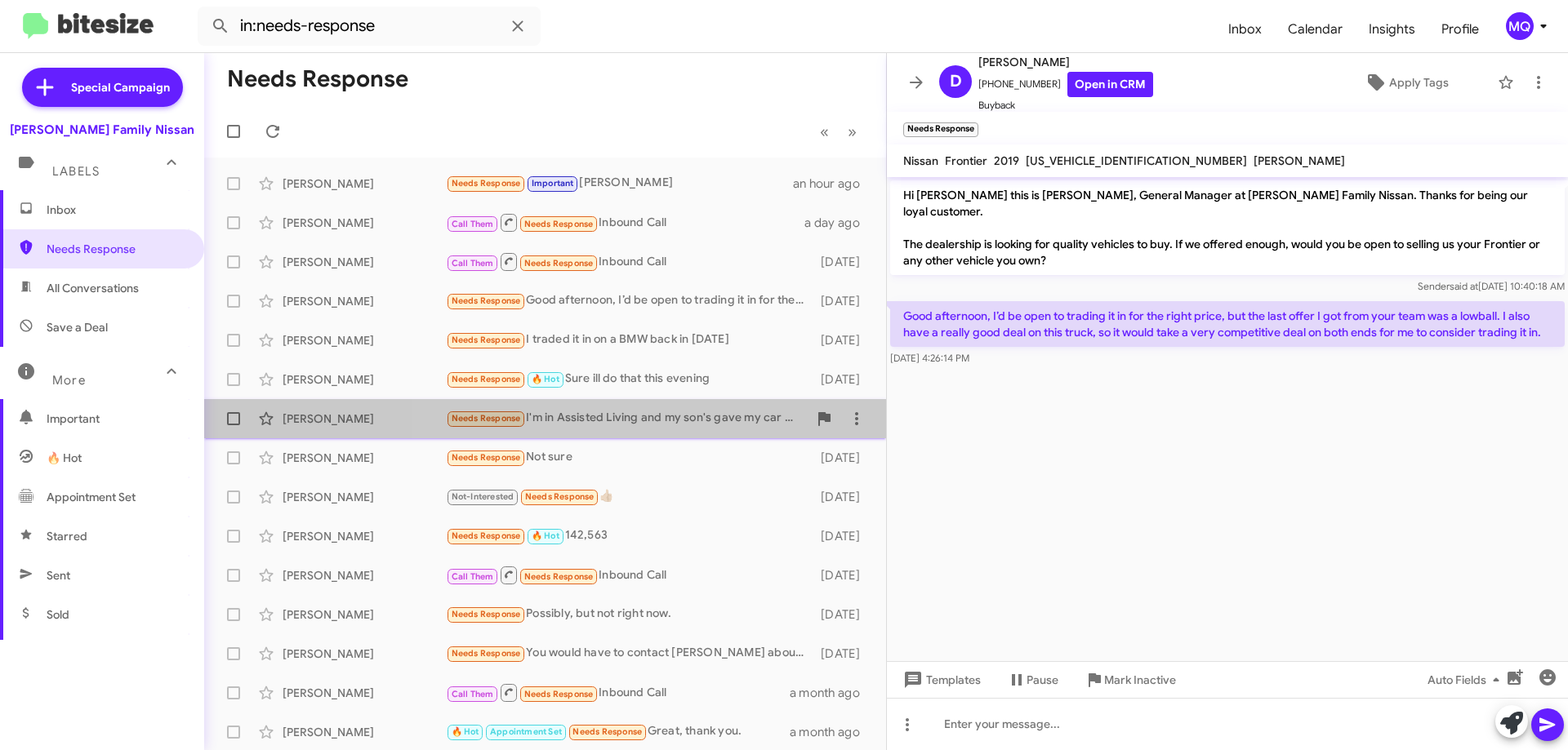
click at [642, 421] on div "Needs Response I'm in Assisted Living and my son's gave my car back to bank Tha…" at bounding box center [626, 418] width 362 height 19
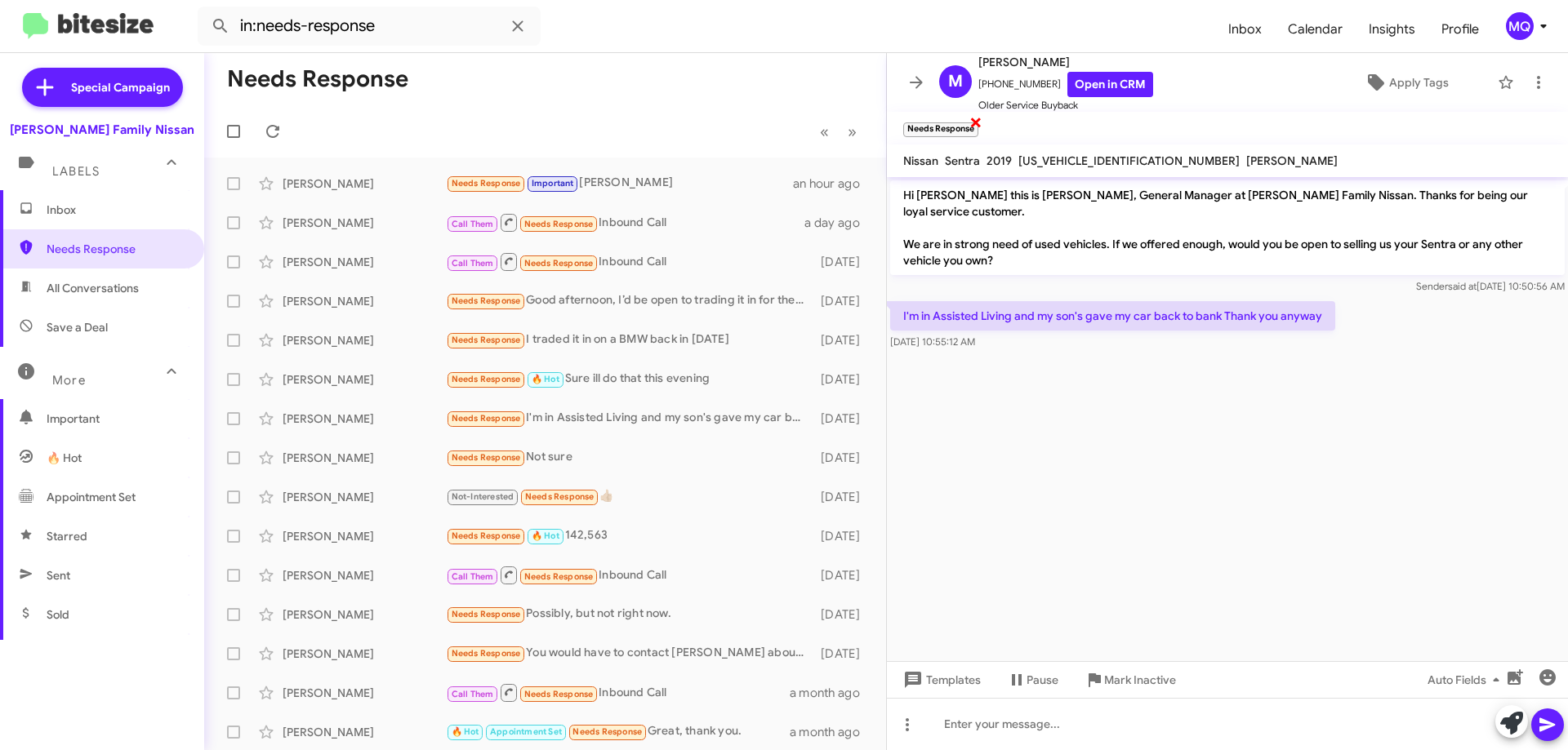
click at [980, 123] on span "×" at bounding box center [976, 121] width 13 height 19
click at [1399, 88] on span "Apply Tags" at bounding box center [1419, 82] width 60 height 29
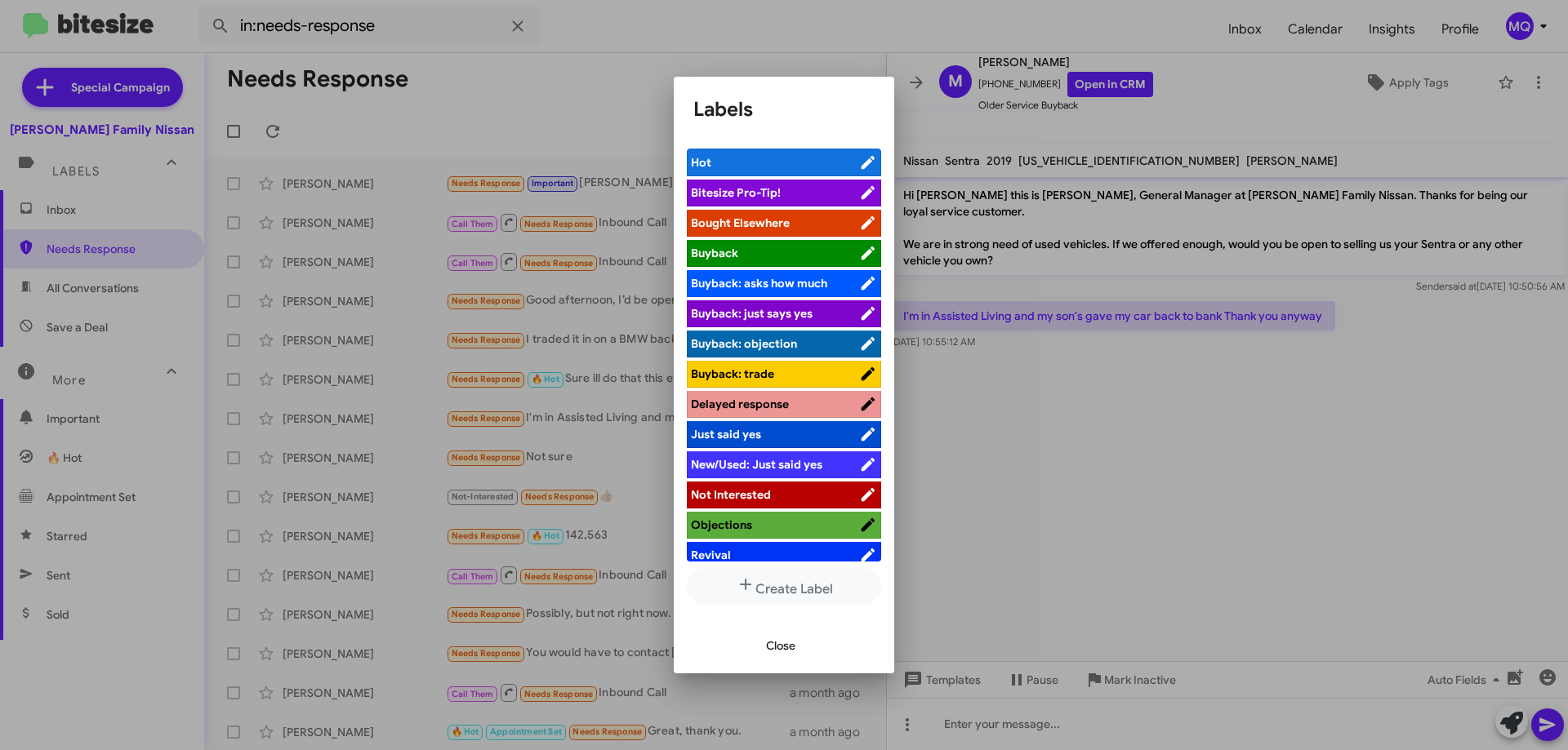
click at [759, 498] on span "Not Interested" at bounding box center [731, 494] width 80 height 14
click at [779, 645] on span "Close" at bounding box center [781, 646] width 30 height 29
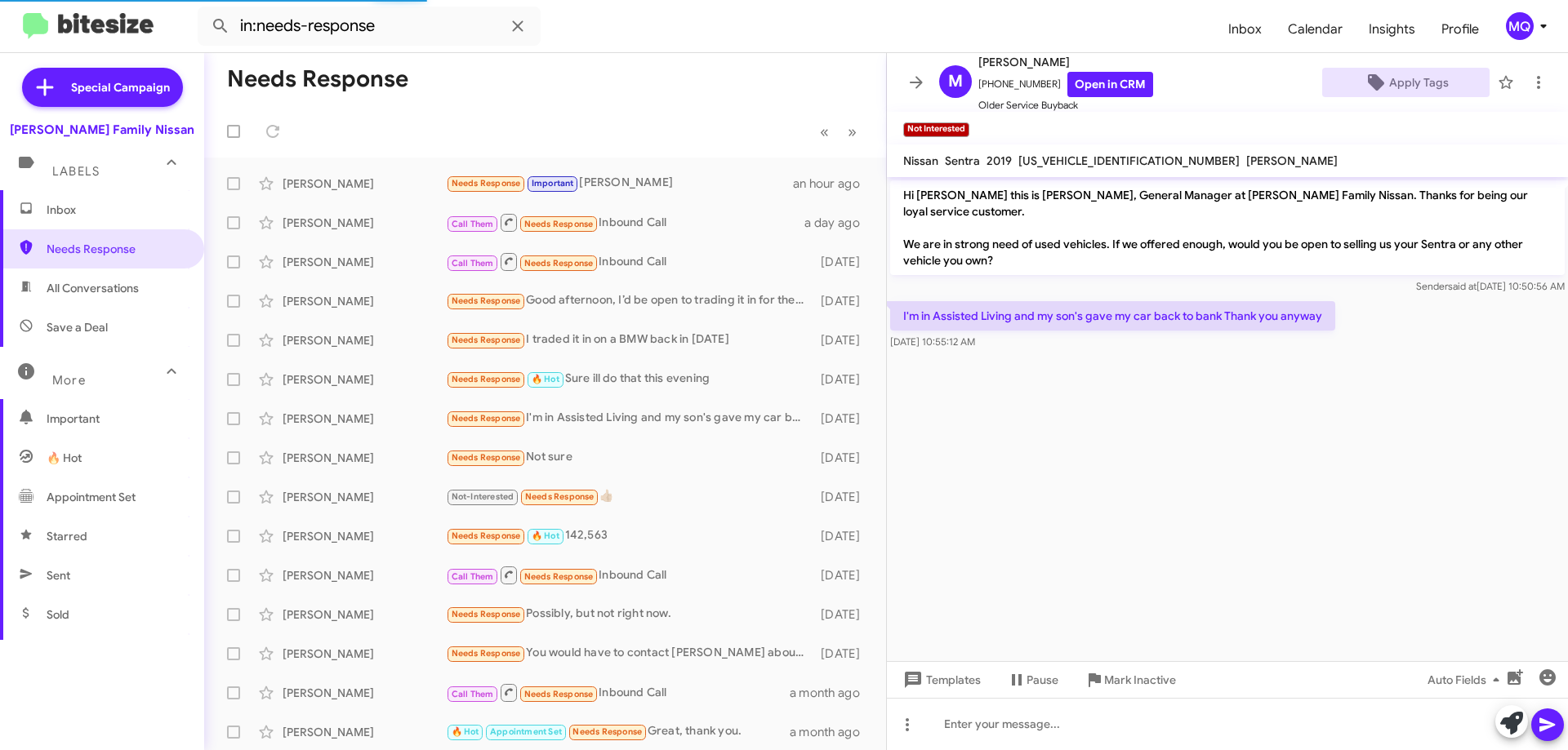
click at [92, 512] on span "Appointment Set" at bounding box center [102, 497] width 204 height 40
type input "in:appointment-set"
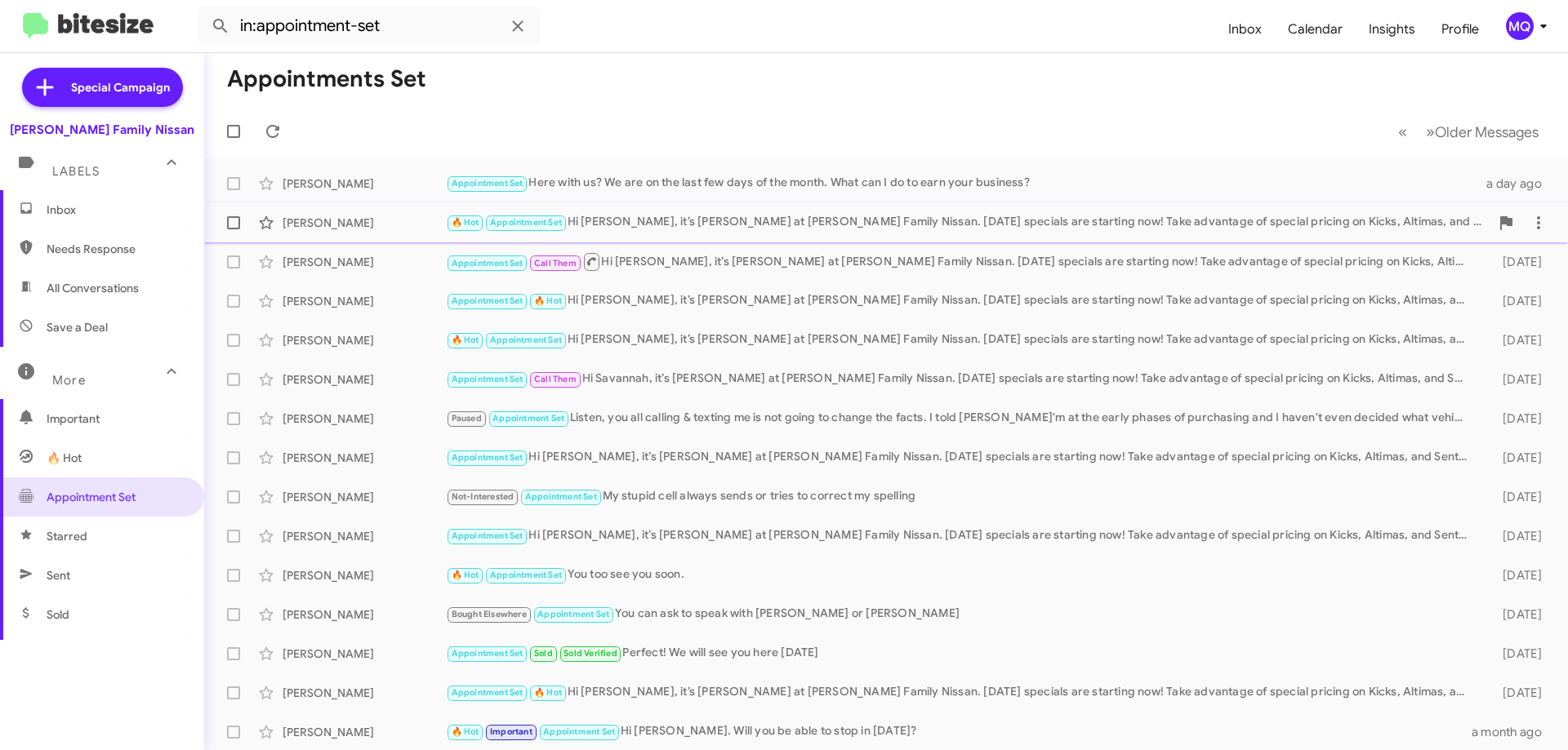
click at [644, 222] on div "🔥 Hot Appointment Set Hi [PERSON_NAME], it’s [PERSON_NAME] at [PERSON_NAME] Fam…" at bounding box center [968, 222] width 1044 height 19
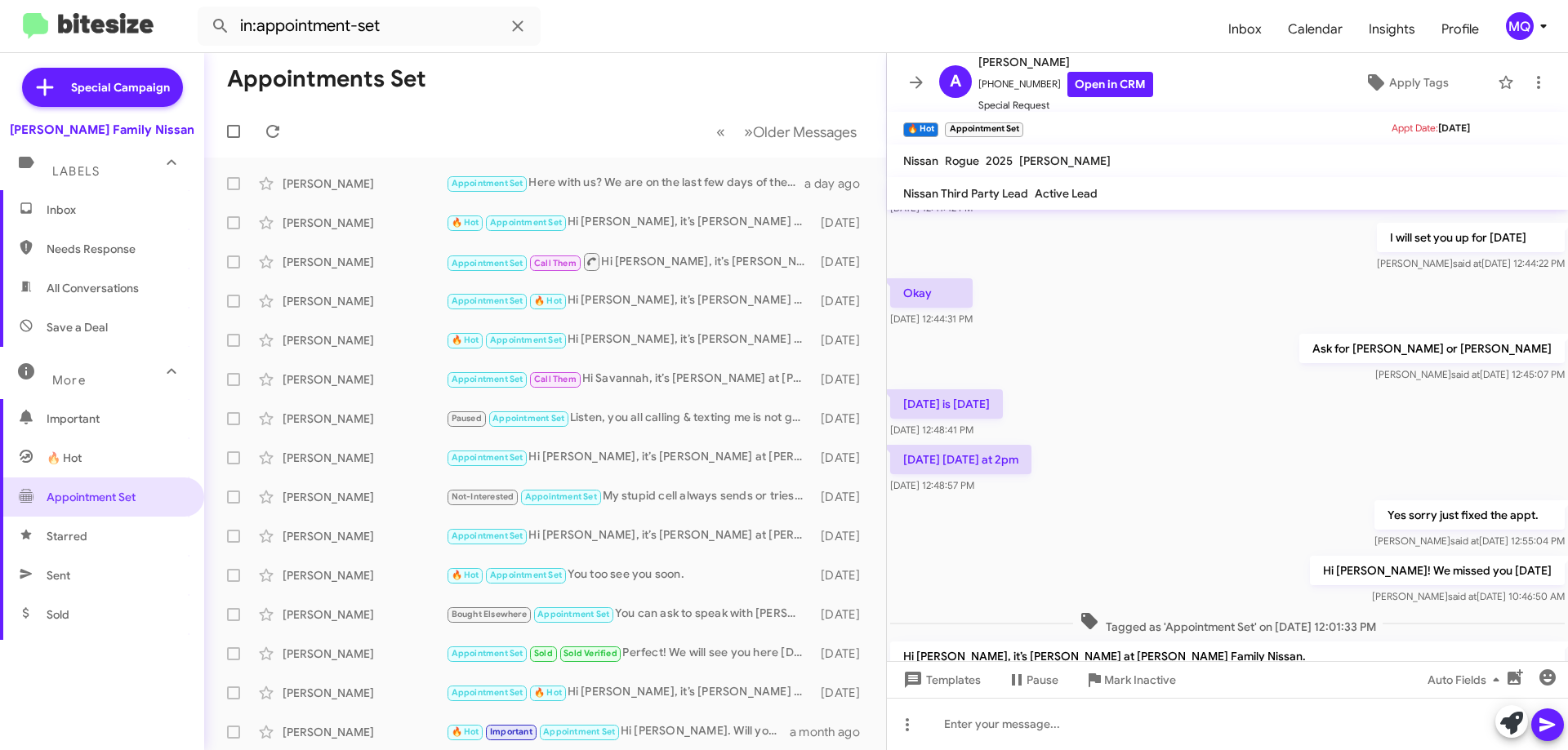
scroll to position [935, 0]
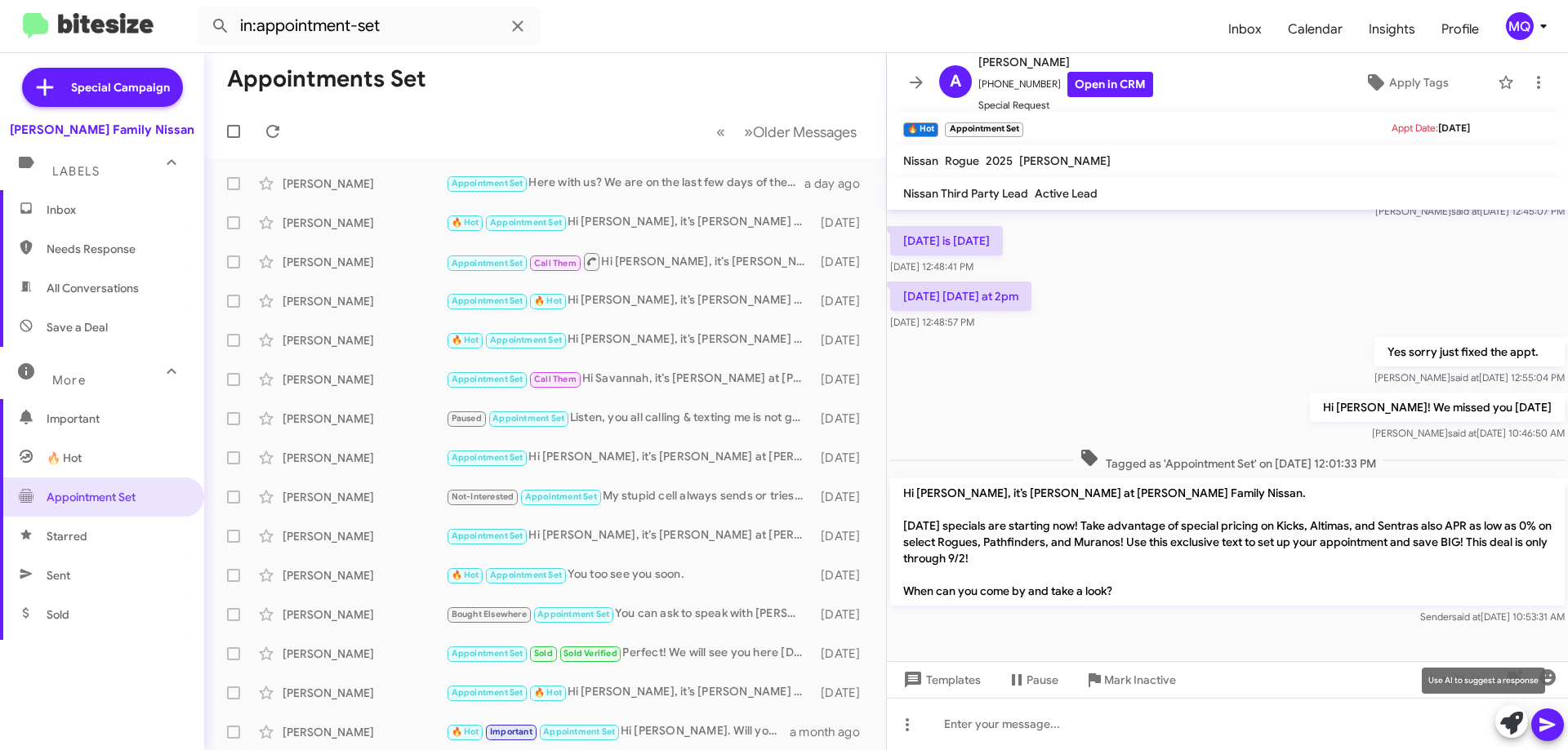
click at [1520, 682] on div "Use AI to suggest a response" at bounding box center [1484, 681] width 123 height 26
click at [1519, 676] on icon "button" at bounding box center [1515, 678] width 19 height 19
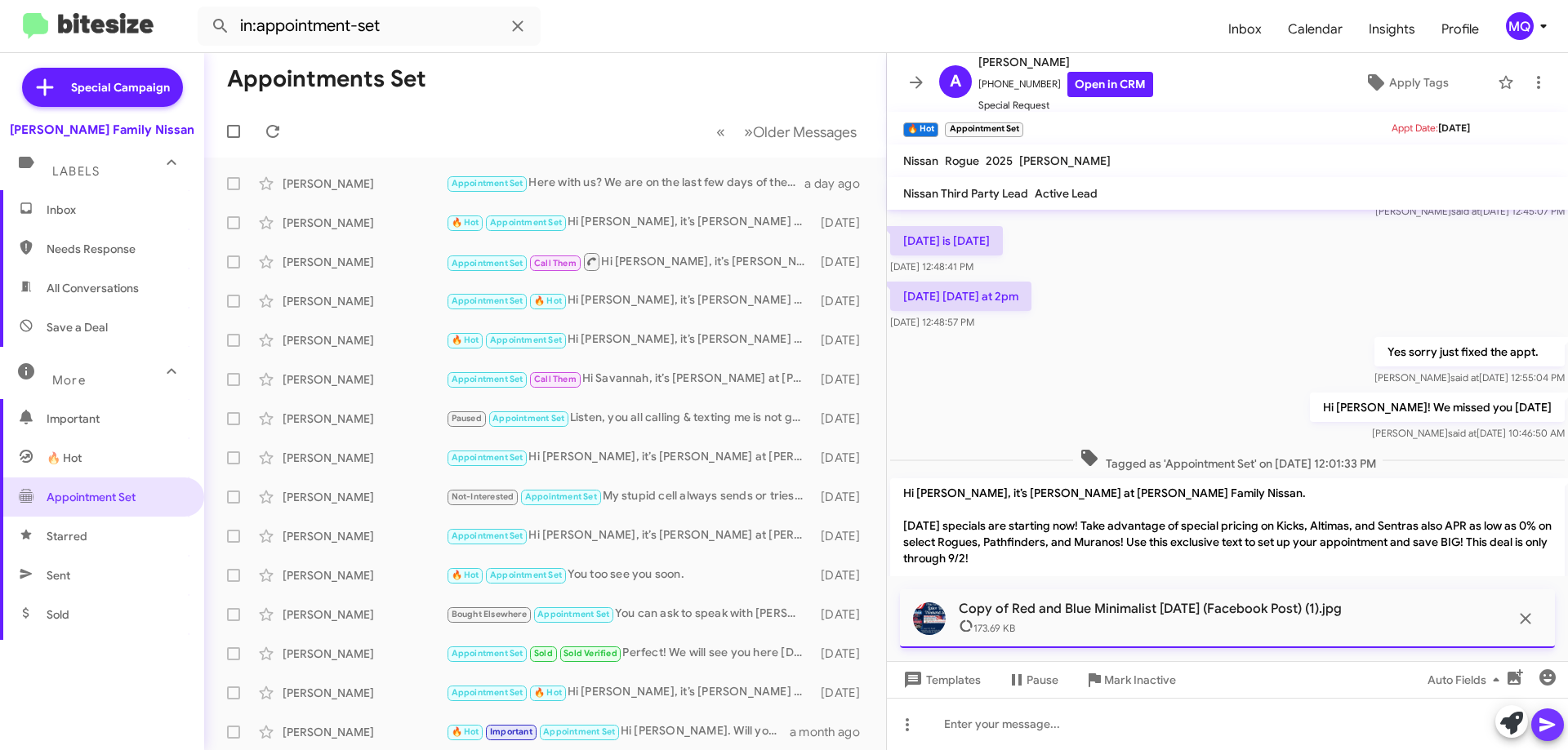
click at [1547, 724] on icon at bounding box center [1547, 726] width 15 height 13
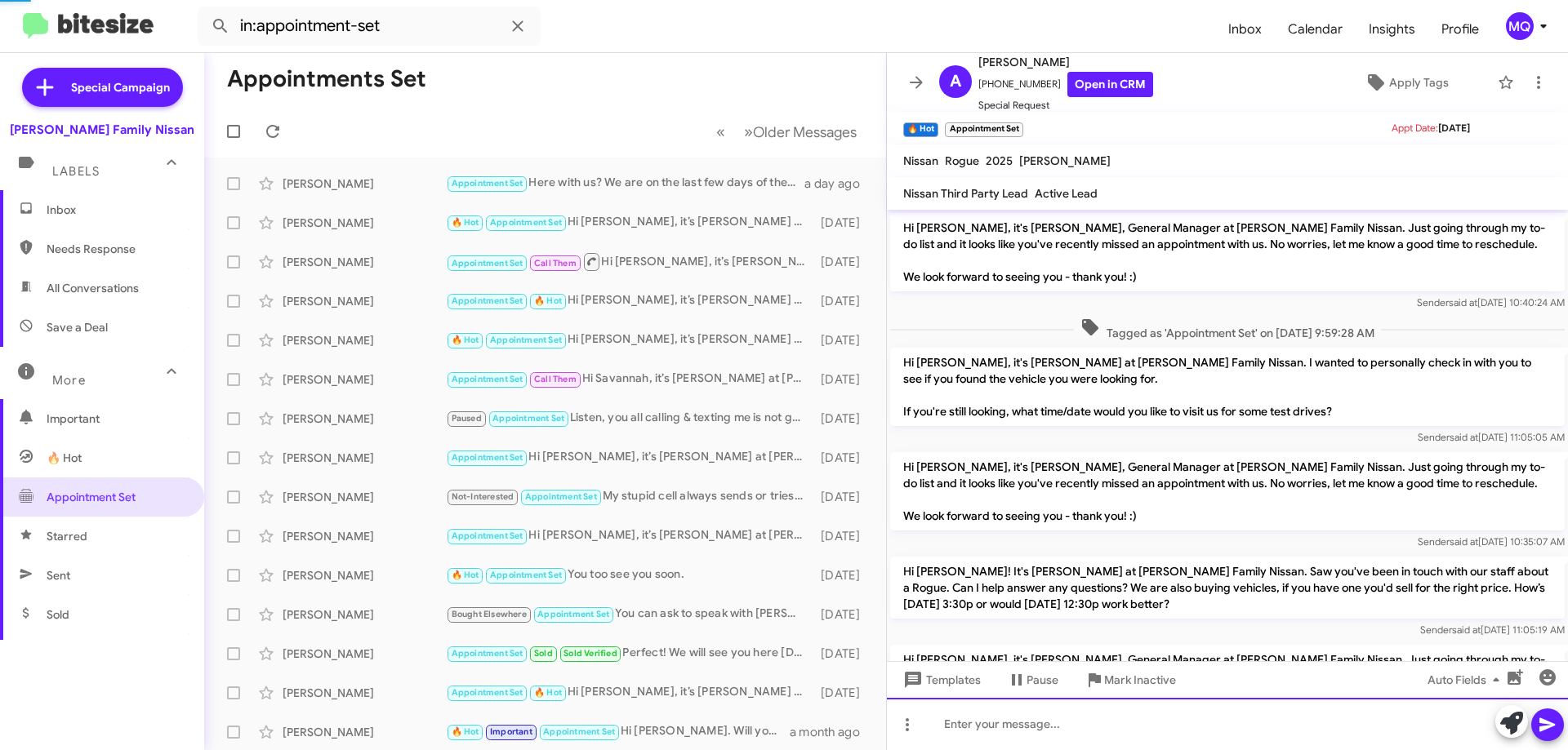
scroll to position [82, 0]
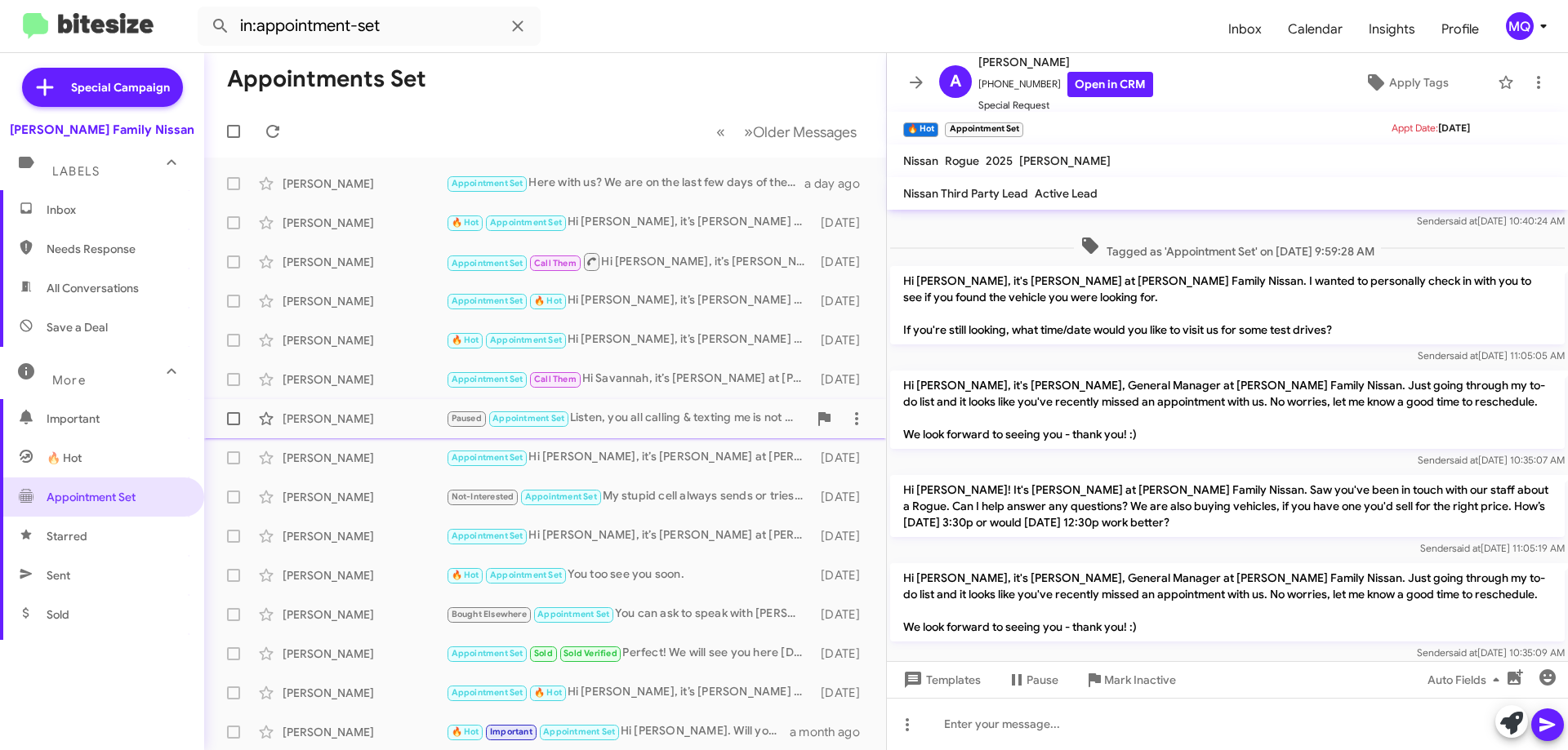
click at [664, 420] on div "Paused Appointment Set Listen, you all calling & texting me is not going to cha…" at bounding box center [626, 418] width 362 height 19
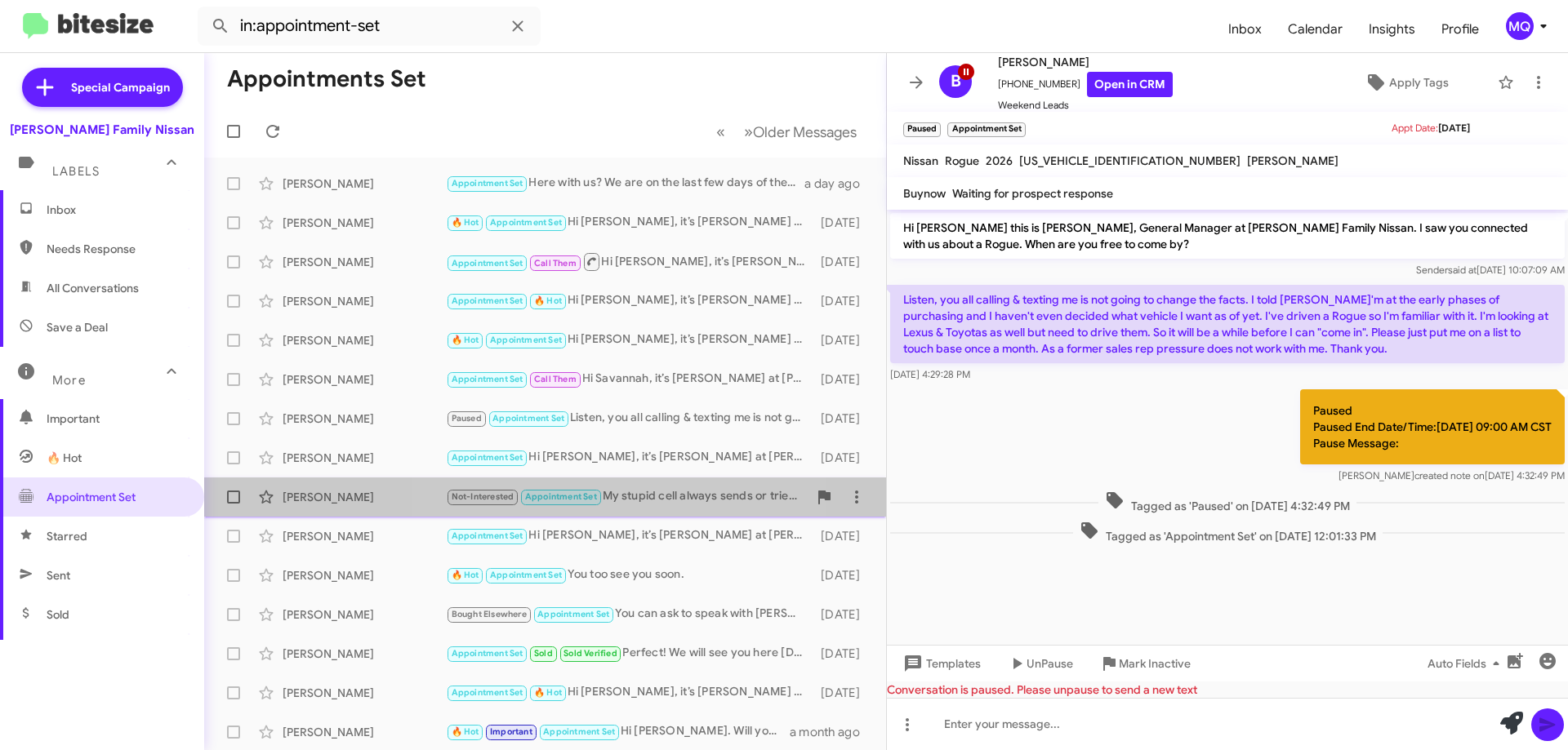
click at [637, 504] on div "Not-Interested Appointment Set My stupid cell always sends or tries to correct …" at bounding box center [626, 496] width 362 height 19
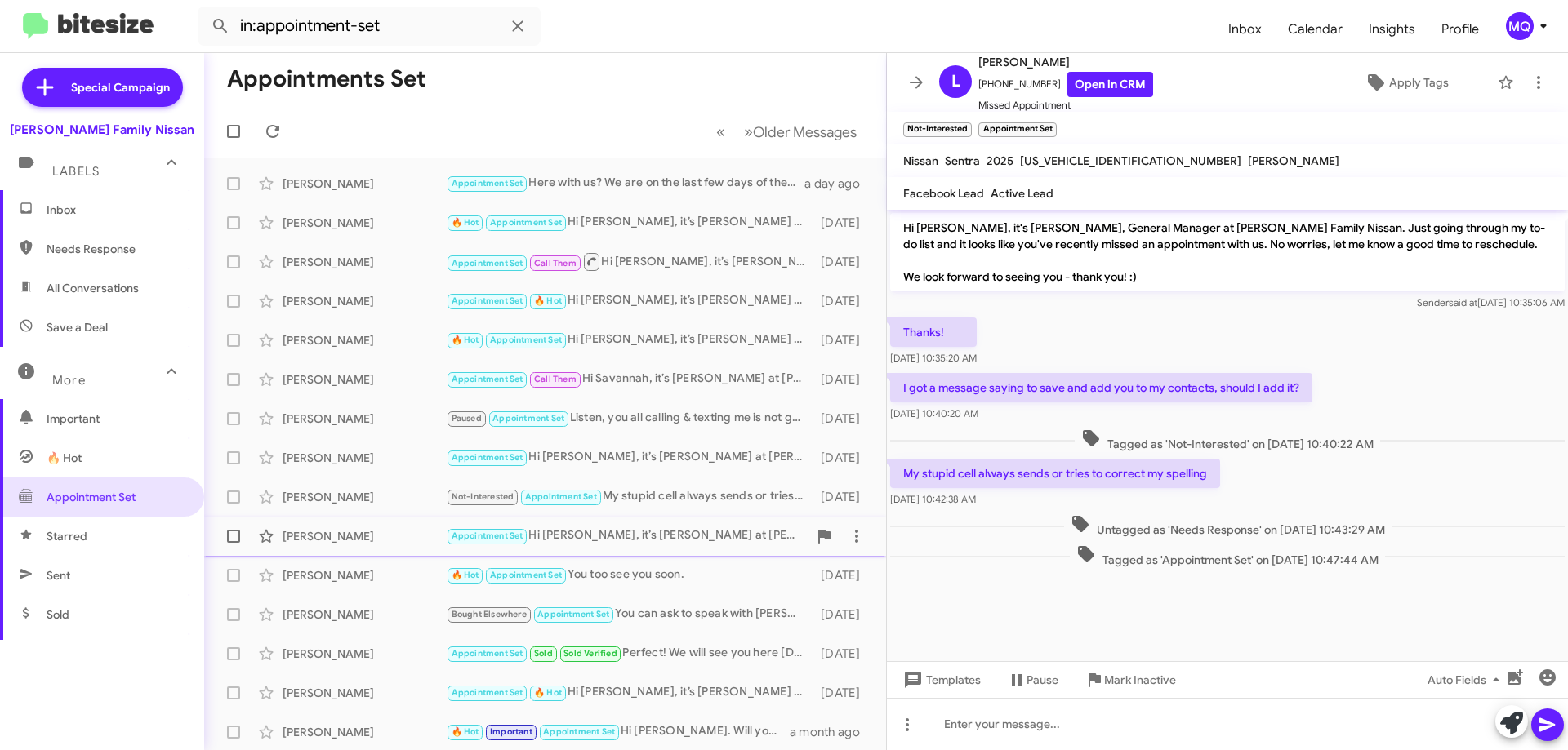
click at [631, 539] on div "Appointment Set Hi [PERSON_NAME], it’s [PERSON_NAME] at [PERSON_NAME] Family Ni…" at bounding box center [626, 536] width 362 height 19
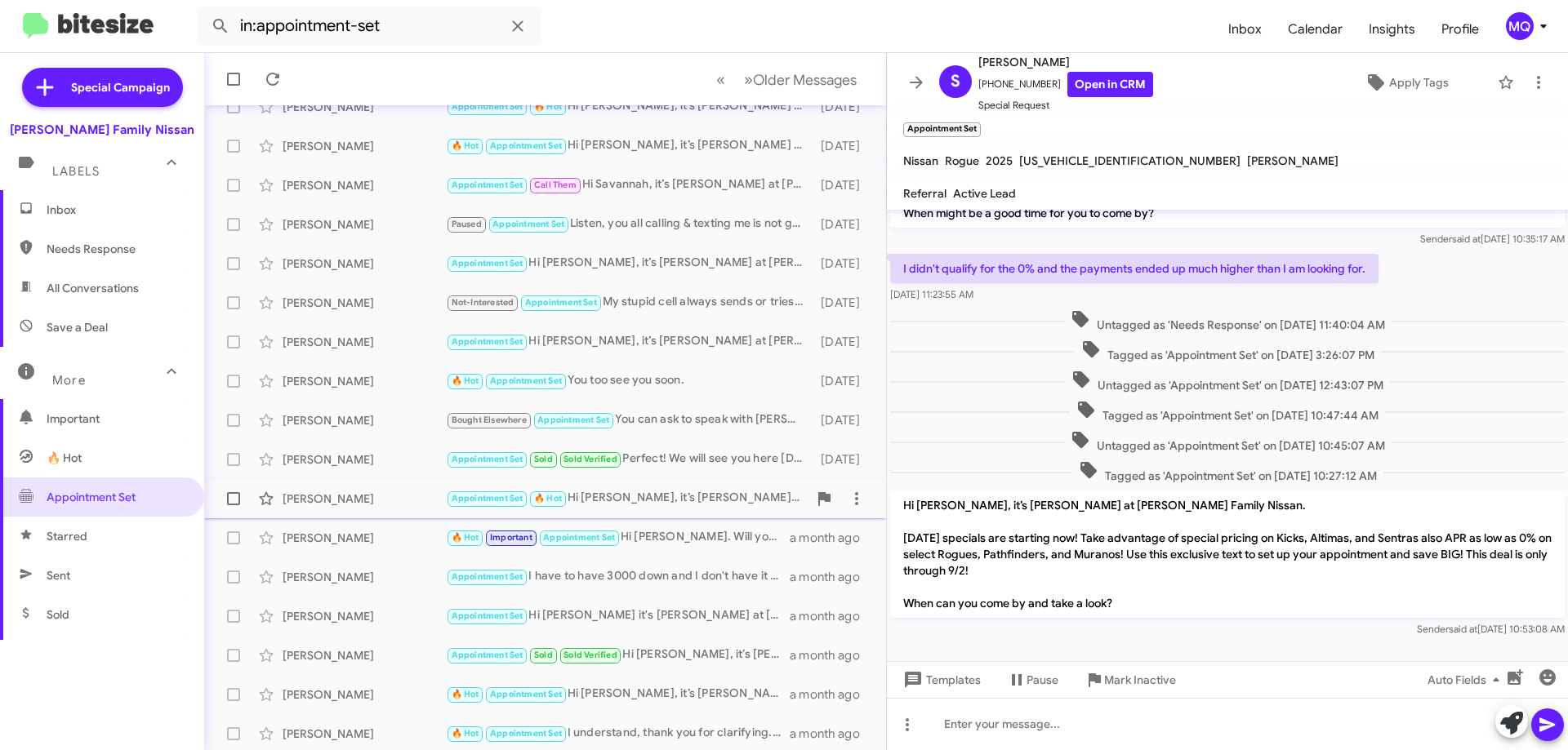
scroll to position [197, 0]
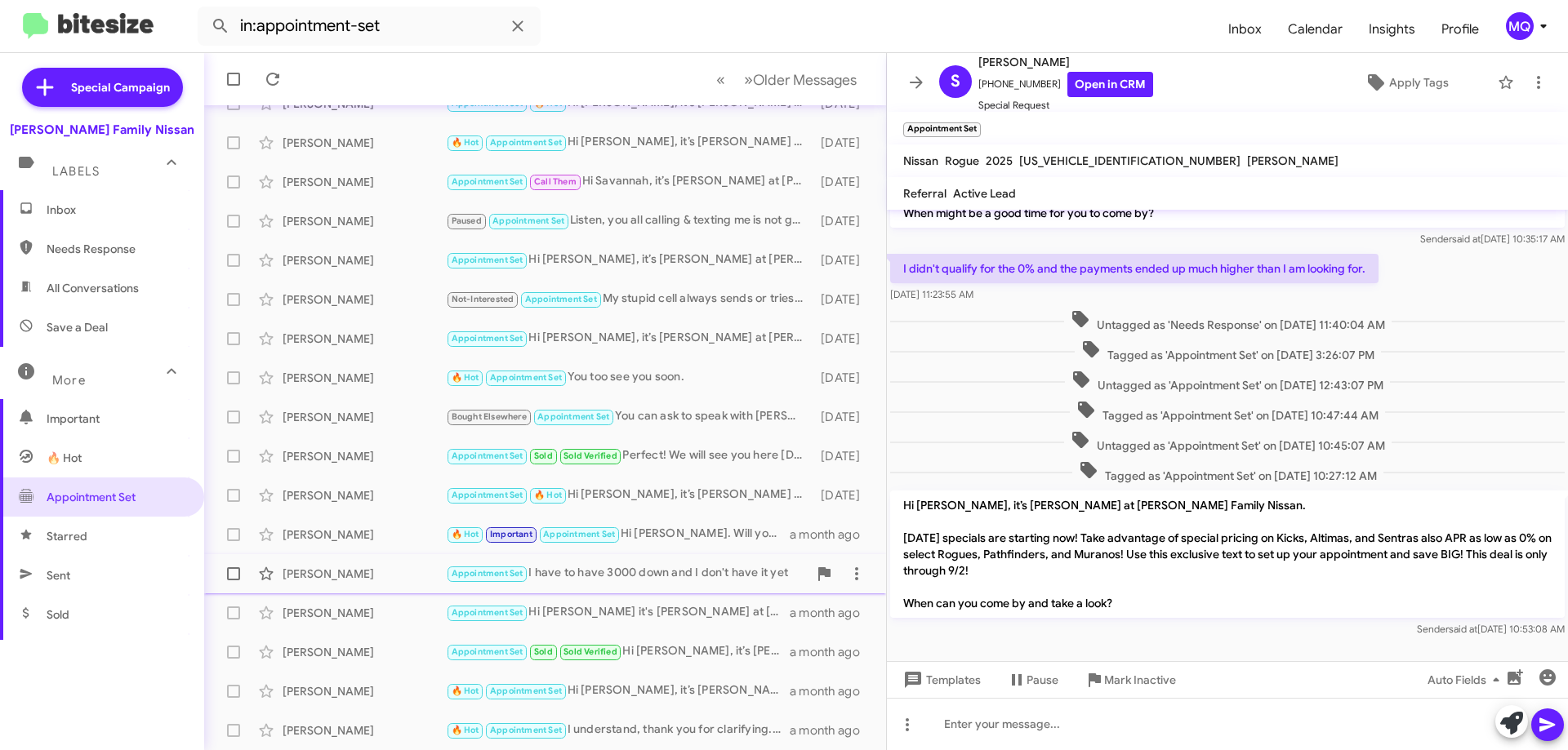
click at [690, 572] on div "Appointment Set I have to have 3000 down and I don't have it yet" at bounding box center [626, 574] width 362 height 19
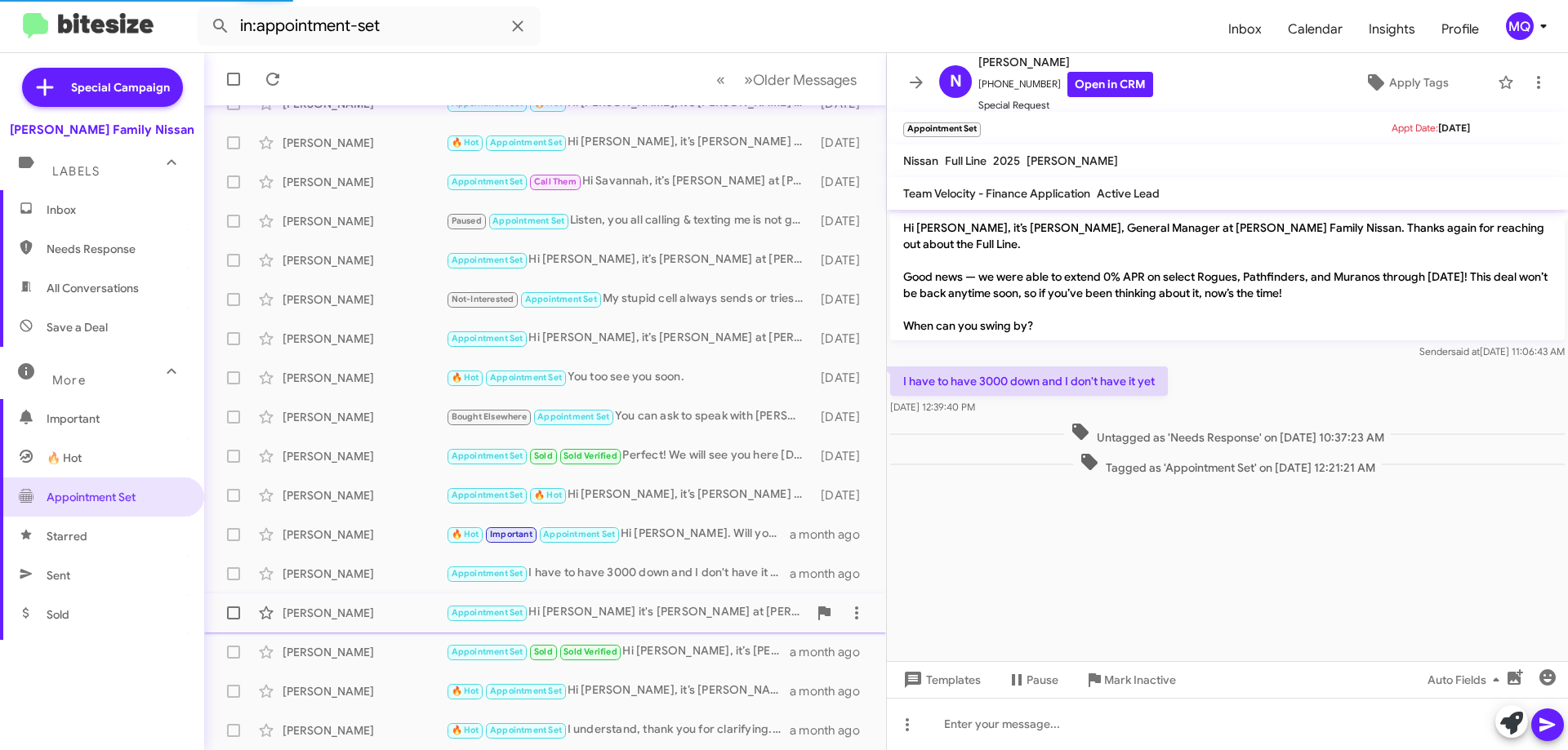
click at [642, 612] on div "Appointment Set Hi [PERSON_NAME] it's [PERSON_NAME] at [PERSON_NAME] Family Nis…" at bounding box center [626, 613] width 362 height 19
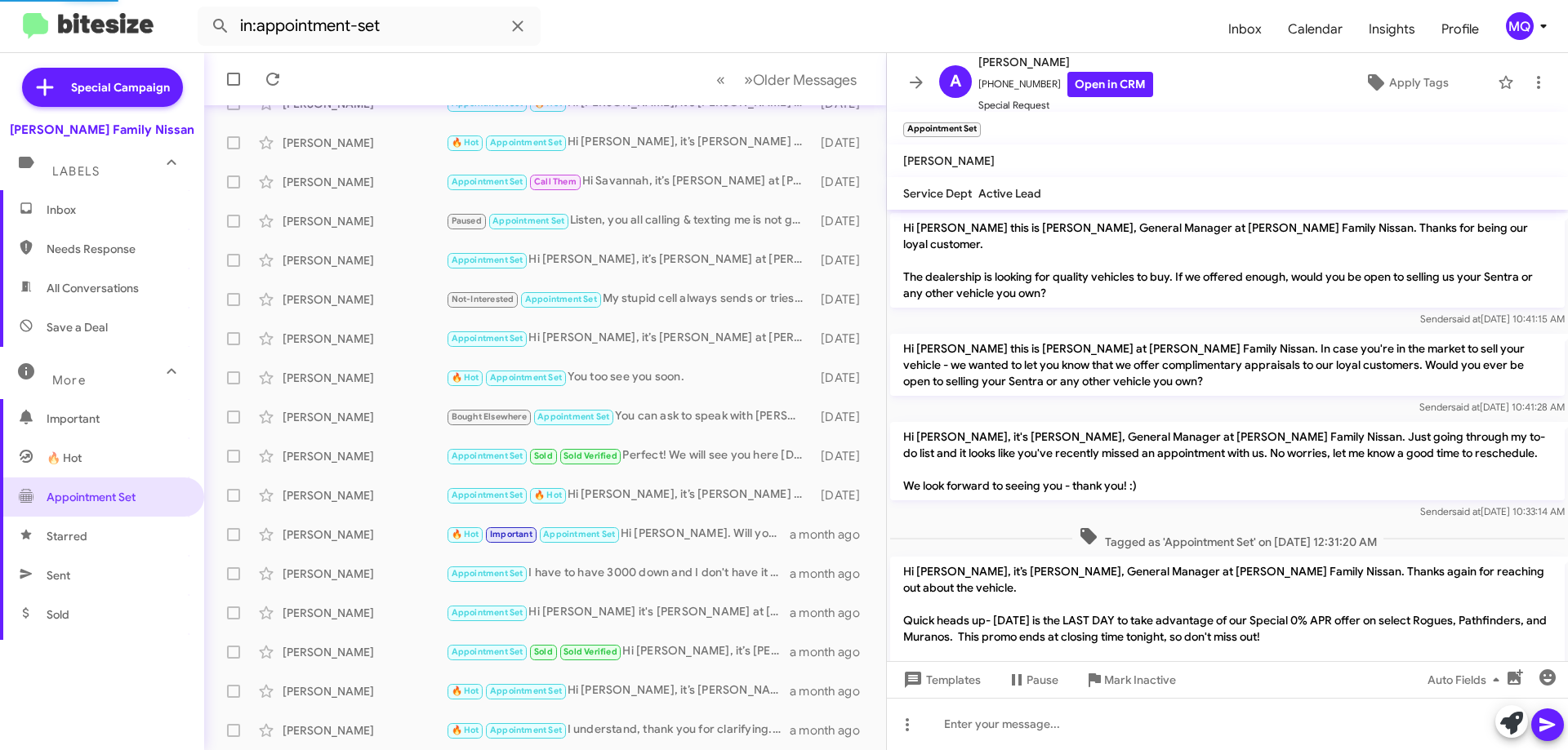
scroll to position [495, 0]
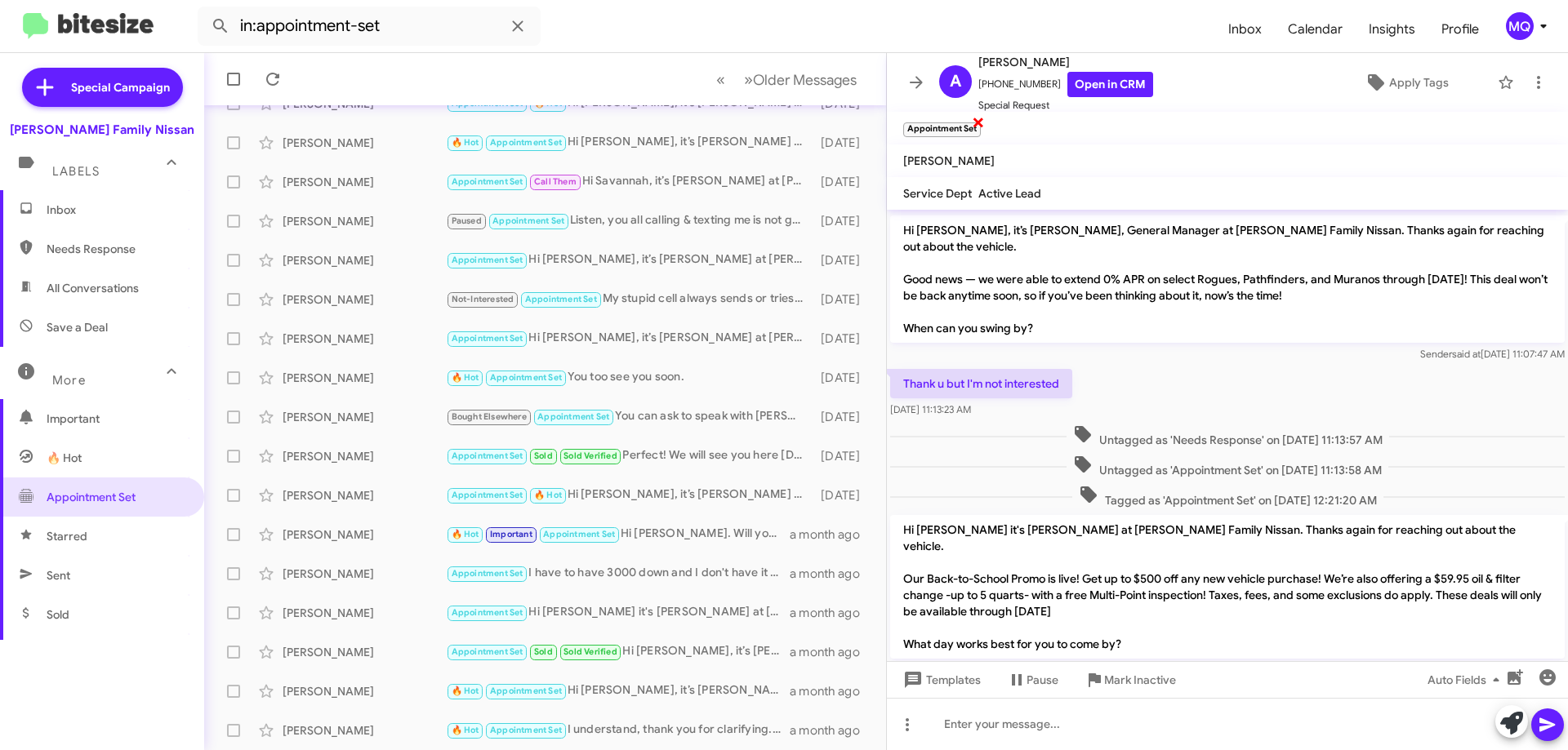
click at [980, 120] on span "×" at bounding box center [979, 121] width 13 height 19
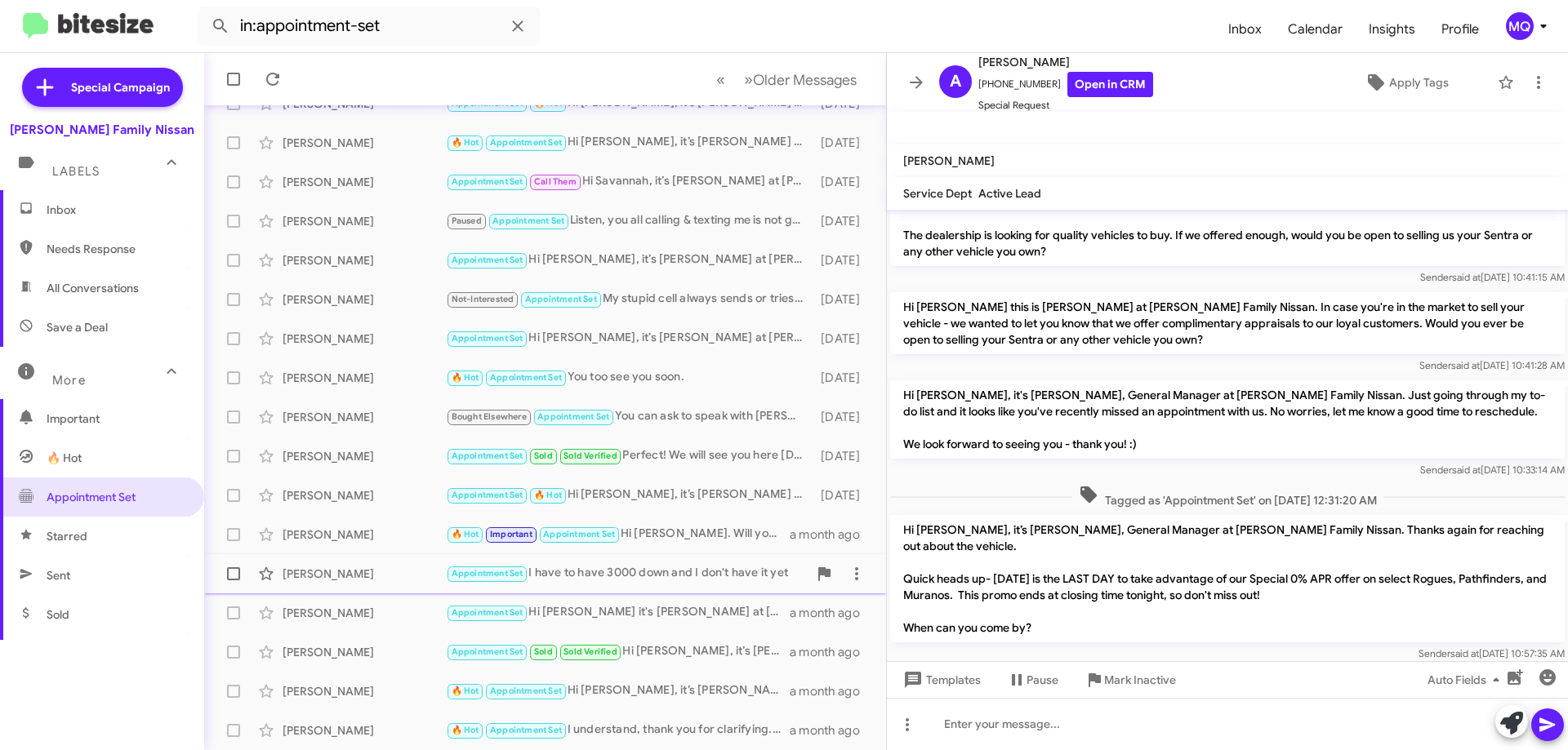
scroll to position [5, 0]
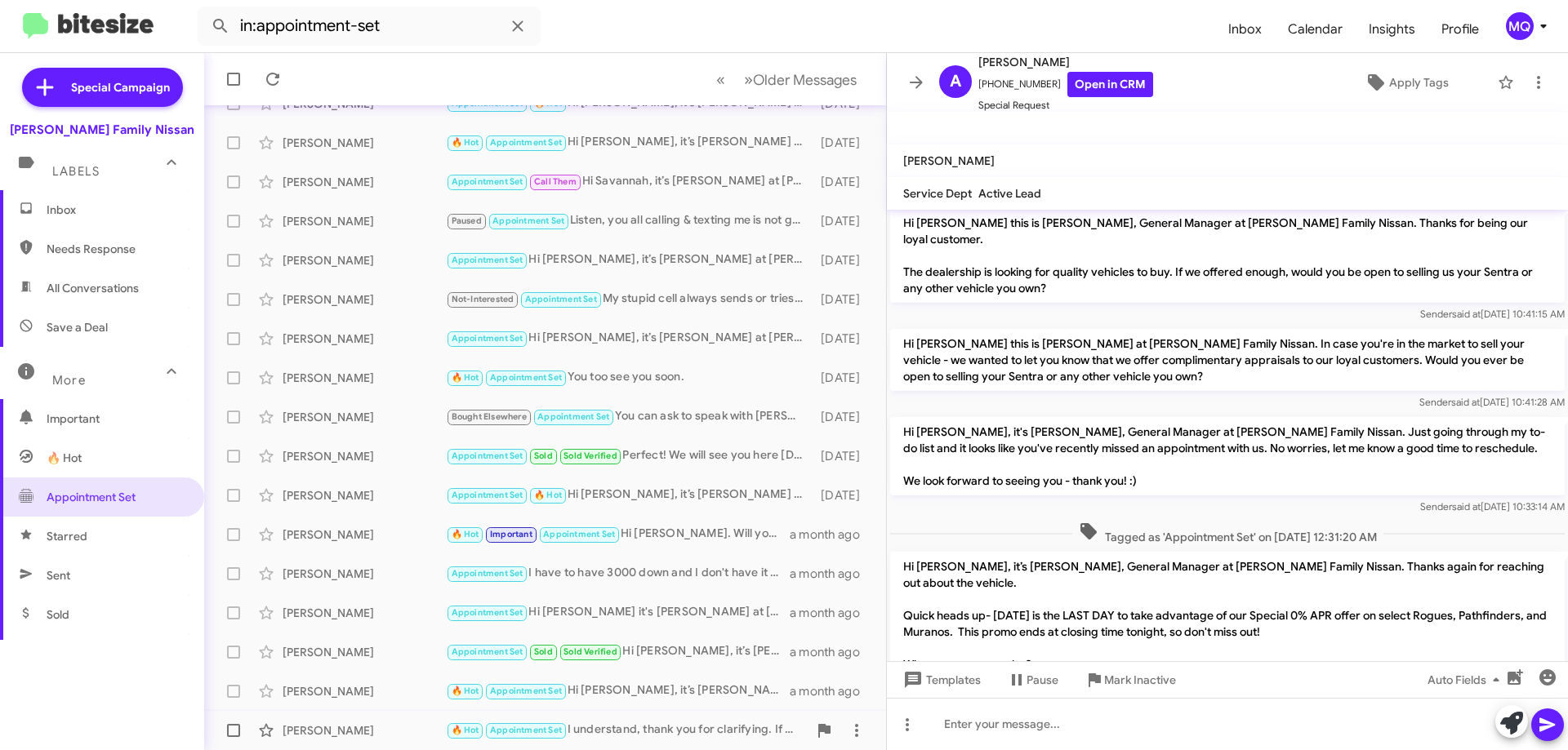
click at [625, 727] on div "🔥 Hot Appointment Set I understand, thank you for clarifying. If you're interes…" at bounding box center [626, 731] width 362 height 19
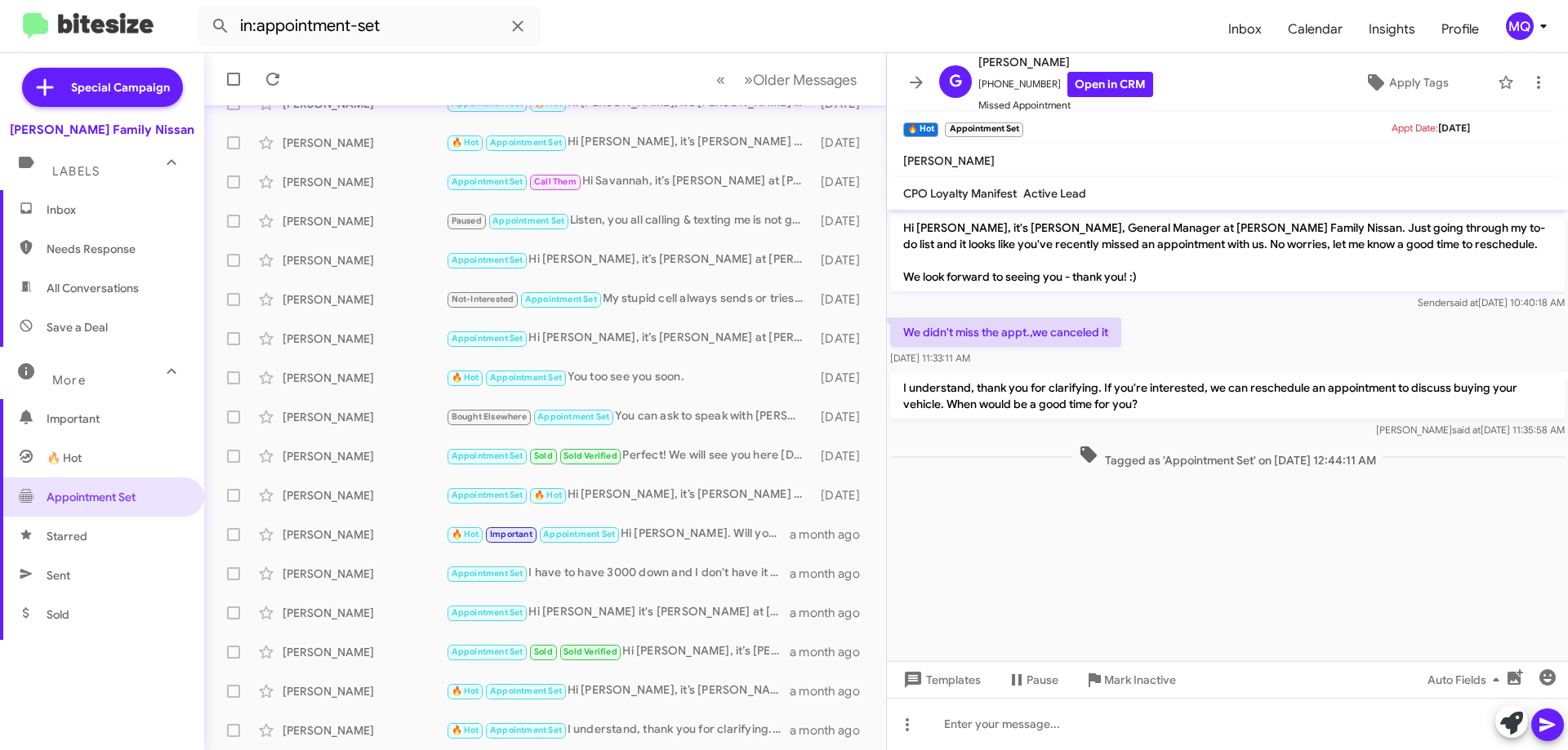
click at [82, 216] on span "Inbox" at bounding box center [115, 209] width 139 height 16
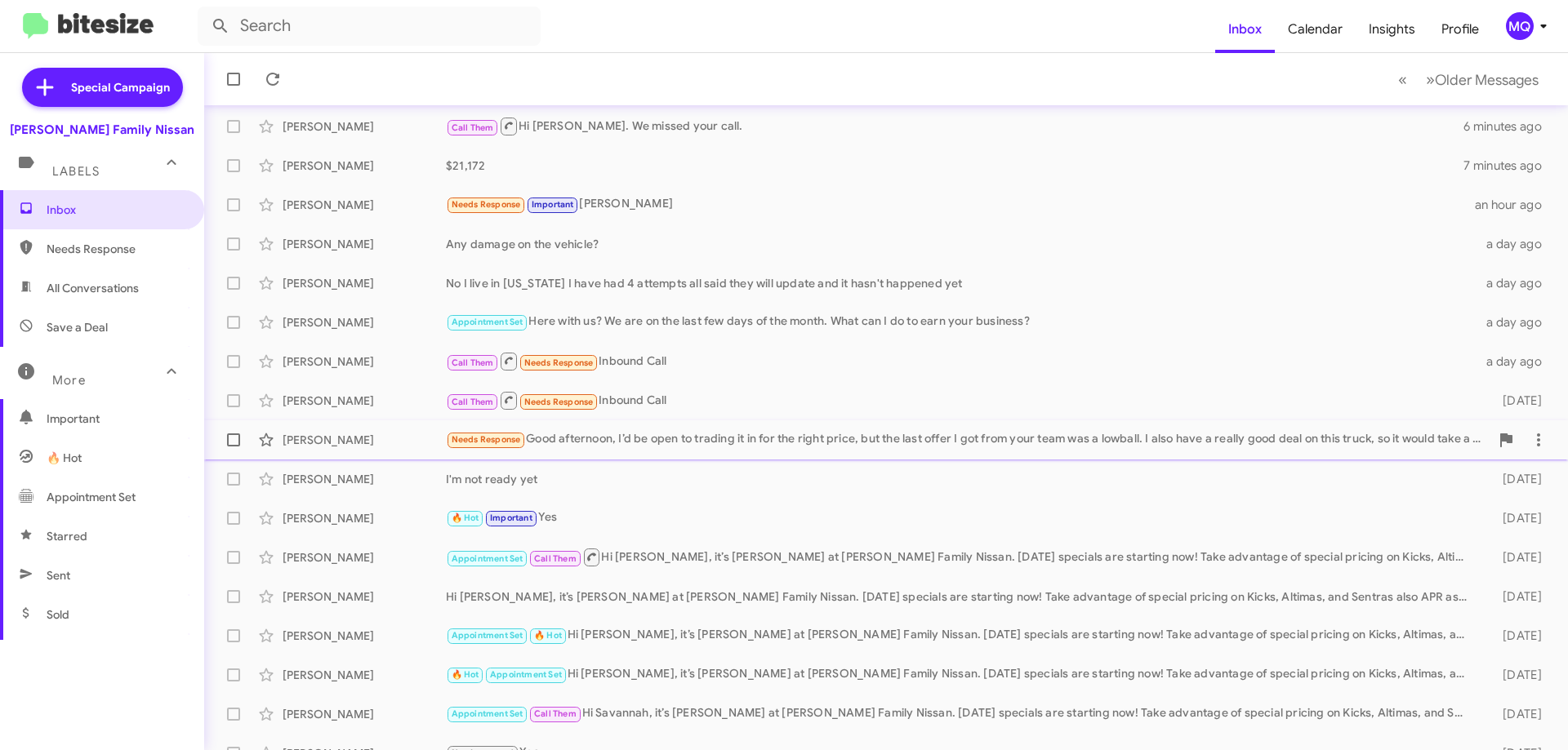
scroll to position [197, 0]
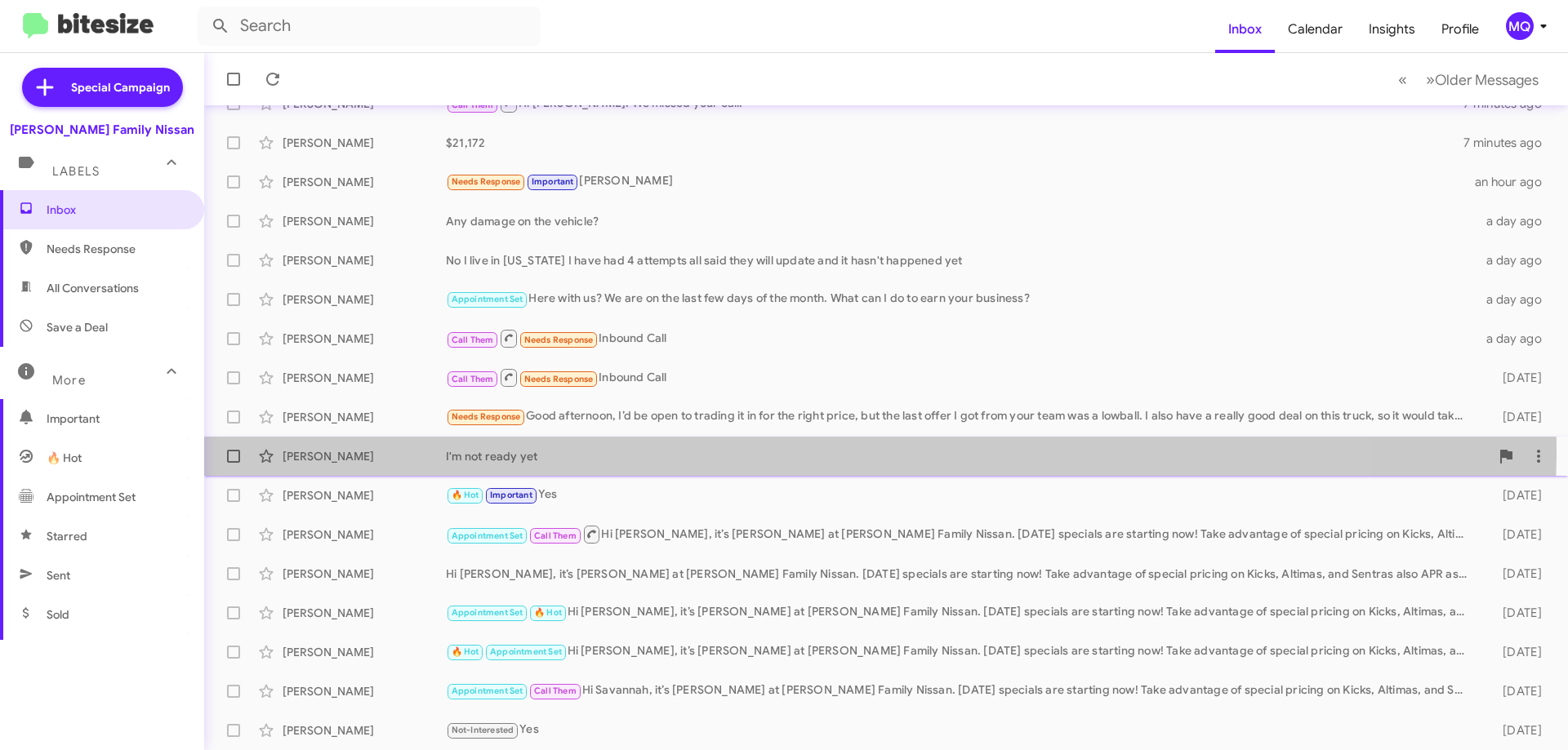
click at [738, 448] on div "I'm not ready yet" at bounding box center [968, 456] width 1044 height 16
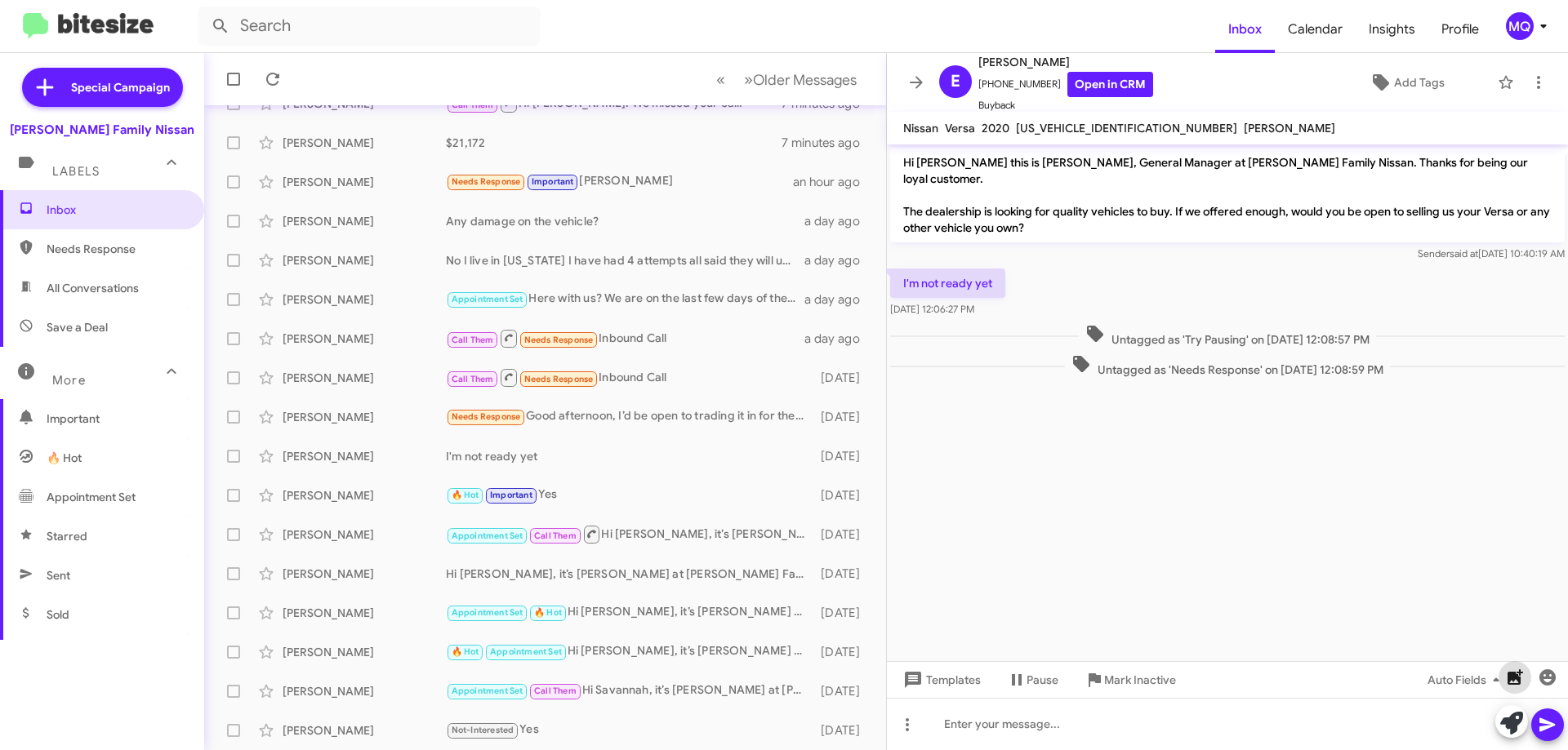
click at [1515, 683] on icon "button" at bounding box center [1515, 678] width 19 height 19
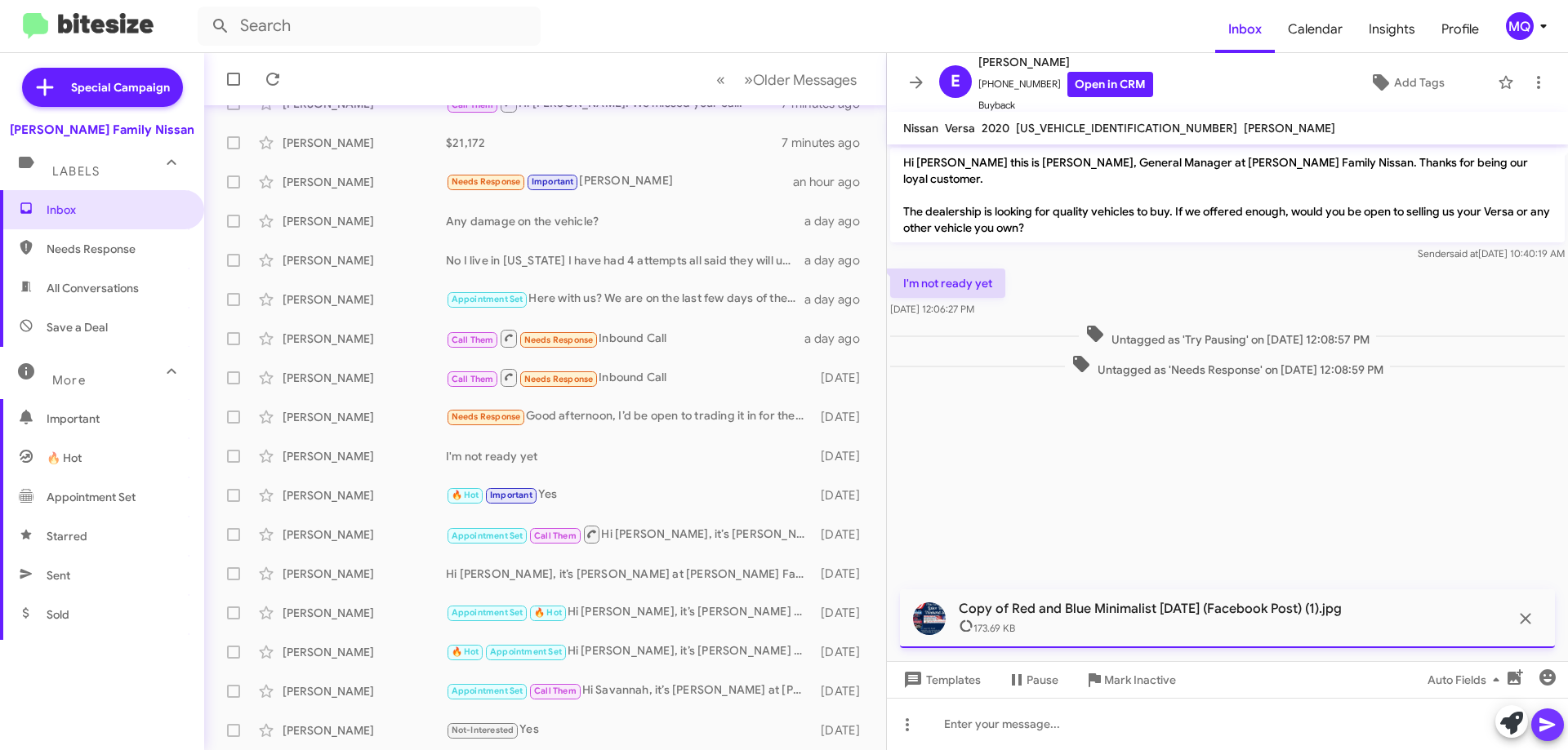
click at [1555, 722] on icon at bounding box center [1548, 725] width 19 height 19
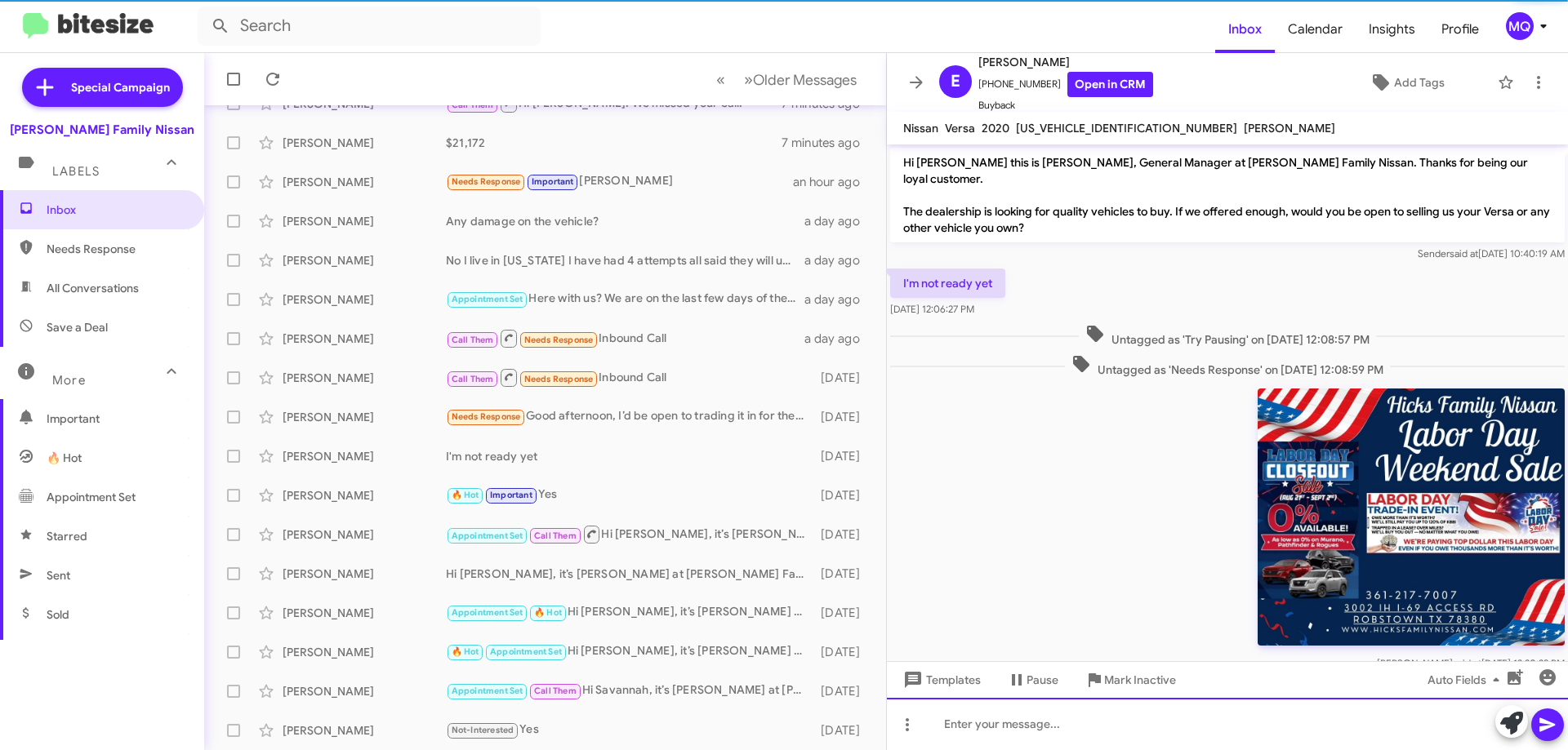
scroll to position [18, 0]
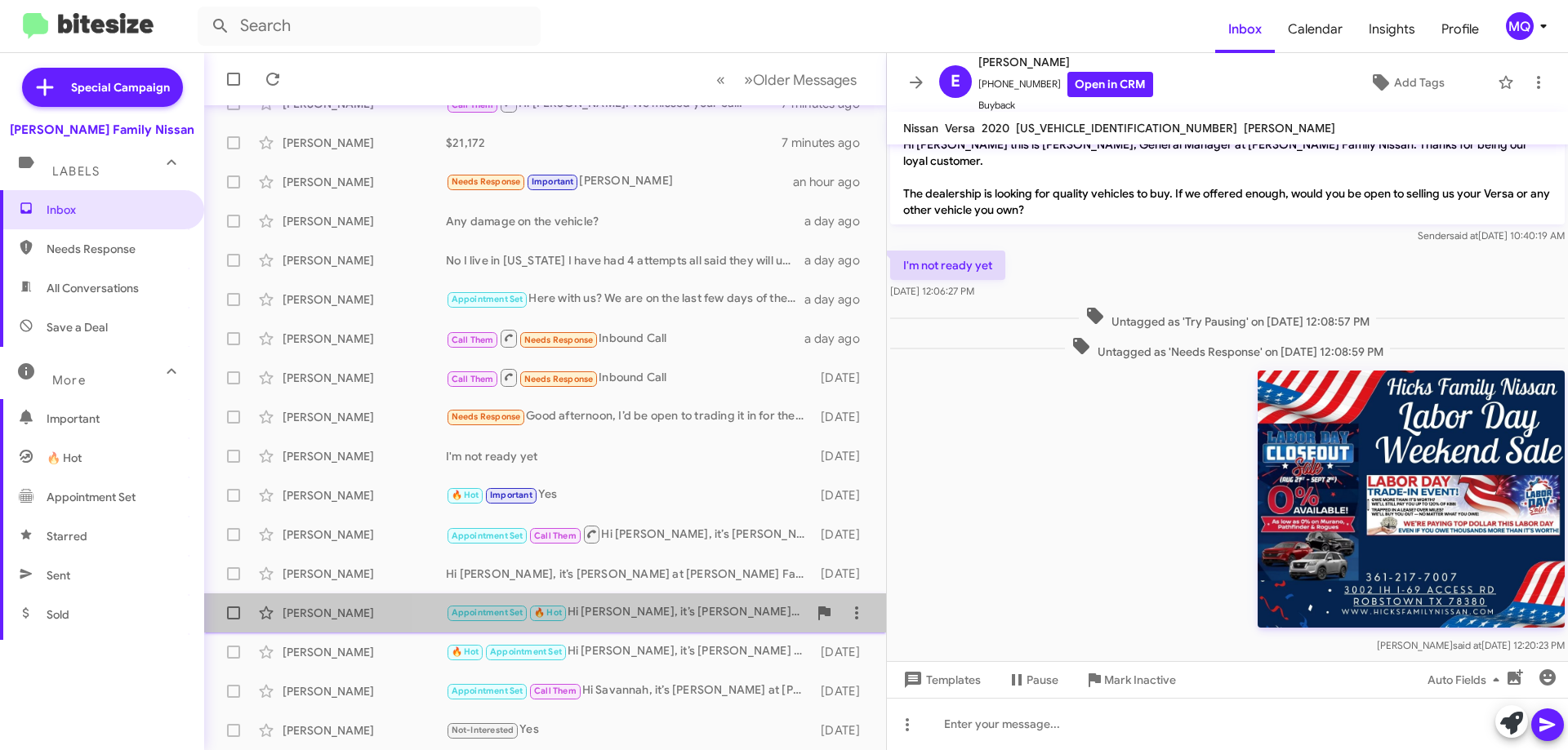
click at [690, 611] on div "Appointment Set 🔥 Hot Hi [PERSON_NAME], it’s [PERSON_NAME] at [PERSON_NAME] Fam…" at bounding box center [626, 613] width 362 height 19
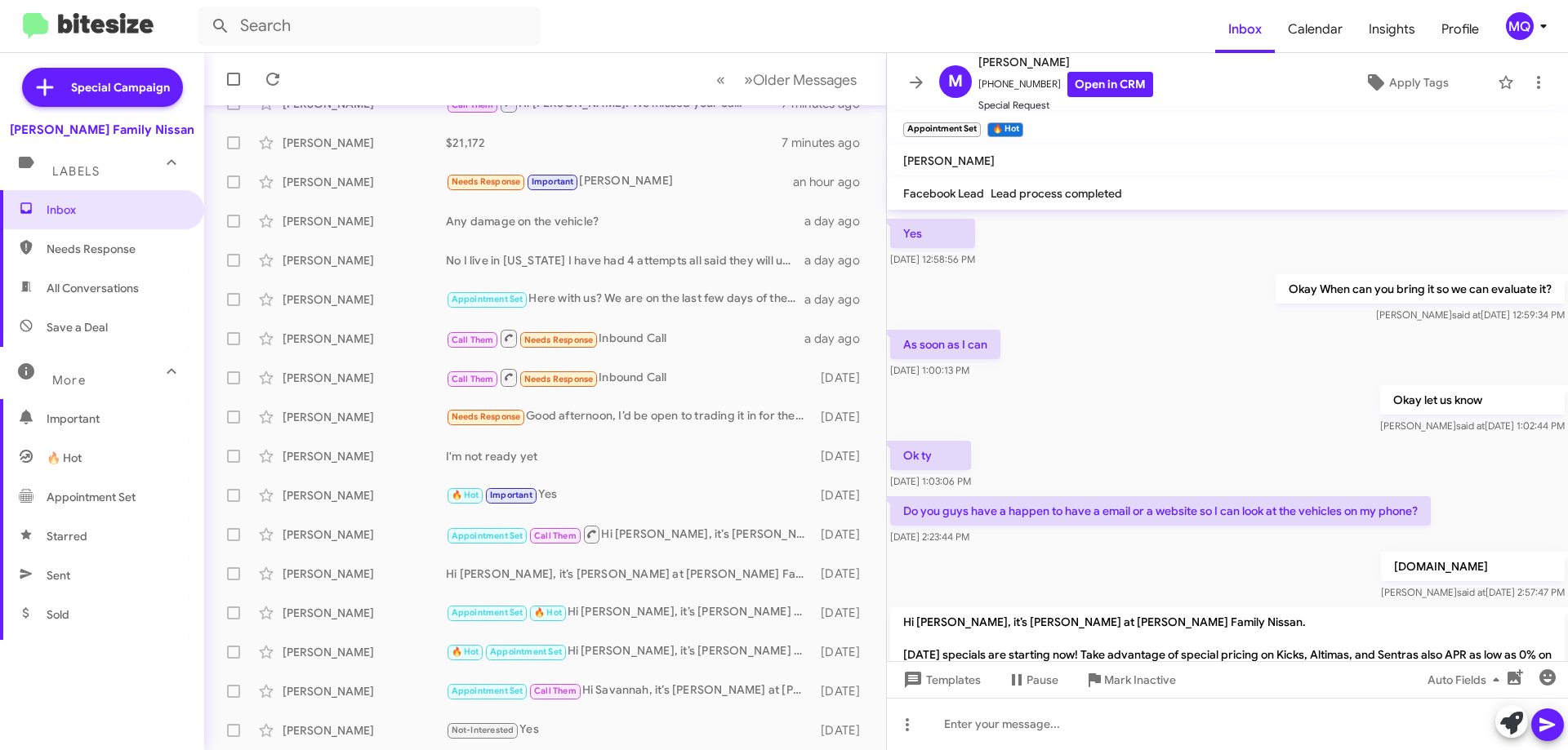
scroll to position [774, 0]
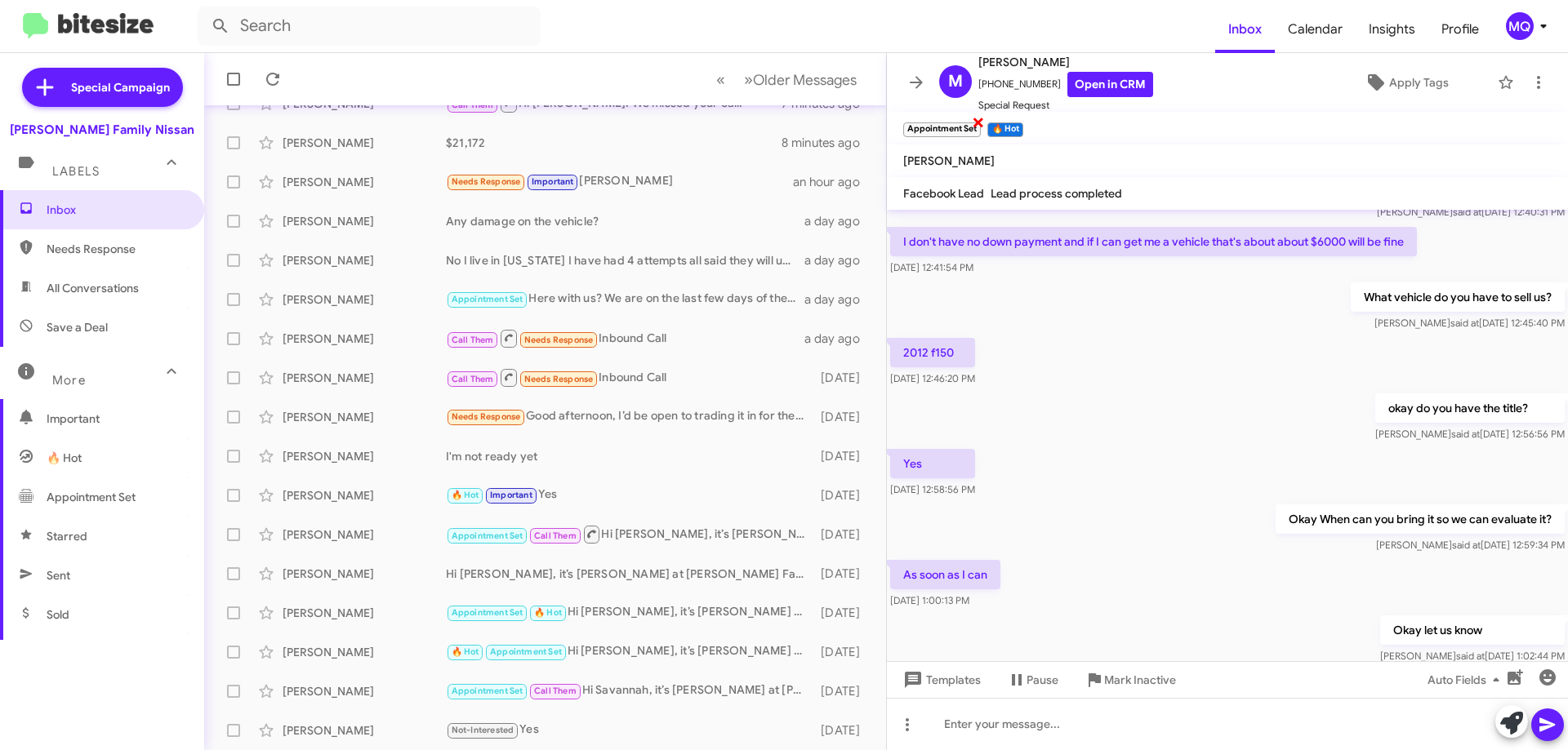
click at [980, 123] on span "×" at bounding box center [979, 121] width 13 height 19
click at [663, 667] on div "[PERSON_NAME] 🔥 Hot Appointment Set Hi [PERSON_NAME], it’s [PERSON_NAME] at [PE…" at bounding box center [545, 652] width 656 height 33
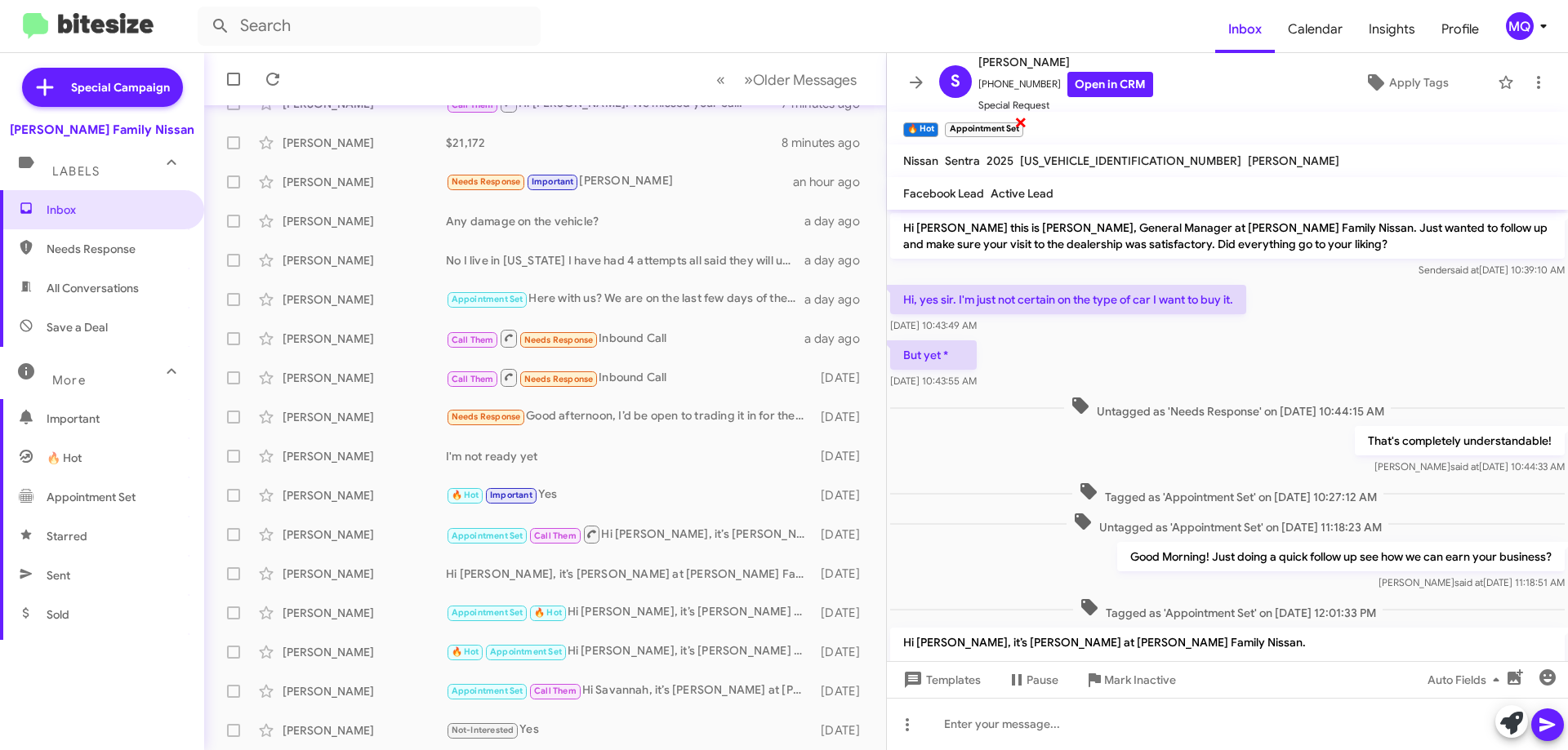
click at [1022, 121] on span "×" at bounding box center [1021, 121] width 13 height 19
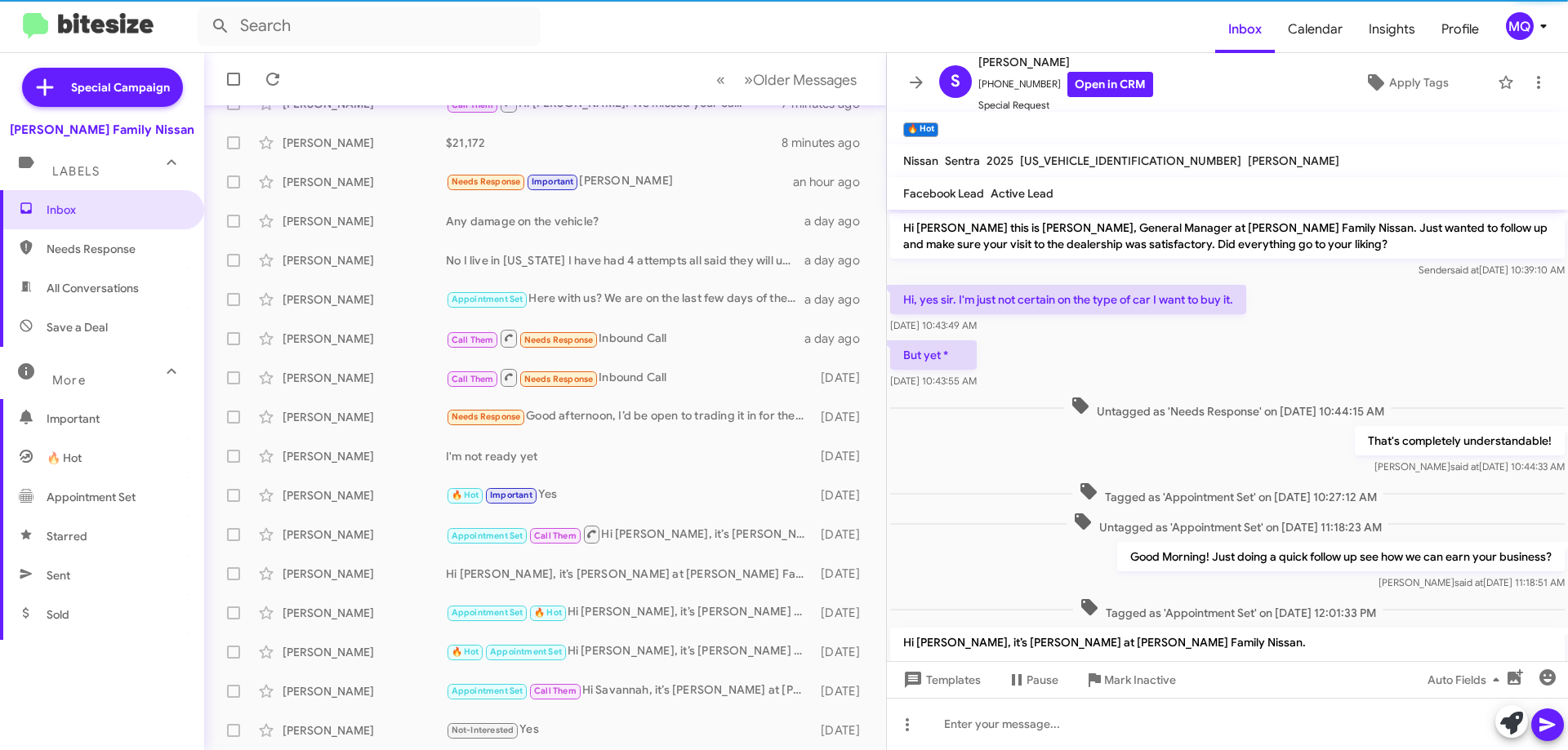
scroll to position [158, 0]
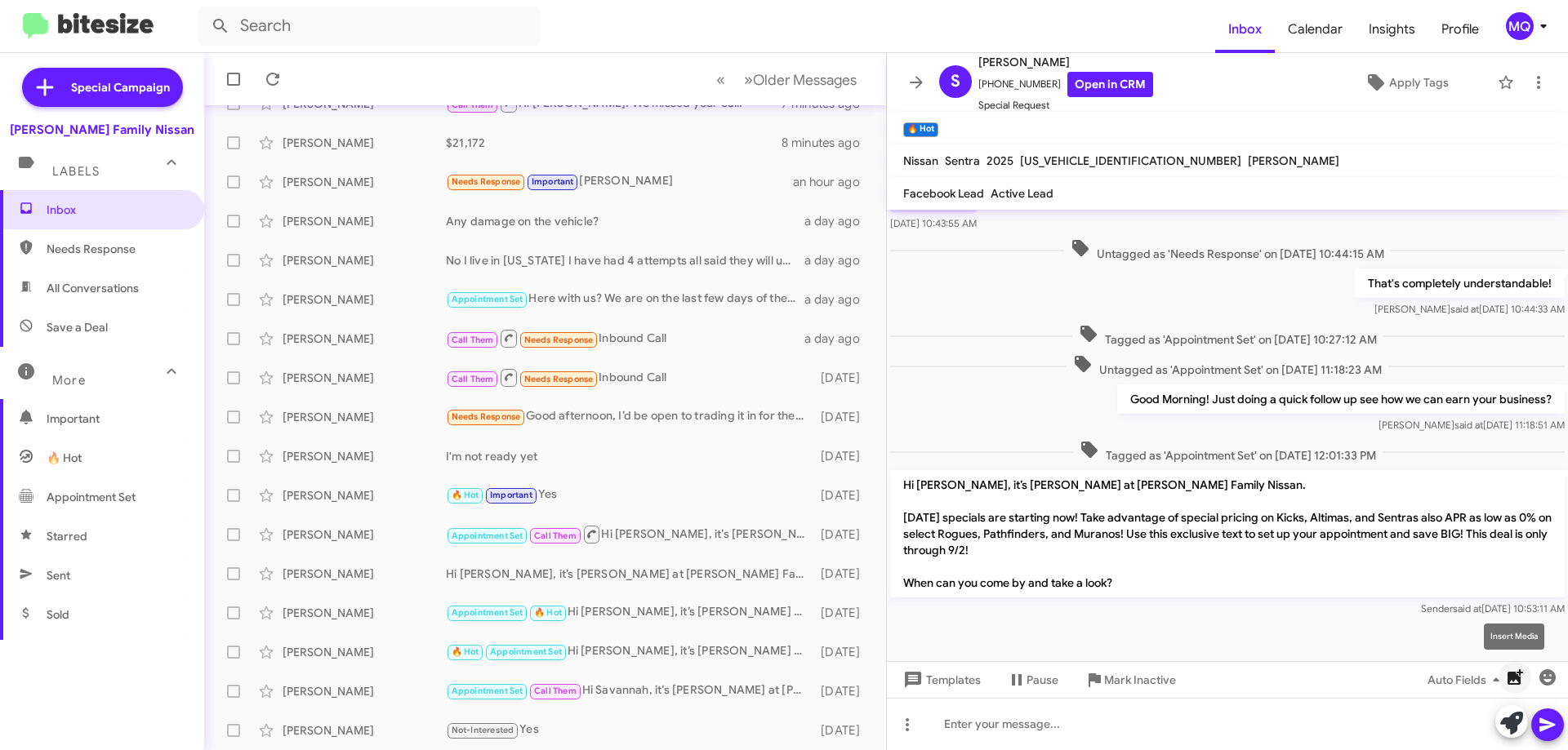
click at [1521, 674] on icon "button" at bounding box center [1516, 678] width 15 height 15
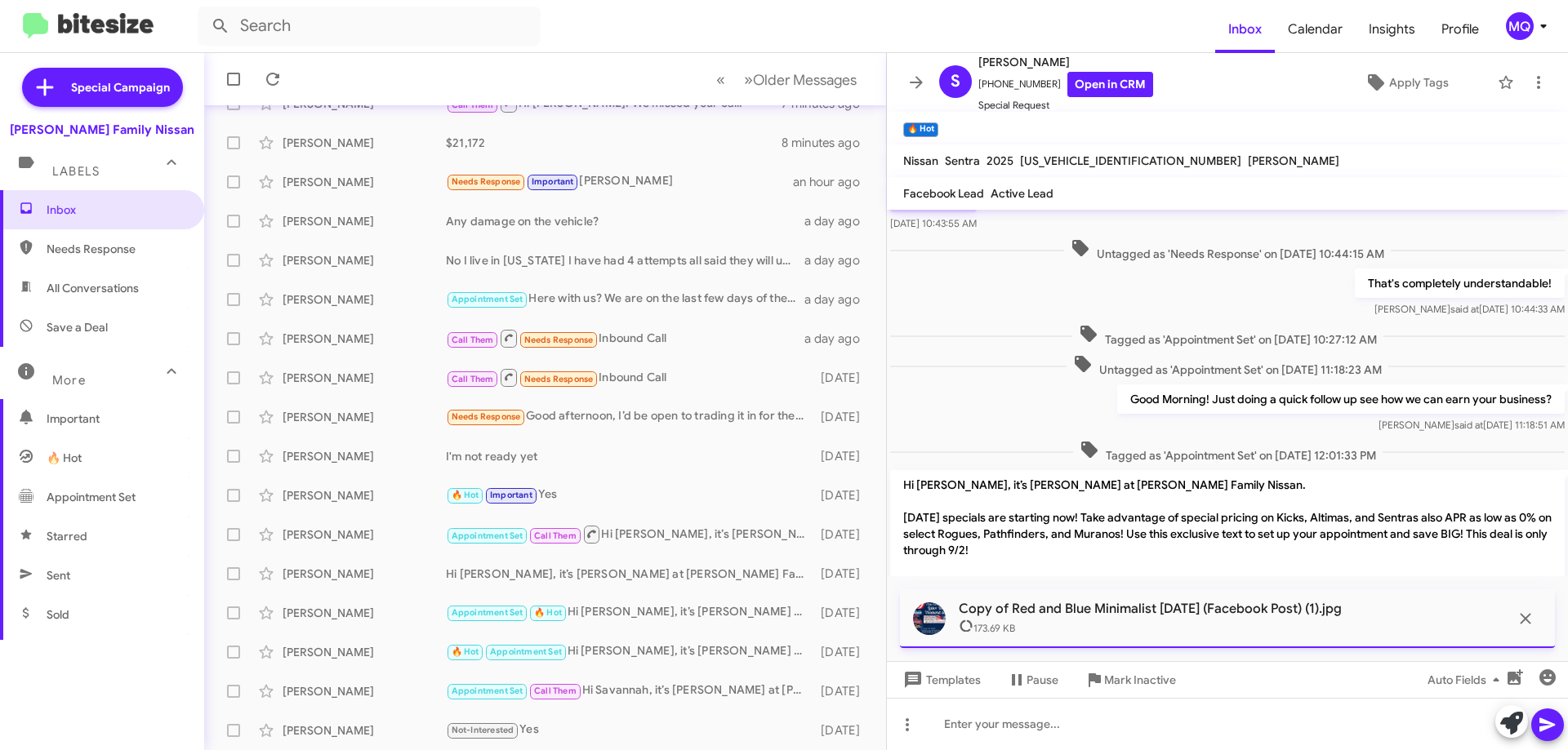
click at [1558, 726] on button at bounding box center [1548, 725] width 33 height 33
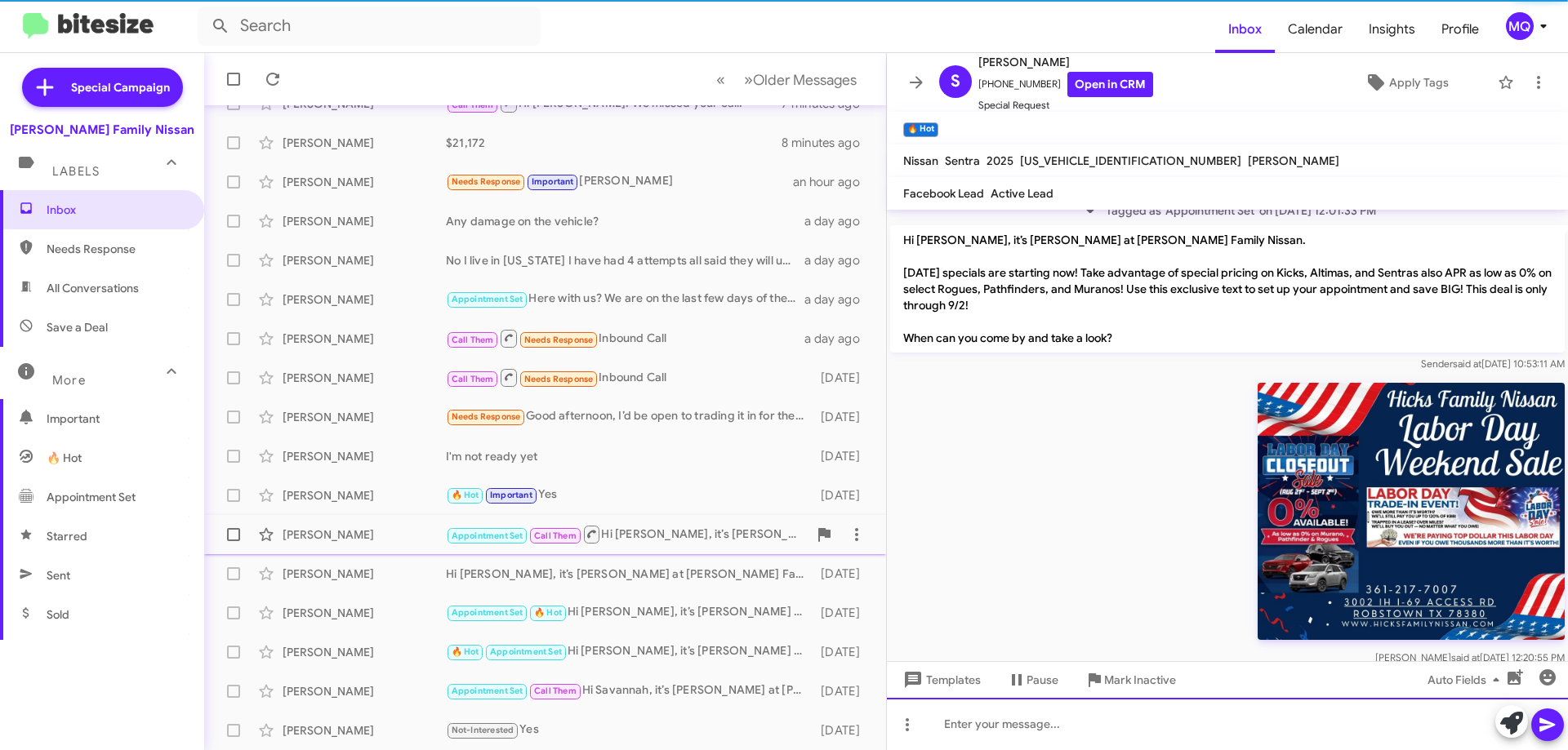
scroll to position [456, 0]
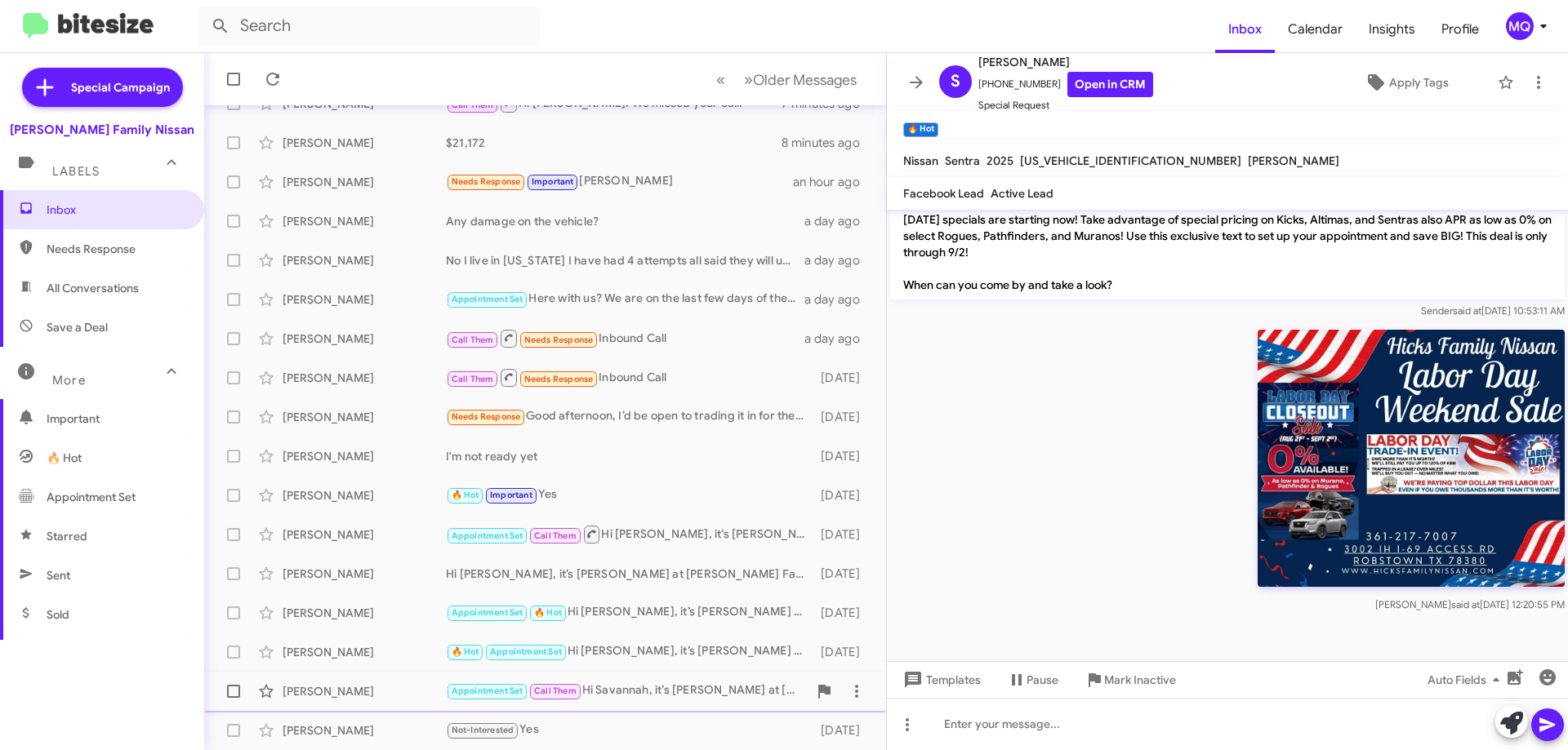
click at [663, 699] on div "Appointment Set Call Them Hi [PERSON_NAME], it’s [PERSON_NAME] at [PERSON_NAME]…" at bounding box center [626, 691] width 362 height 19
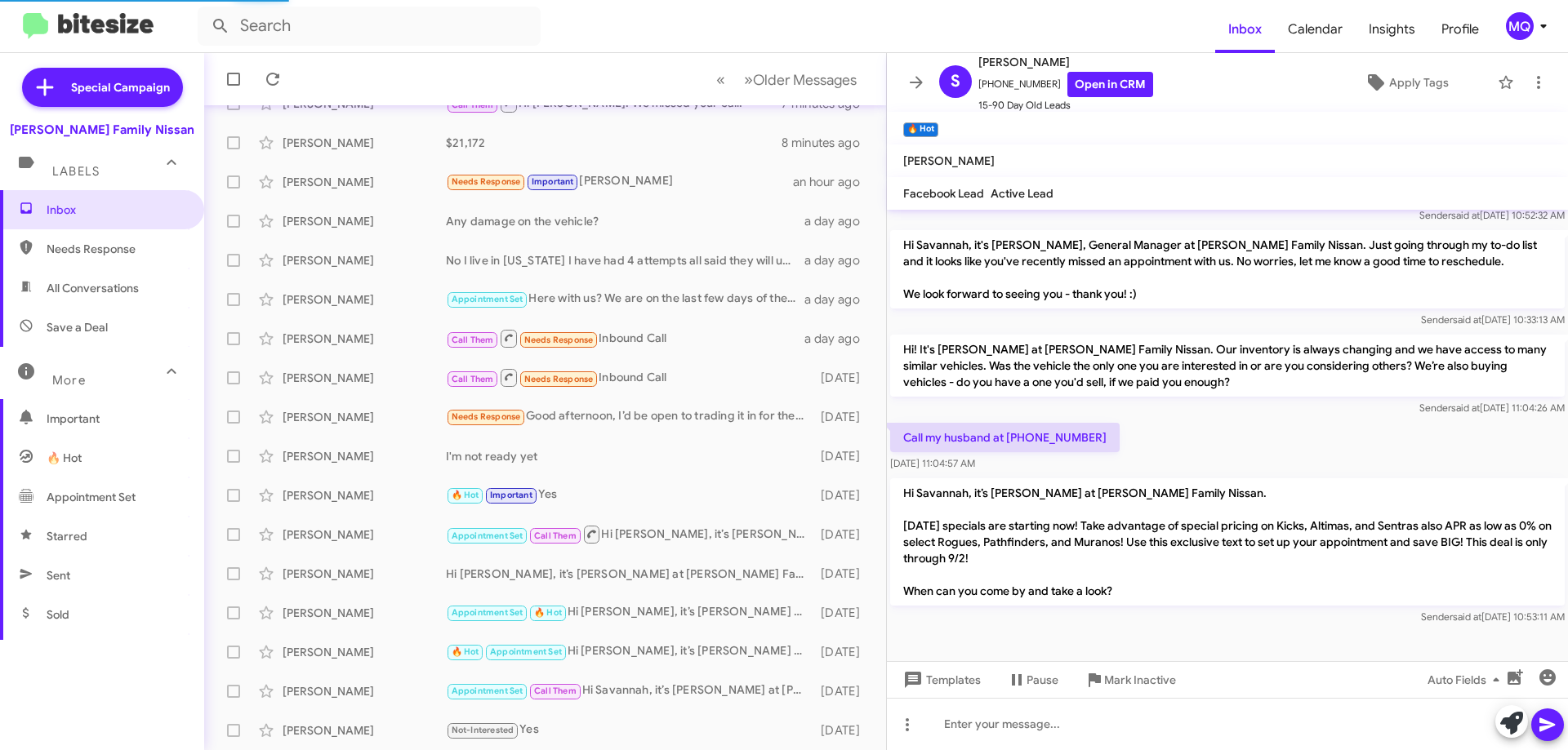
scroll to position [261, 0]
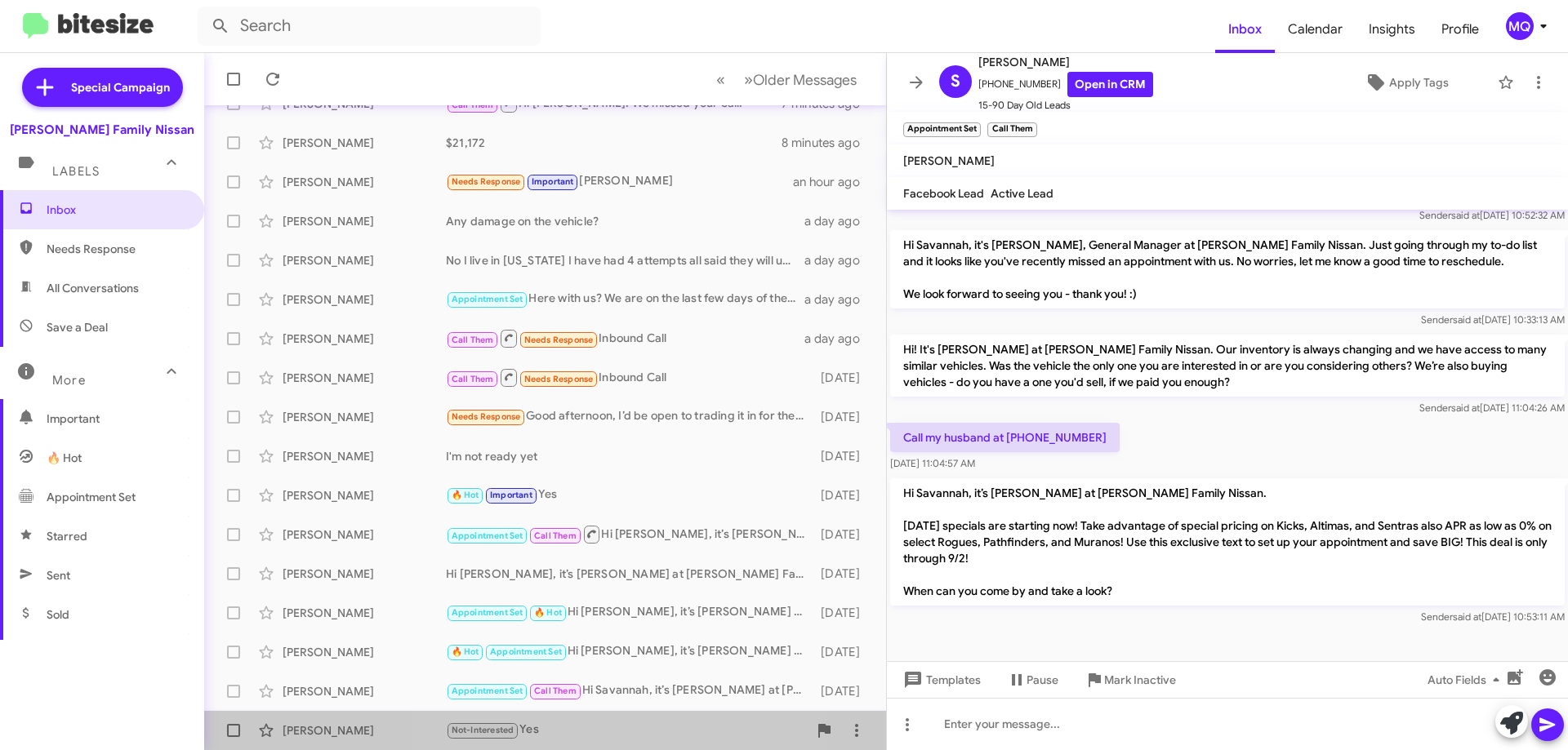
click at [593, 726] on div "Not-Interested Yes" at bounding box center [626, 731] width 362 height 19
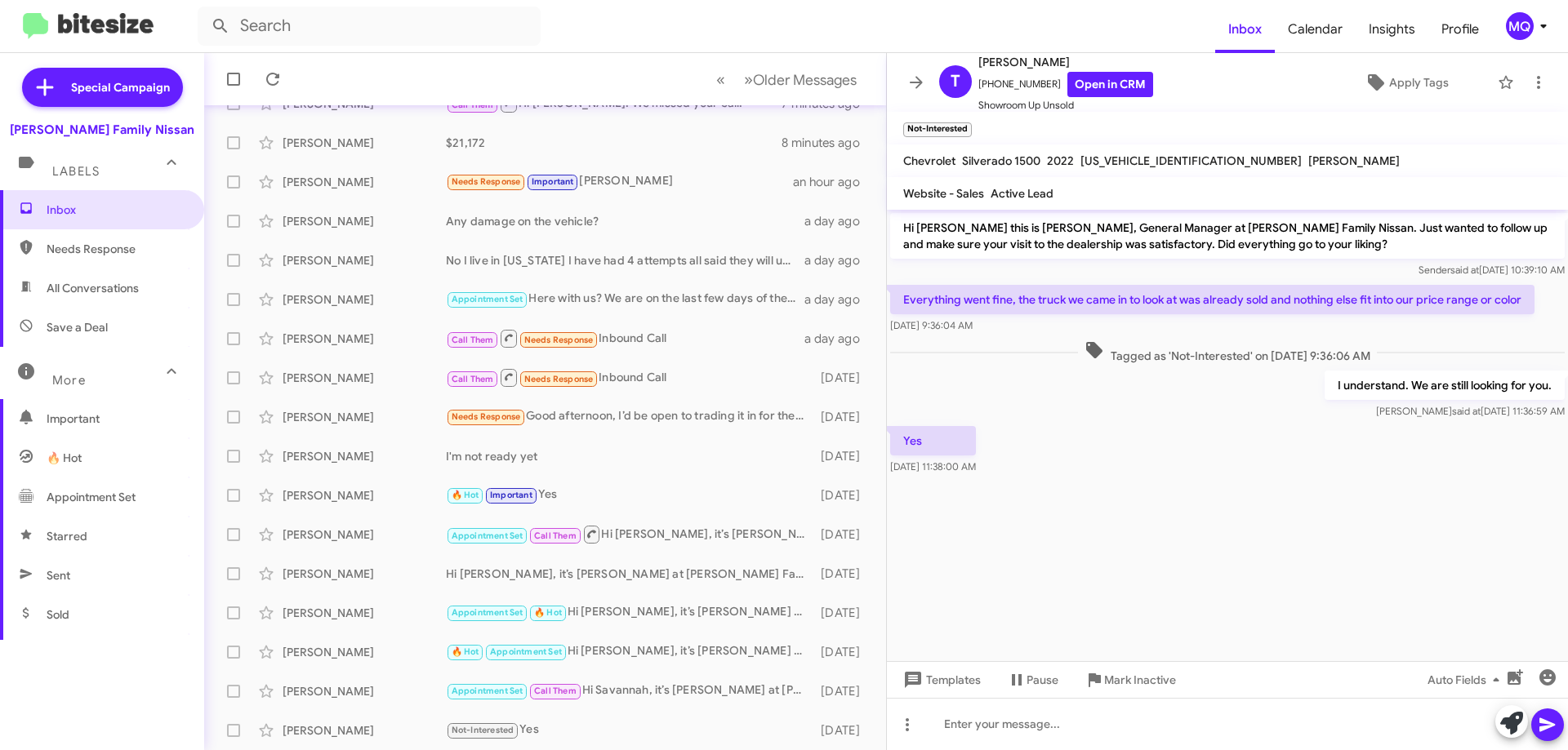
click at [133, 267] on span "Needs Response" at bounding box center [102, 249] width 204 height 40
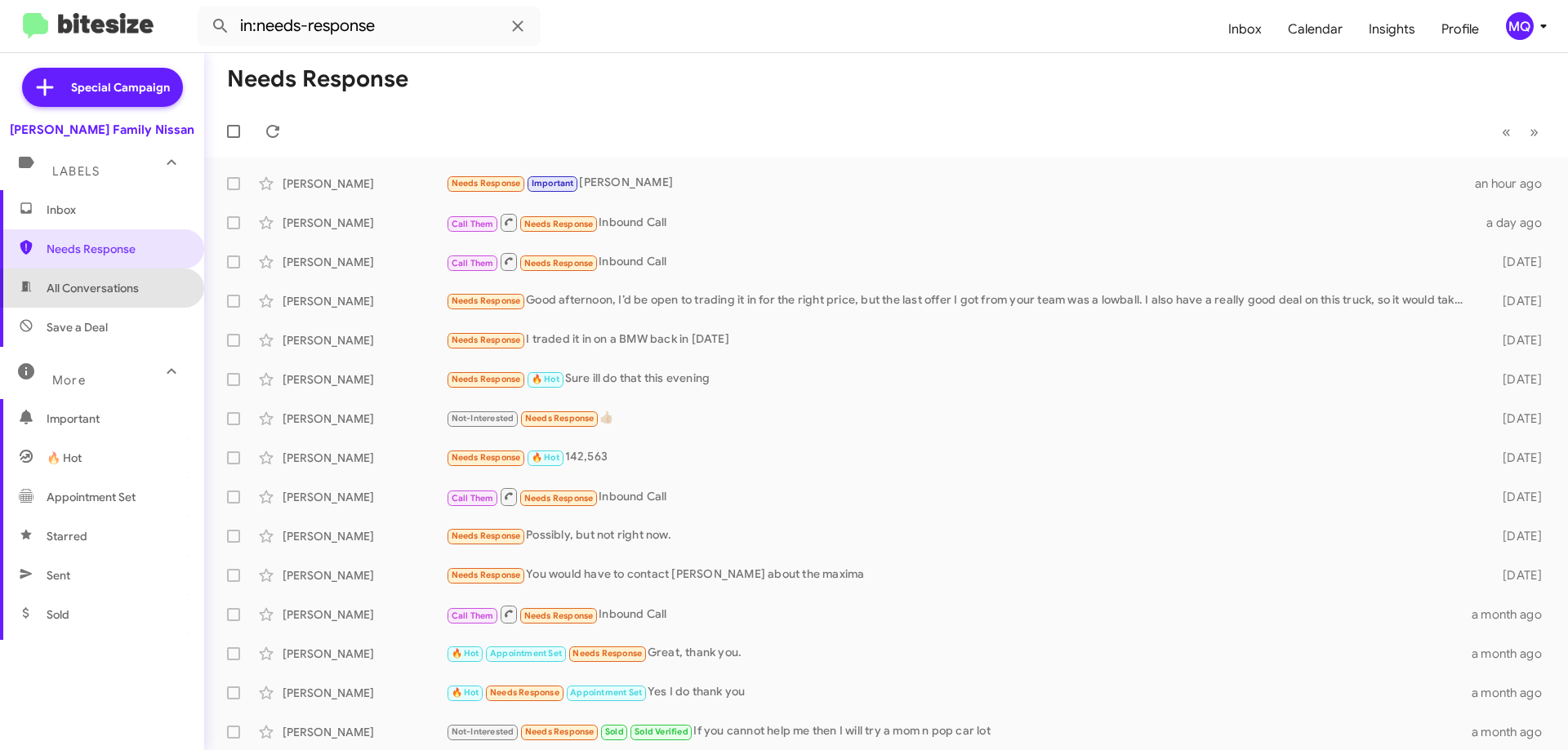
click at [119, 290] on span "All Conversations" at bounding box center [92, 287] width 92 height 16
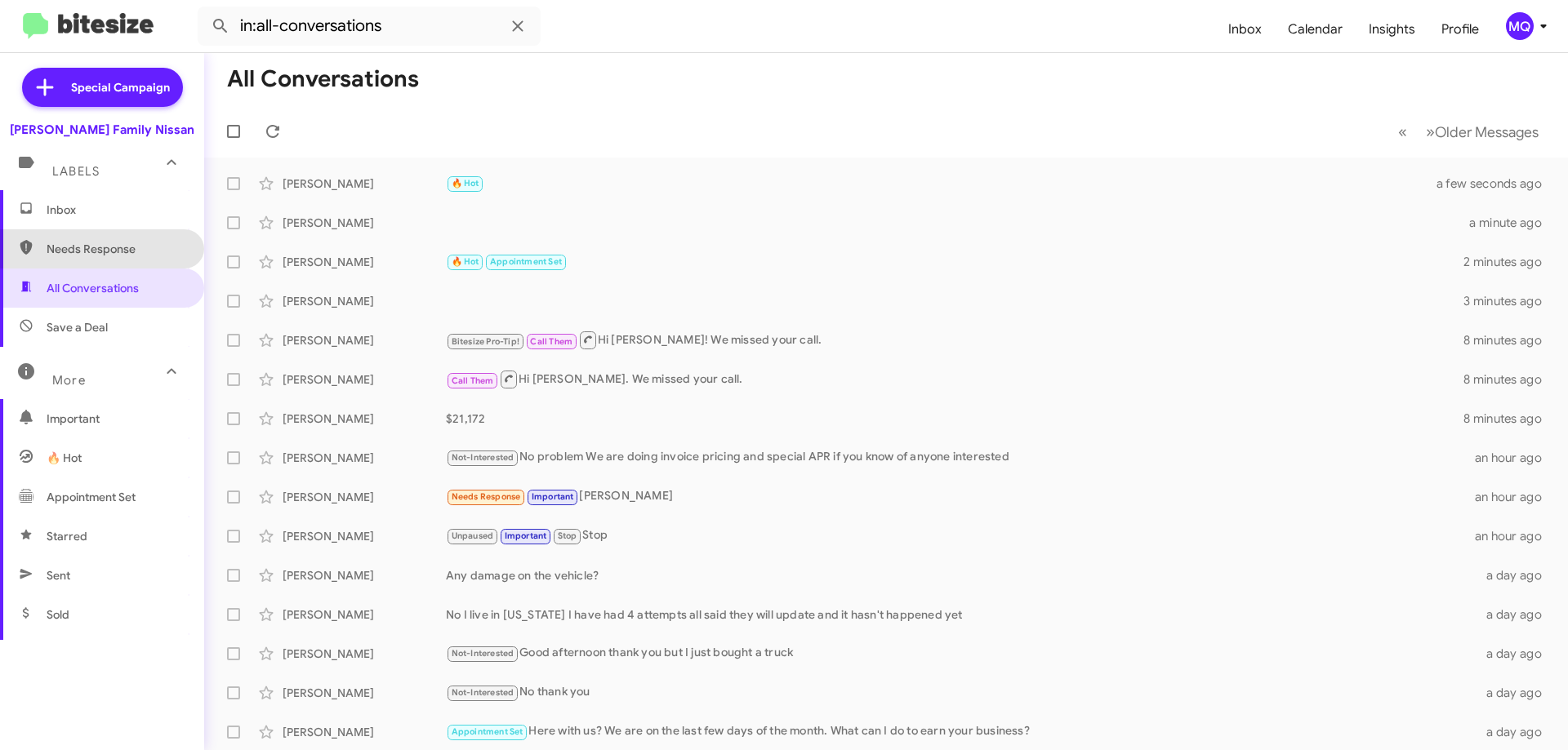
click at [124, 249] on span "Needs Response" at bounding box center [115, 249] width 139 height 16
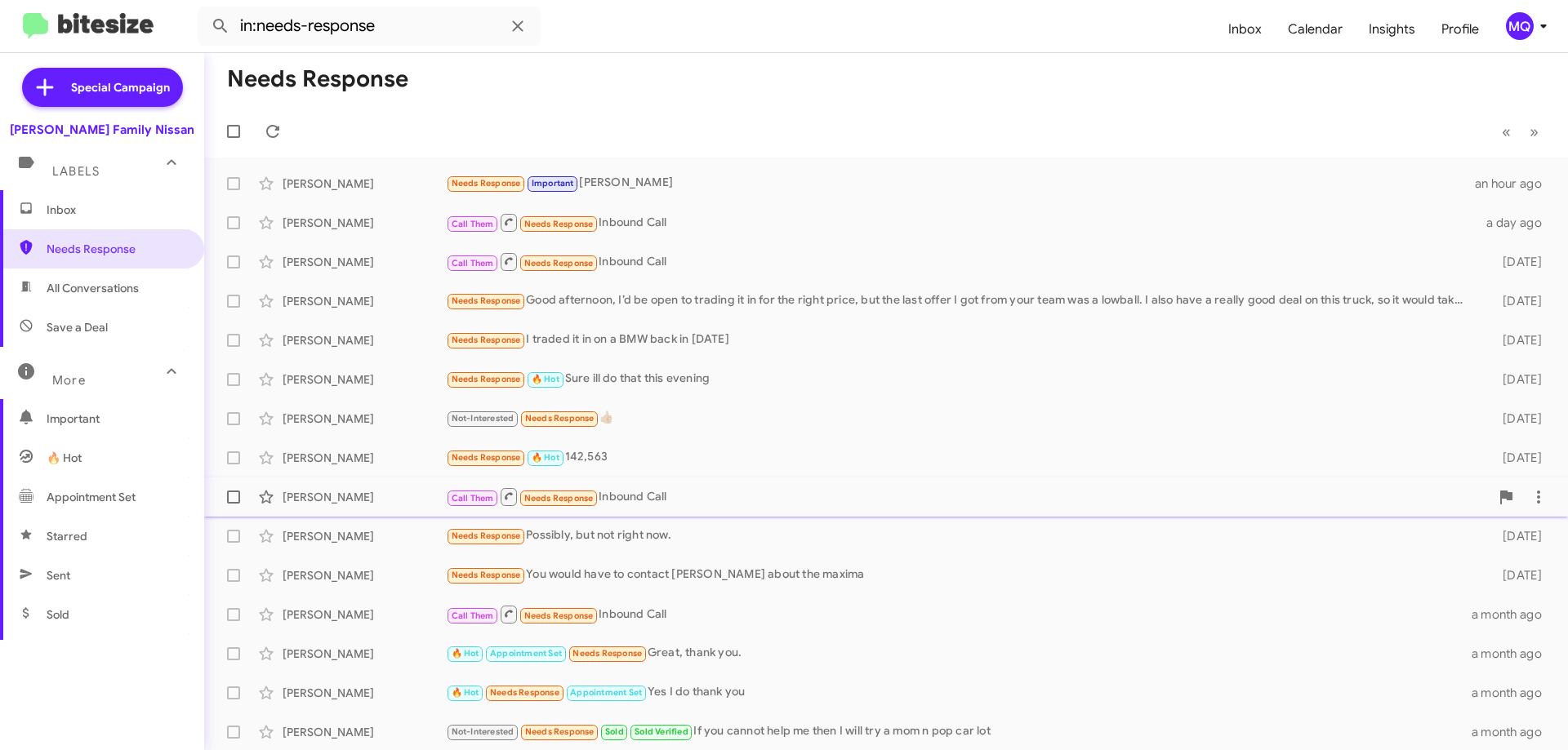
scroll to position [2, 0]
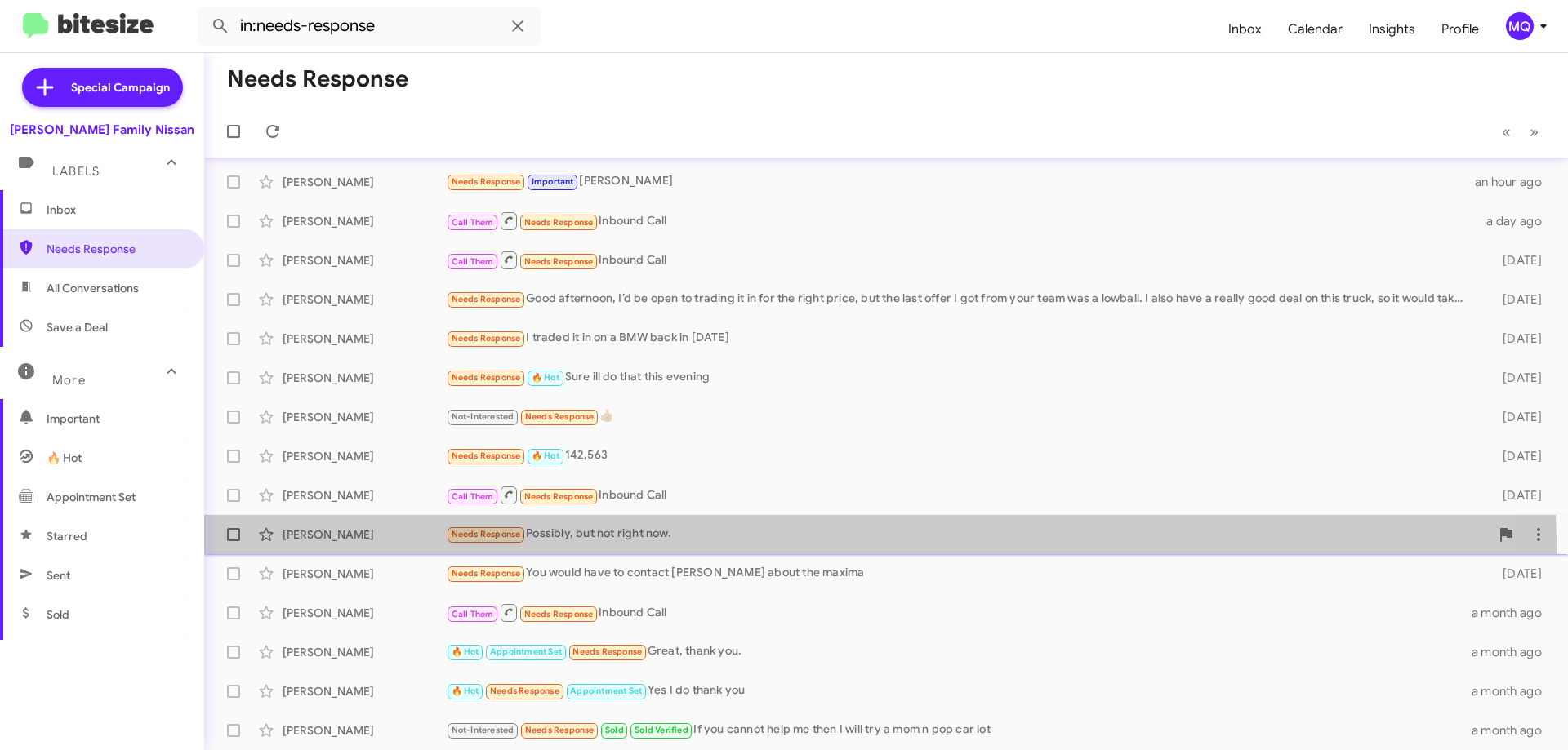
click at [705, 549] on div "[PERSON_NAME] Needs Response Possibly, but not right now. [DATE]" at bounding box center [886, 534] width 1338 height 33
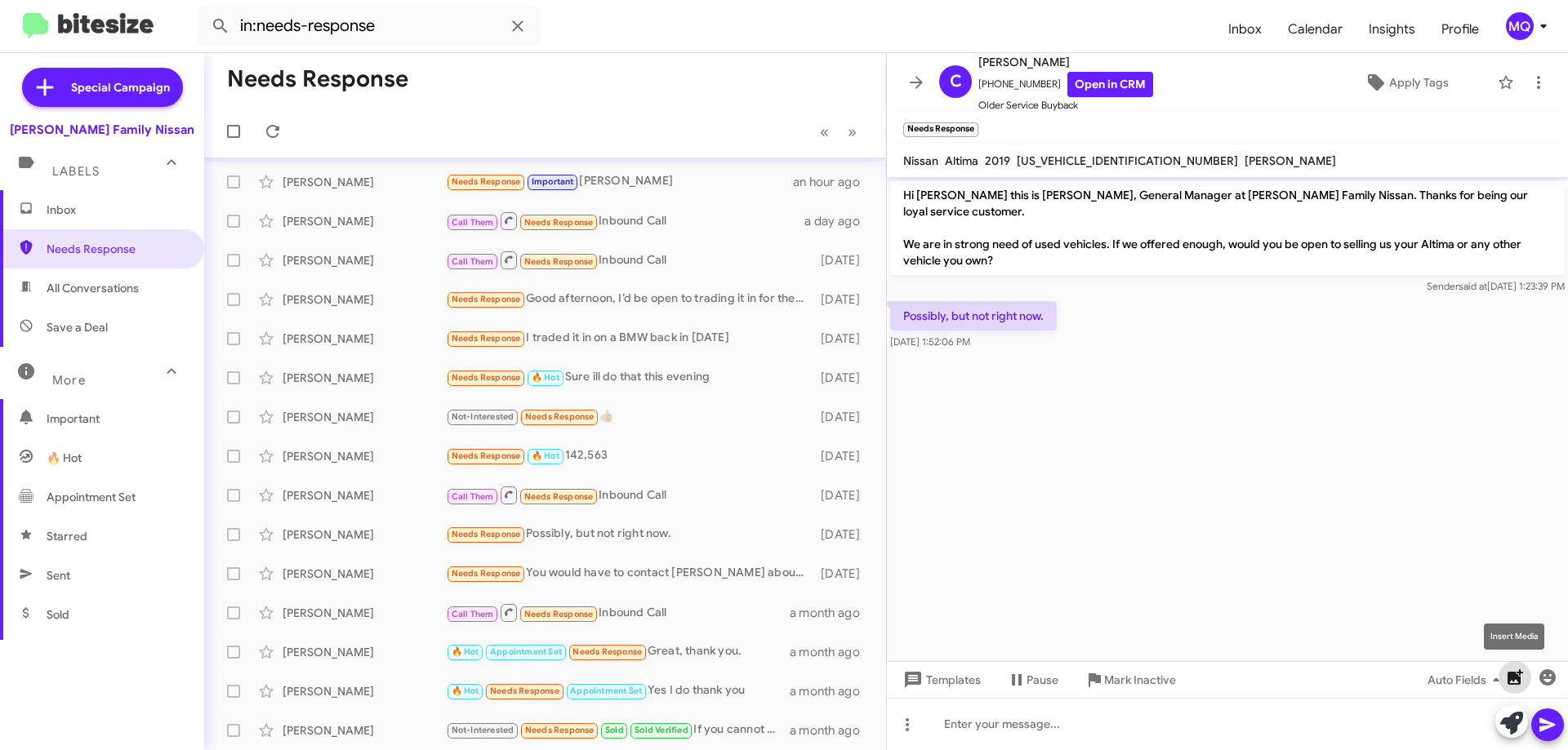
click at [1514, 684] on icon "button" at bounding box center [1516, 678] width 15 height 15
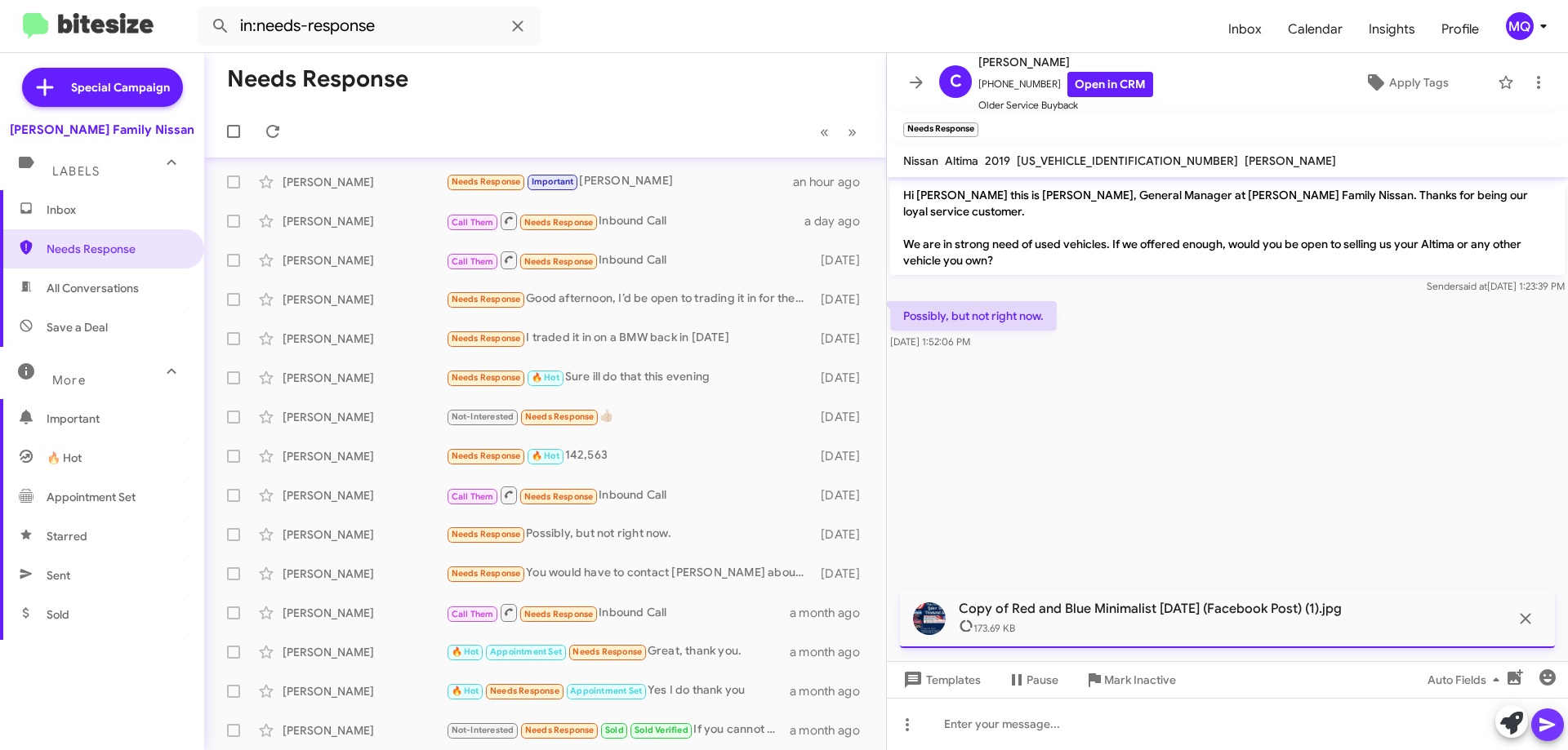
click at [1552, 728] on icon at bounding box center [1548, 725] width 19 height 19
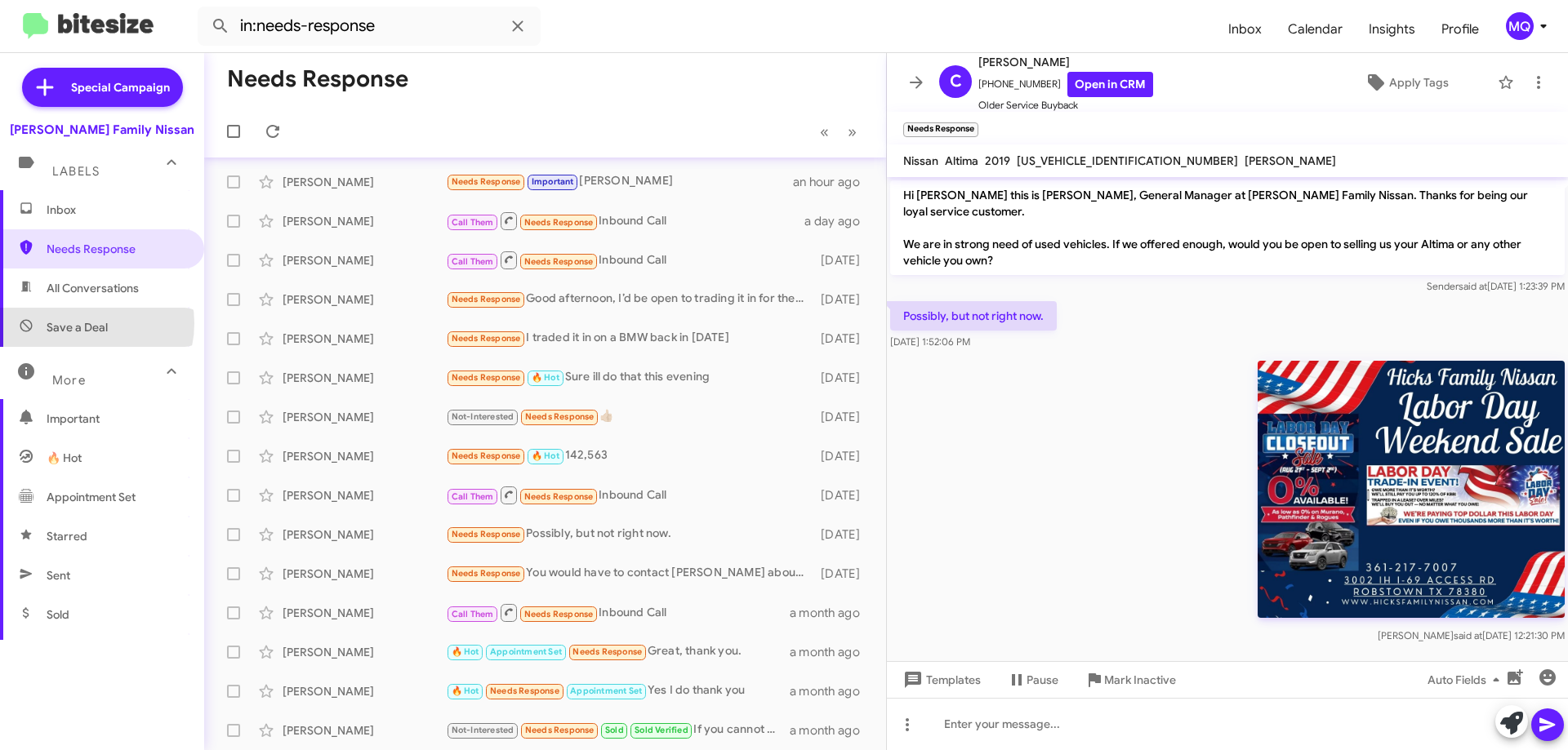
click at [81, 324] on span "Save a Deal" at bounding box center [77, 327] width 62 height 16
type input "in:not-interested"
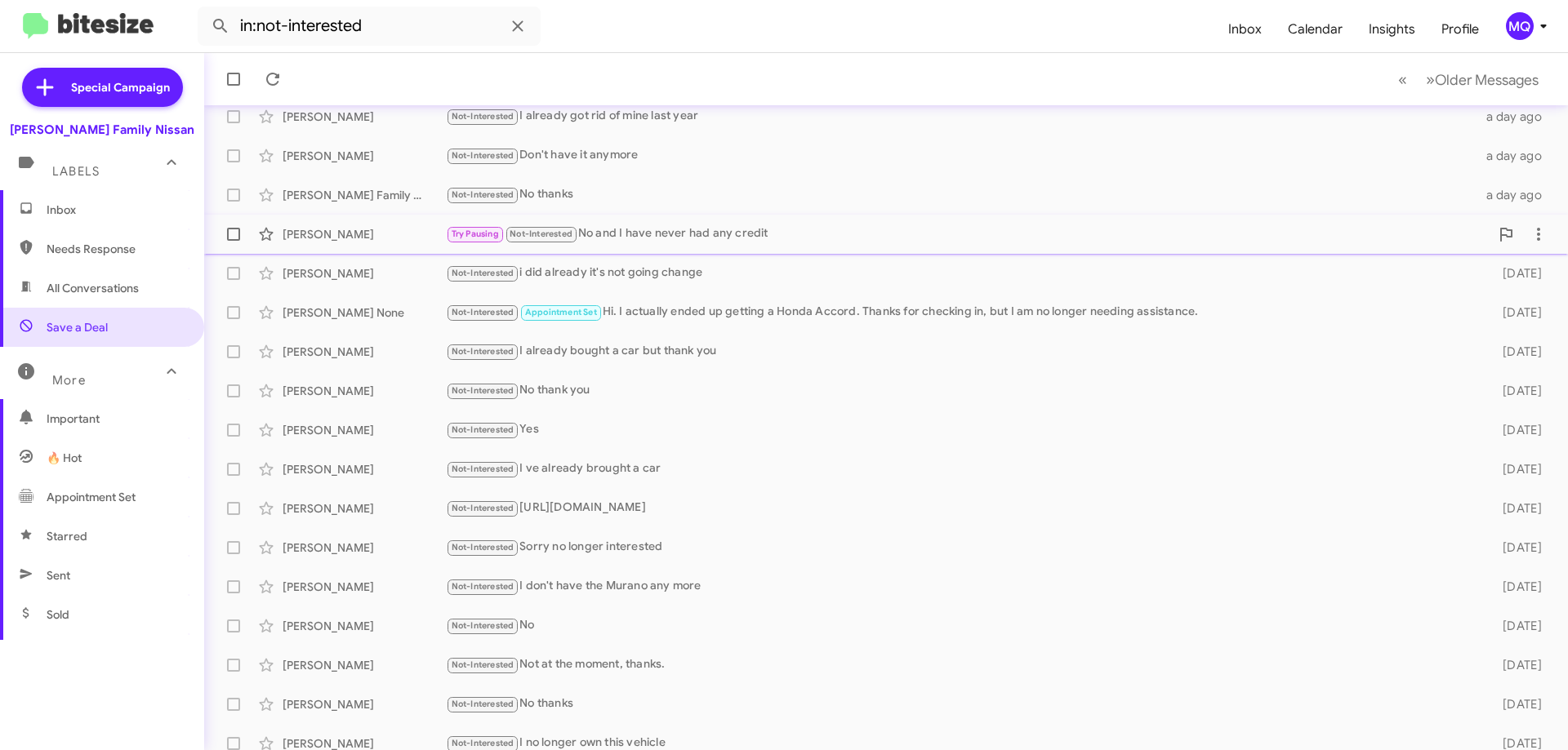
scroll to position [197, 0]
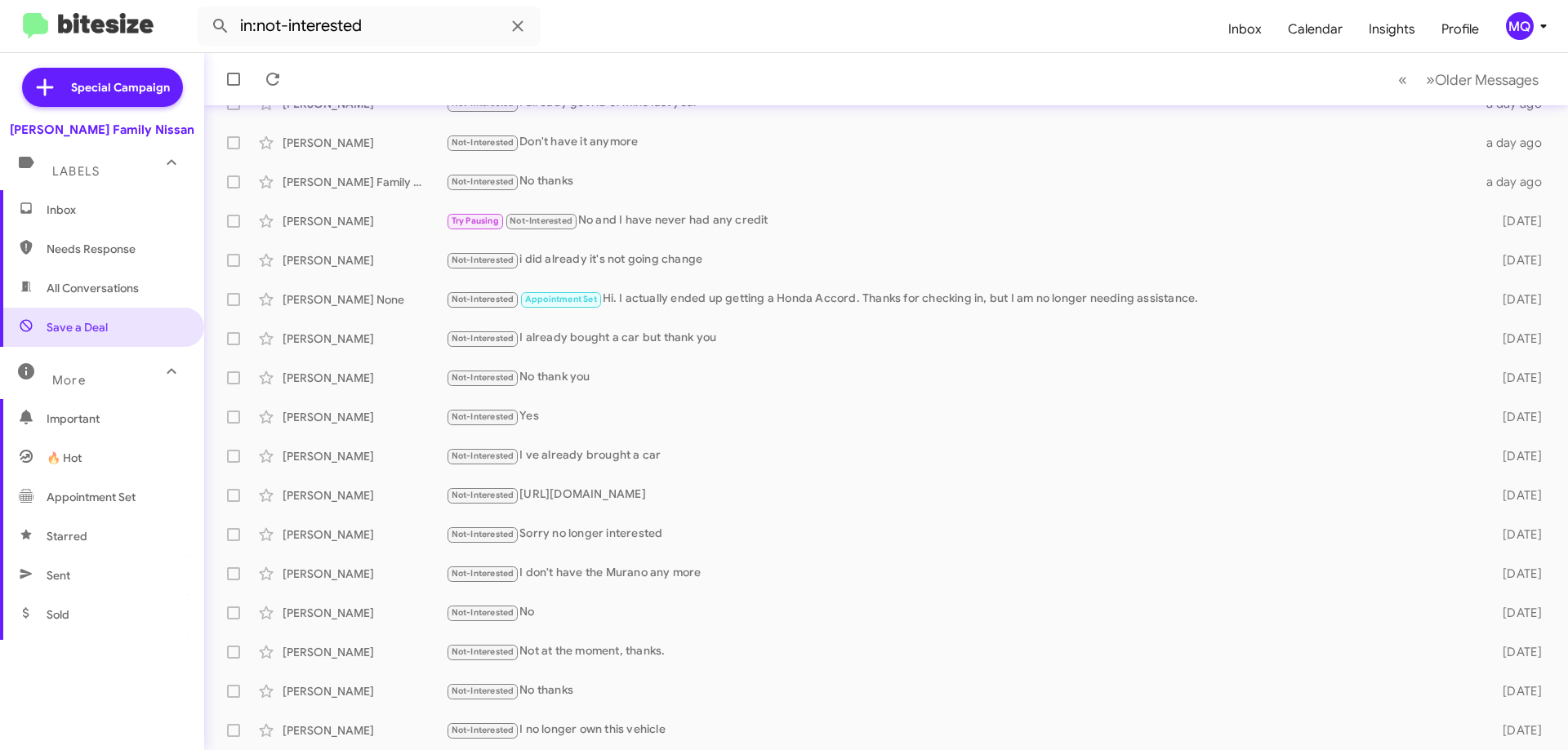
click at [71, 210] on span "Inbox" at bounding box center [115, 209] width 139 height 16
